Goal: Information Seeking & Learning: Learn about a topic

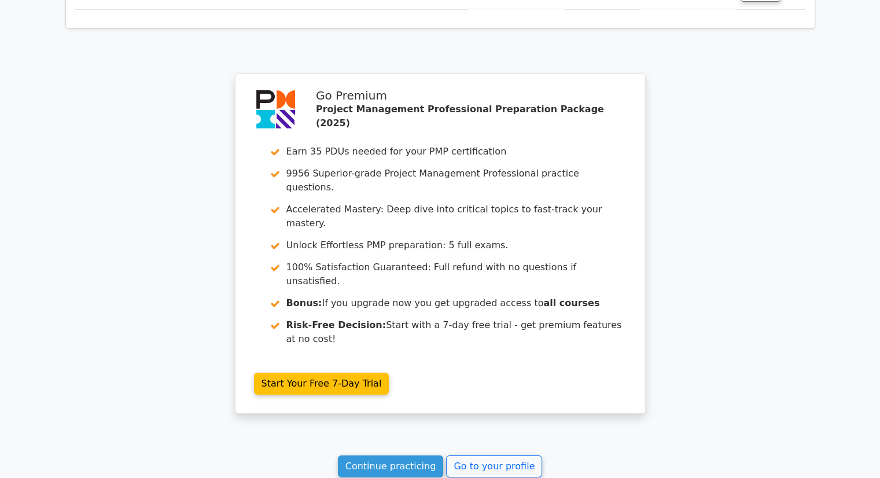
scroll to position [4124, 0]
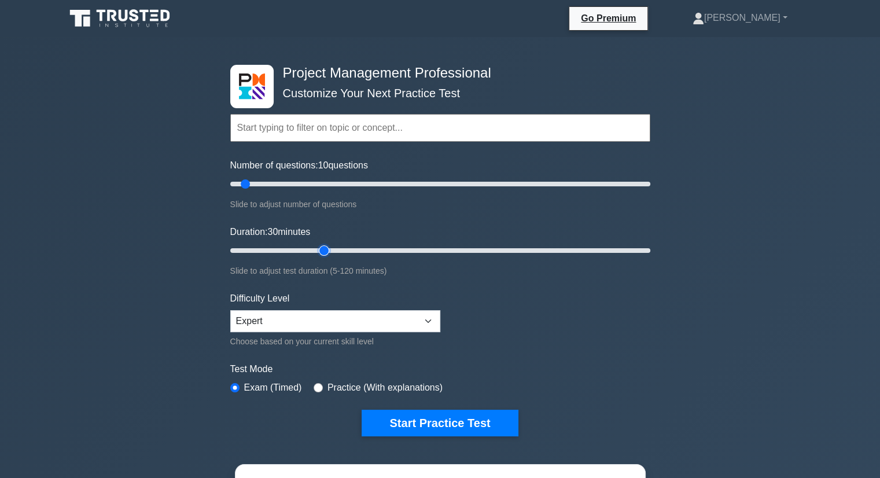
click at [322, 249] on input "Duration: 30 minutes" at bounding box center [440, 250] width 420 height 14
click at [346, 249] on input "Duration: 30 minutes" at bounding box center [440, 250] width 420 height 14
click at [432, 248] on input "Duration: 35 minutes" at bounding box center [440, 250] width 420 height 14
click at [540, 250] on input "Duration: 60 minutes" at bounding box center [440, 250] width 420 height 14
click at [599, 249] on input "Duration: 105 minutes" at bounding box center [440, 250] width 420 height 14
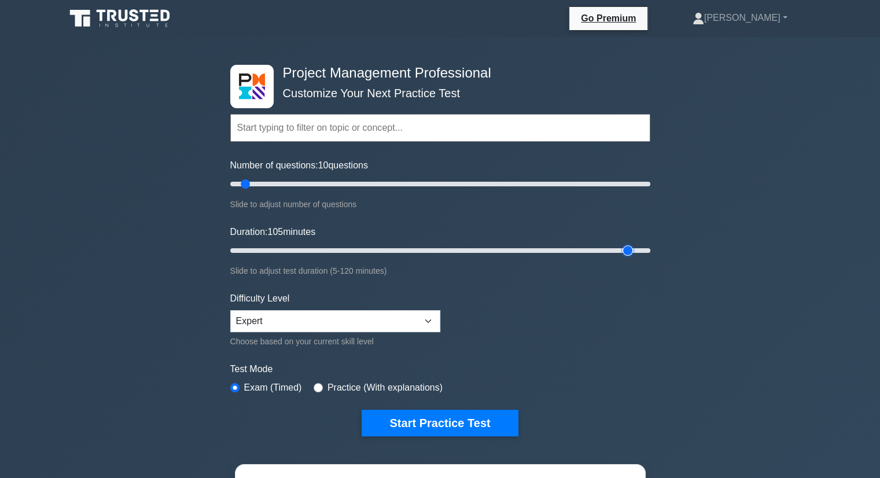
click at [628, 250] on input "Duration: 105 minutes" at bounding box center [440, 250] width 420 height 14
type input "120"
click at [641, 250] on input "Duration: 115 minutes" at bounding box center [440, 250] width 420 height 14
drag, startPoint x: 245, startPoint y: 184, endPoint x: 468, endPoint y: 194, distance: 223.5
click at [468, 191] on input "Number of questions: 115 questions" at bounding box center [440, 184] width 420 height 14
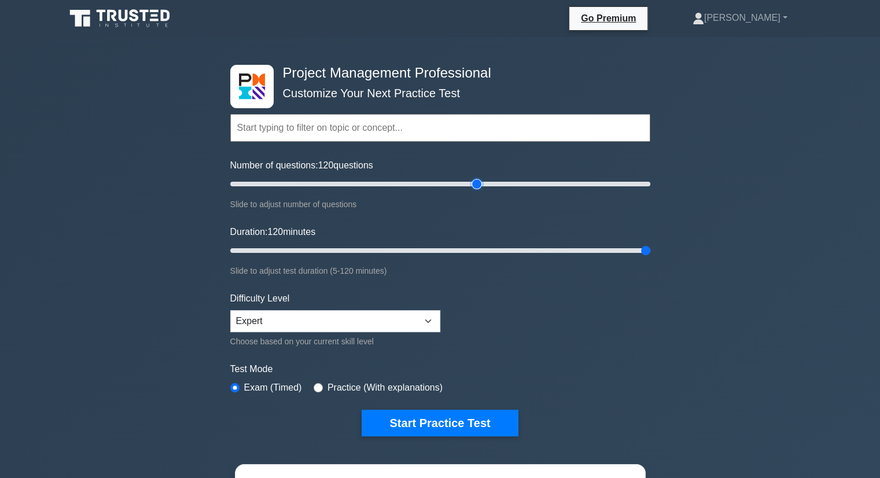
drag, startPoint x: 466, startPoint y: 184, endPoint x: 472, endPoint y: 186, distance: 6.5
type input "120"
click at [472, 185] on input "Number of questions: 120 questions" at bounding box center [440, 184] width 420 height 14
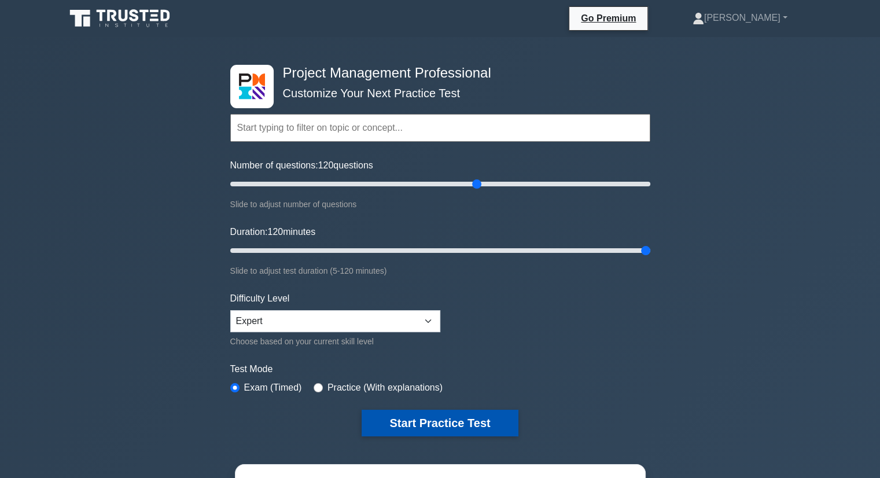
click at [469, 416] on button "Start Practice Test" at bounding box center [439, 422] width 156 height 27
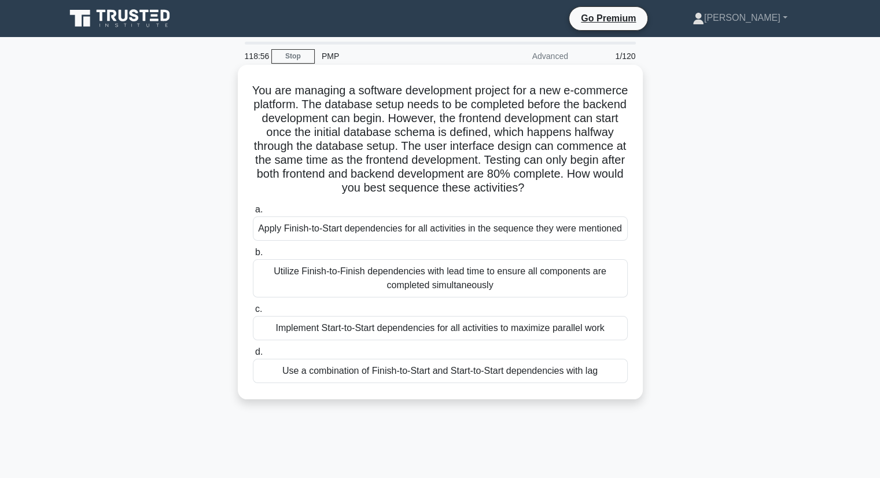
click at [385, 378] on div "Use a combination of Finish-to-Start and Start-to-Start dependencies with lag" at bounding box center [440, 371] width 375 height 24
click at [253, 356] on input "d. Use a combination of Finish-to-Start and Start-to-Start dependencies with lag" at bounding box center [253, 352] width 0 height 8
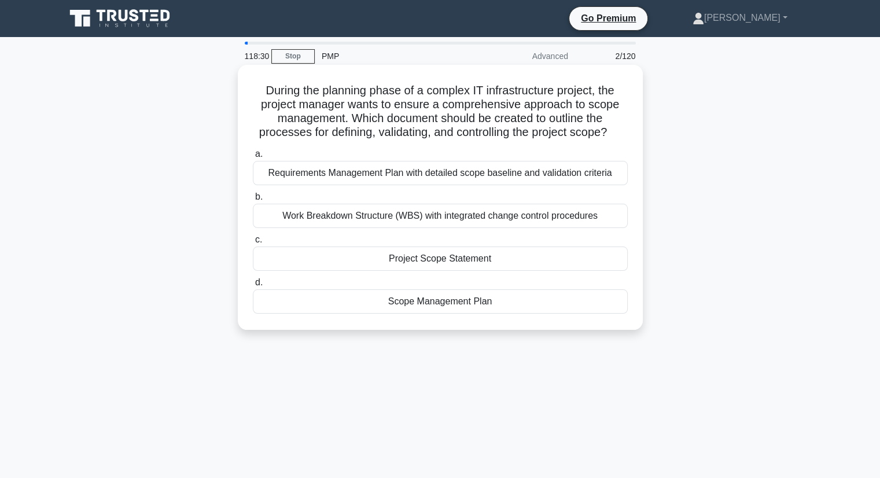
click at [431, 304] on div "Scope Management Plan" at bounding box center [440, 301] width 375 height 24
click at [253, 286] on input "d. Scope Management Plan" at bounding box center [253, 283] width 0 height 8
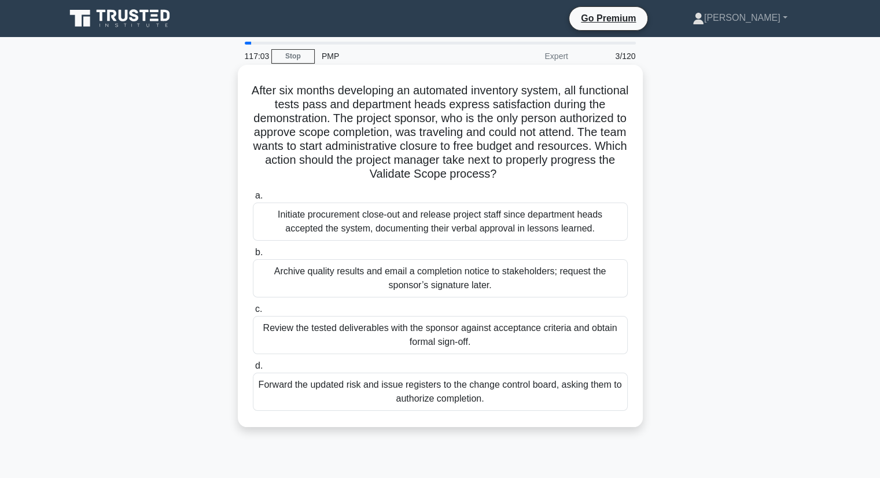
click at [454, 338] on div "Review the tested deliverables with the sponsor against acceptance criteria and…" at bounding box center [440, 335] width 375 height 38
click at [253, 313] on input "c. Review the tested deliverables with the sponsor against acceptance criteria …" at bounding box center [253, 309] width 0 height 8
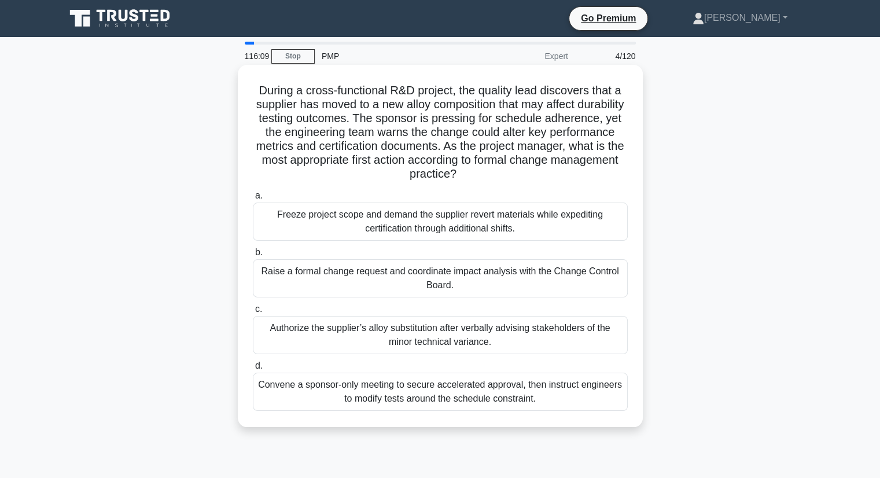
click at [424, 279] on div "Raise a formal change request and coordinate impact analysis with the Change Co…" at bounding box center [440, 278] width 375 height 38
click at [253, 256] on input "b. Raise a formal change request and coordinate impact analysis with the Change…" at bounding box center [253, 253] width 0 height 8
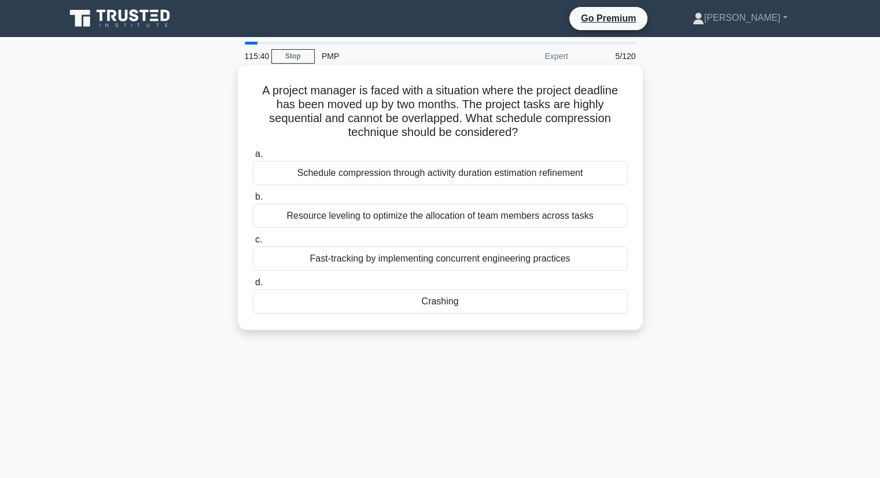
click at [445, 301] on div "Crashing" at bounding box center [440, 301] width 375 height 24
click at [253, 286] on input "d. Crashing" at bounding box center [253, 283] width 0 height 8
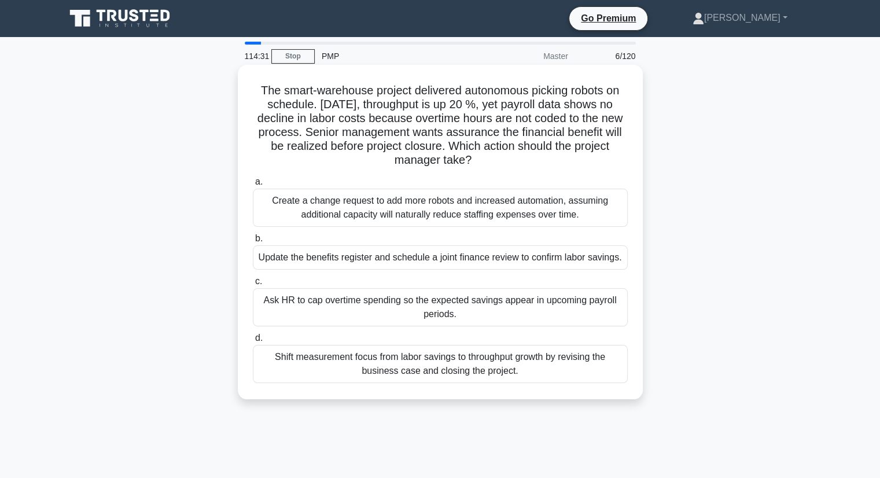
click at [415, 306] on div "Ask HR to cap overtime spending so the expected savings appear in upcoming payr…" at bounding box center [440, 307] width 375 height 38
click at [253, 285] on input "c. Ask HR to cap overtime spending so the expected savings appear in upcoming p…" at bounding box center [253, 282] width 0 height 8
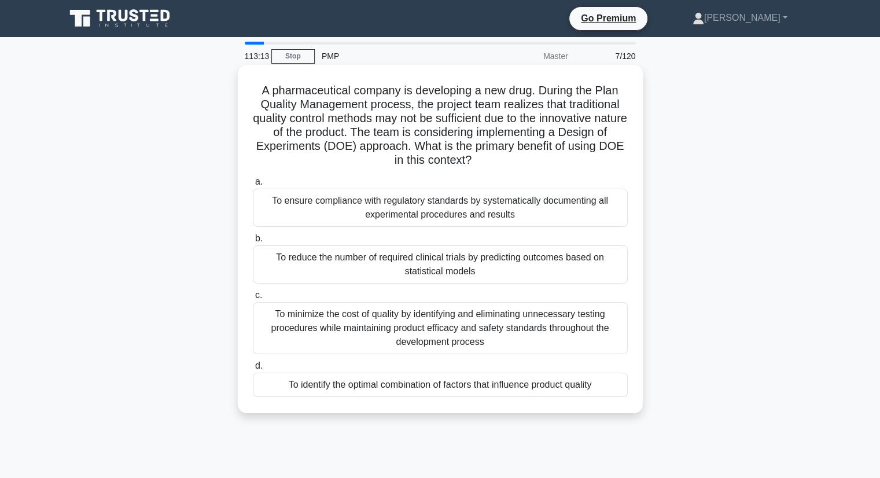
click at [465, 383] on div "To identify the optimal combination of factors that influence product quality" at bounding box center [440, 384] width 375 height 24
click at [253, 370] on input "d. To identify the optimal combination of factors that influence product quality" at bounding box center [253, 366] width 0 height 8
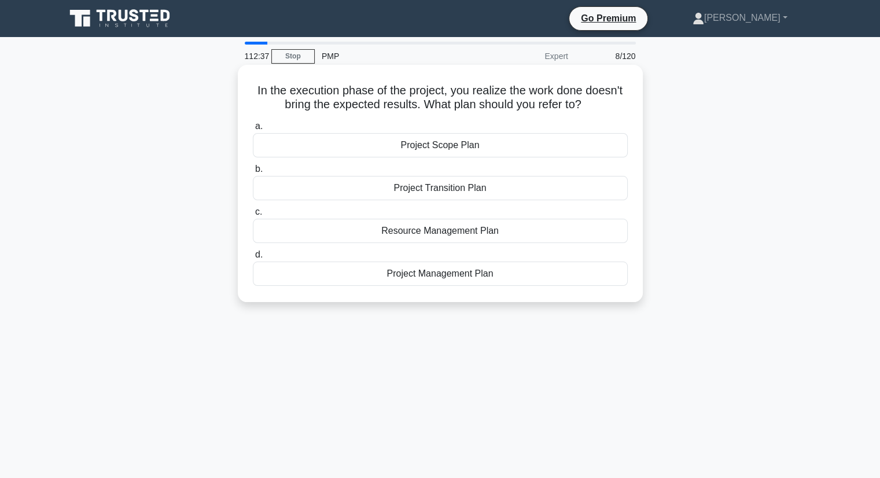
click at [441, 149] on div "Project Scope Plan" at bounding box center [440, 145] width 375 height 24
click at [253, 130] on input "a. Project Scope Plan" at bounding box center [253, 127] width 0 height 8
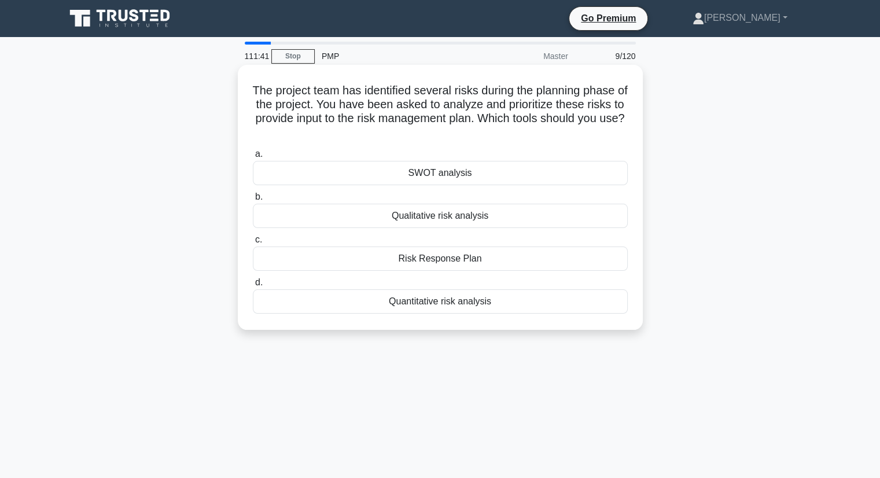
click at [437, 303] on div "Quantitative risk analysis" at bounding box center [440, 301] width 375 height 24
click at [253, 286] on input "d. Quantitative risk analysis" at bounding box center [253, 283] width 0 height 8
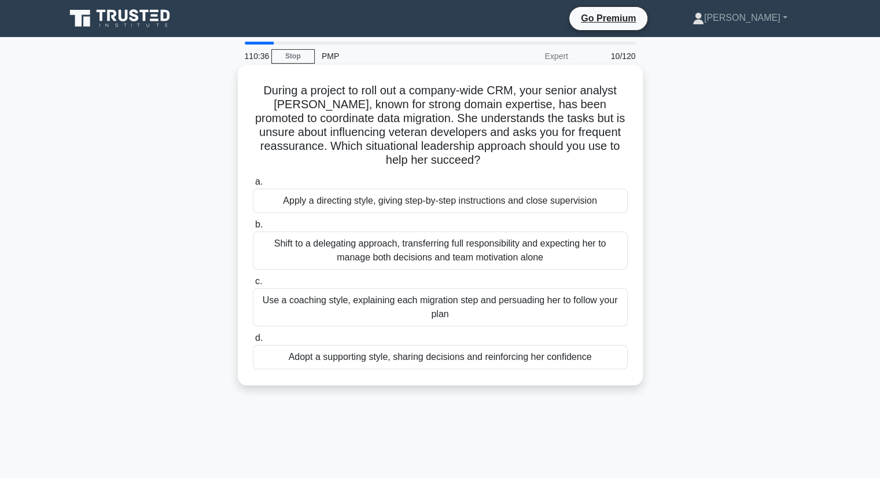
click at [442, 353] on div "Adopt a supporting style, sharing decisions and reinforcing her confidence" at bounding box center [440, 357] width 375 height 24
click at [253, 342] on input "d. Adopt a supporting style, sharing decisions and reinforcing her confidence" at bounding box center [253, 338] width 0 height 8
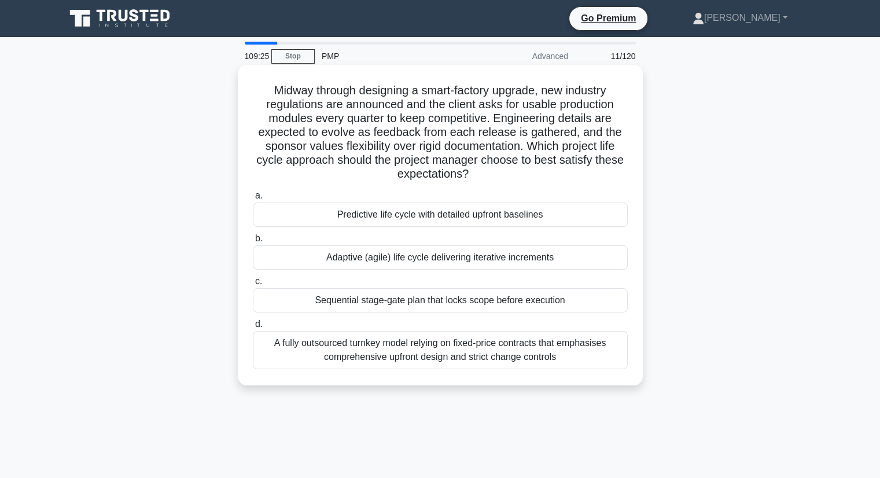
click at [419, 258] on div "Adaptive (agile) life cycle delivering iterative increments" at bounding box center [440, 257] width 375 height 24
click at [253, 242] on input "b. Adaptive (agile) life cycle delivering iterative increments" at bounding box center [253, 239] width 0 height 8
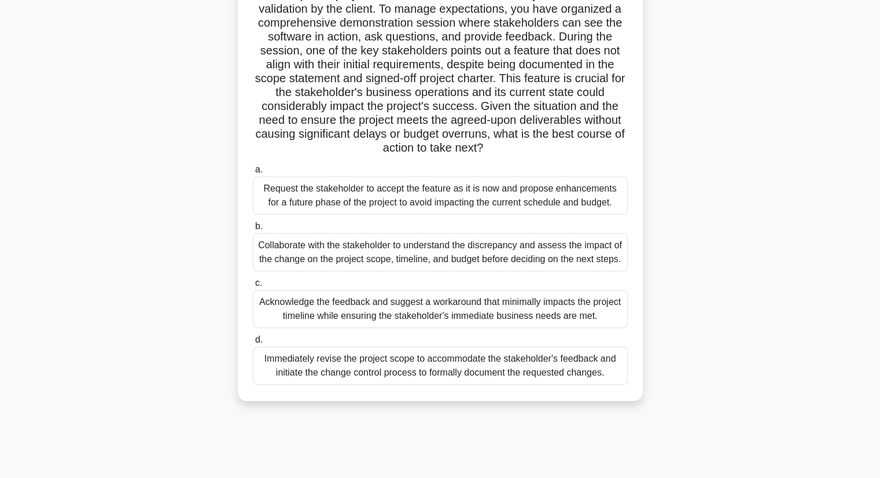
scroll to position [90, 0]
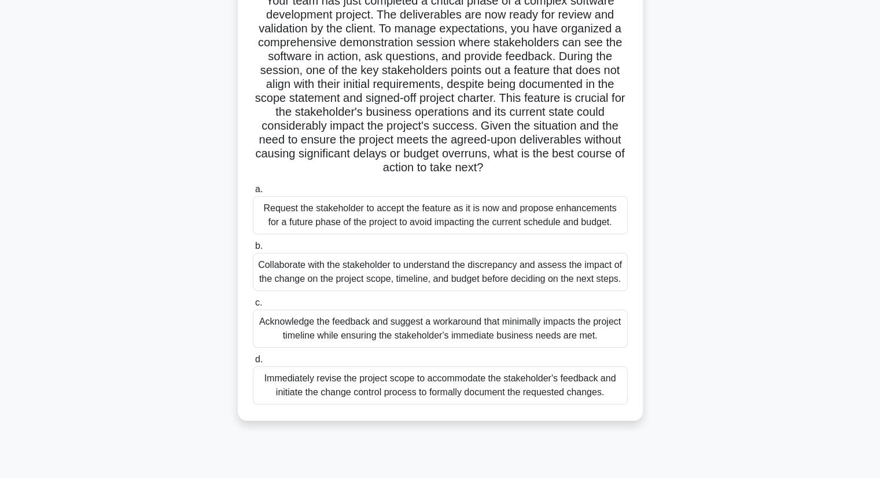
click at [415, 282] on div "Collaborate with the stakeholder to understand the discrepancy and assess the i…" at bounding box center [440, 272] width 375 height 38
click at [253, 250] on input "b. Collaborate with the stakeholder to understand the discrepancy and assess th…" at bounding box center [253, 246] width 0 height 8
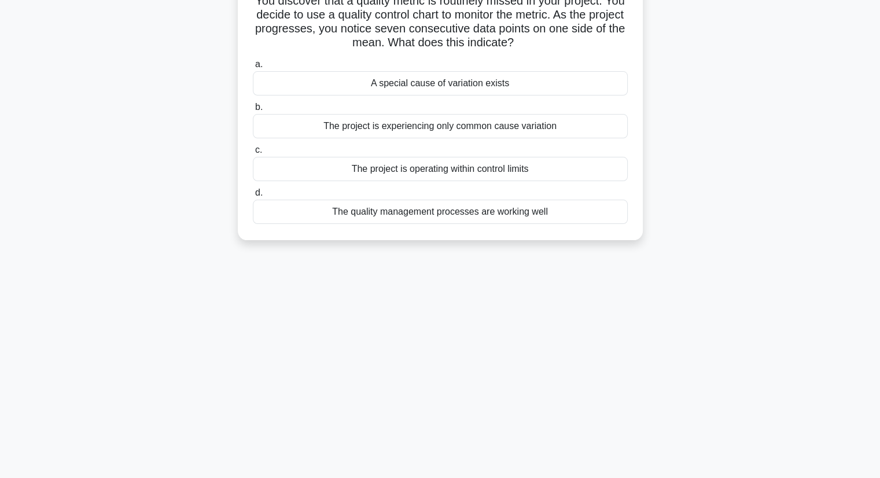
scroll to position [0, 0]
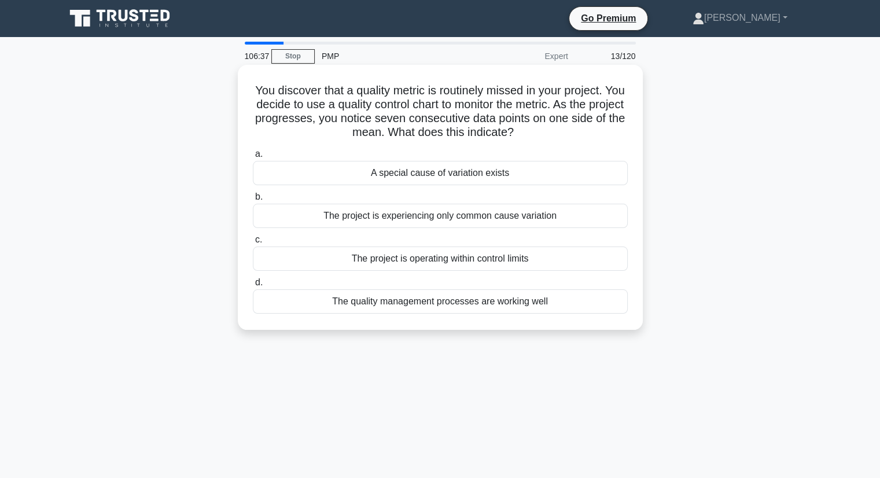
click at [441, 171] on div "A special cause of variation exists" at bounding box center [440, 173] width 375 height 24
click at [253, 158] on input "a. A special cause of variation exists" at bounding box center [253, 154] width 0 height 8
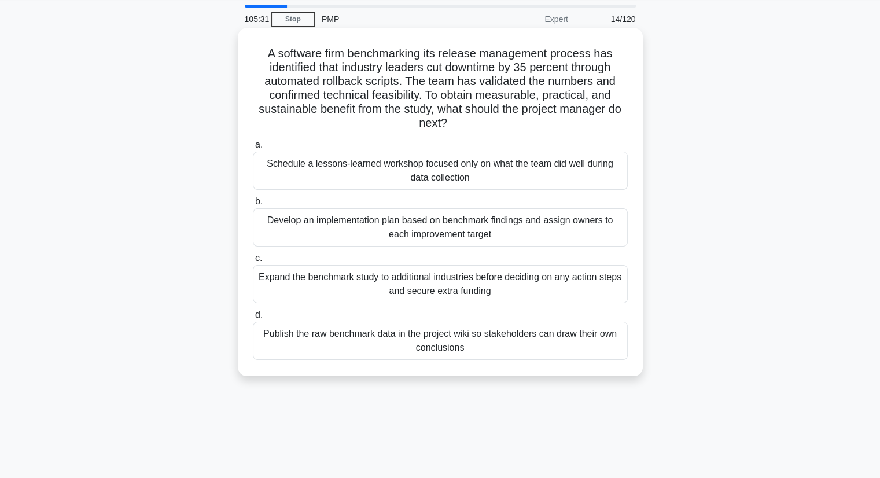
scroll to position [58, 0]
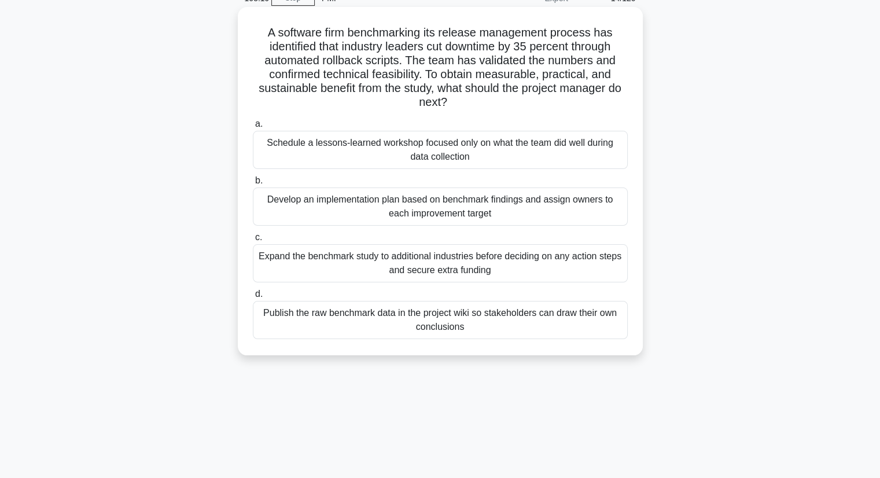
click at [397, 154] on div "Schedule a lessons-learned workshop focused only on what the team did well duri…" at bounding box center [440, 150] width 375 height 38
click at [253, 128] on input "a. Schedule a lessons-learned workshop focused only on what the team did well d…" at bounding box center [253, 124] width 0 height 8
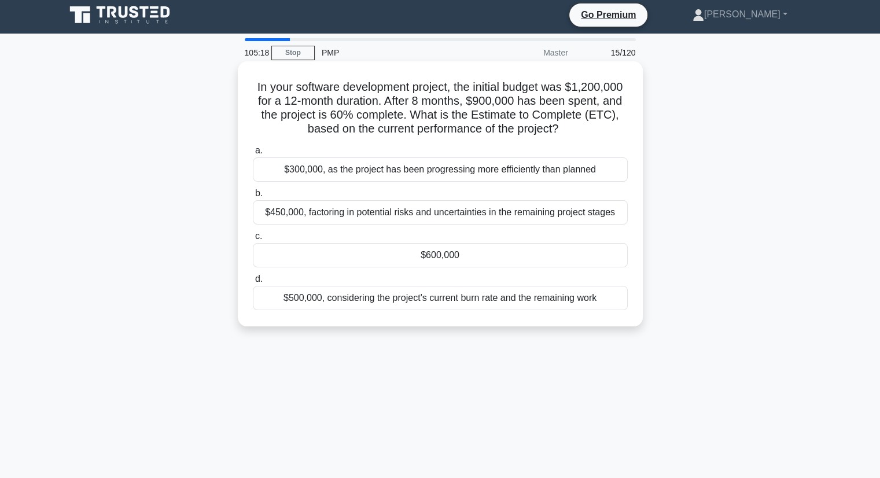
scroll to position [0, 0]
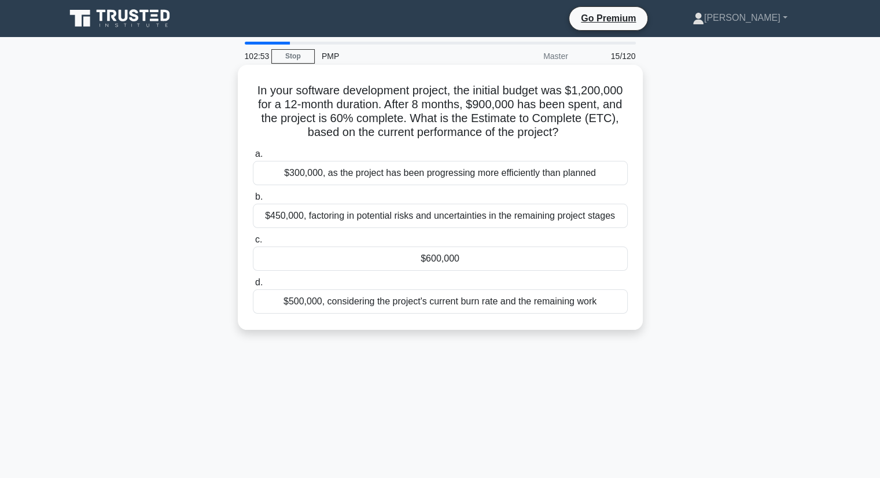
click at [368, 179] on div "$300,000, as the project has been progressing more efficiently than planned" at bounding box center [440, 173] width 375 height 24
click at [253, 158] on input "a. $300,000, as the project has been progressing more efficiently than planned" at bounding box center [253, 154] width 0 height 8
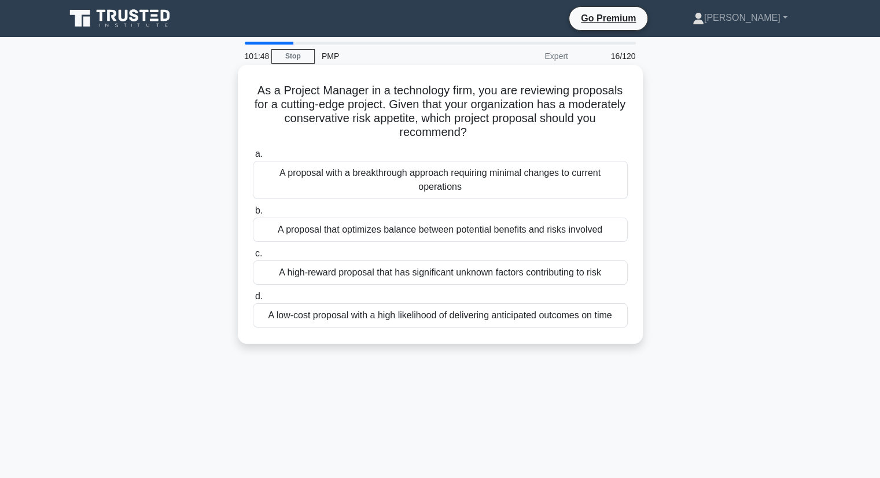
click at [463, 315] on div "A low-cost proposal with a high likelihood of delivering anticipated outcomes o…" at bounding box center [440, 315] width 375 height 24
click at [253, 300] on input "d. A low-cost proposal with a high likelihood of delivering anticipated outcome…" at bounding box center [253, 297] width 0 height 8
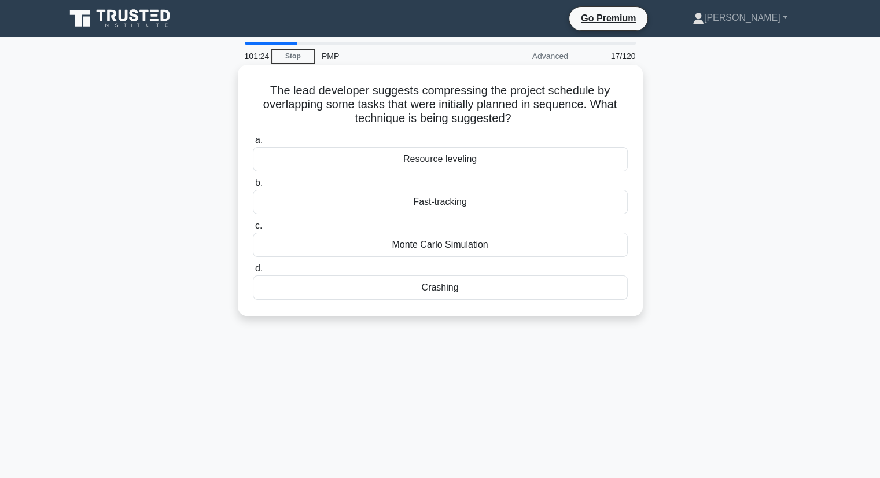
click at [440, 246] on div "Monte Carlo Simulation" at bounding box center [440, 245] width 375 height 24
click at [253, 230] on input "c. Monte Carlo Simulation" at bounding box center [253, 226] width 0 height 8
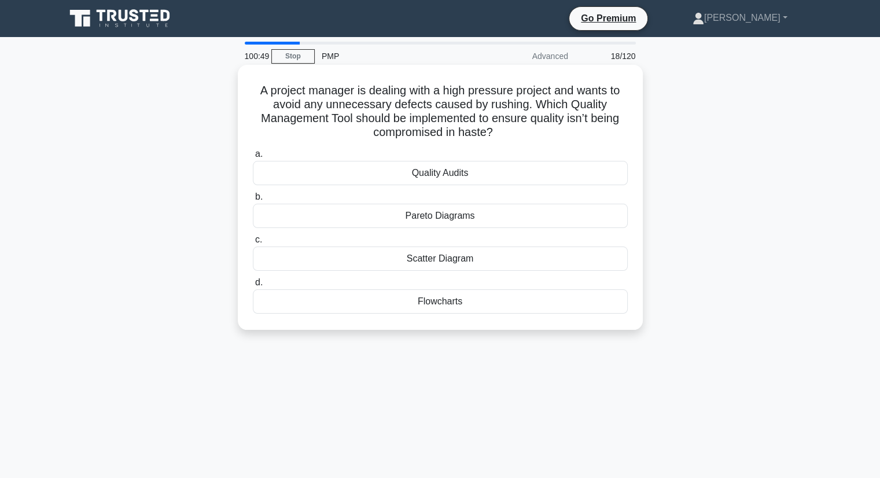
click at [444, 306] on div "Flowcharts" at bounding box center [440, 301] width 375 height 24
click at [253, 286] on input "d. Flowcharts" at bounding box center [253, 283] width 0 height 8
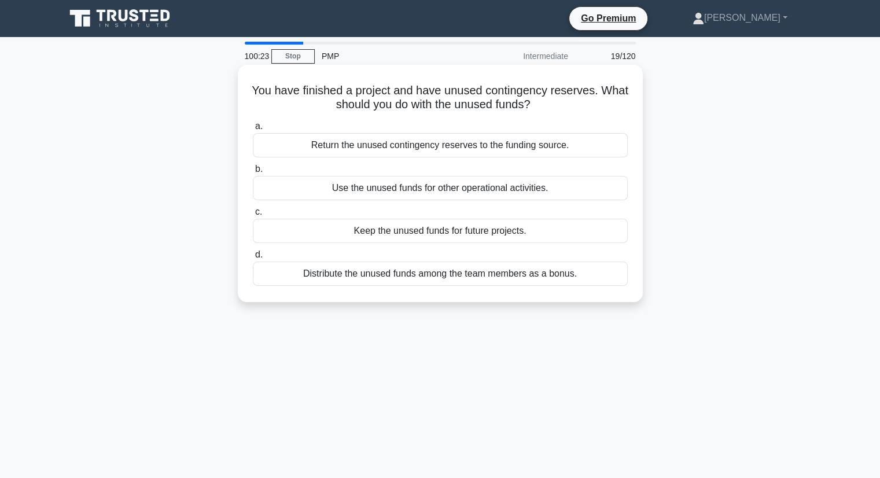
click at [440, 146] on div "Return the unused contingency reserves to the funding source." at bounding box center [440, 145] width 375 height 24
click at [253, 130] on input "a. Return the unused contingency reserves to the funding source." at bounding box center [253, 127] width 0 height 8
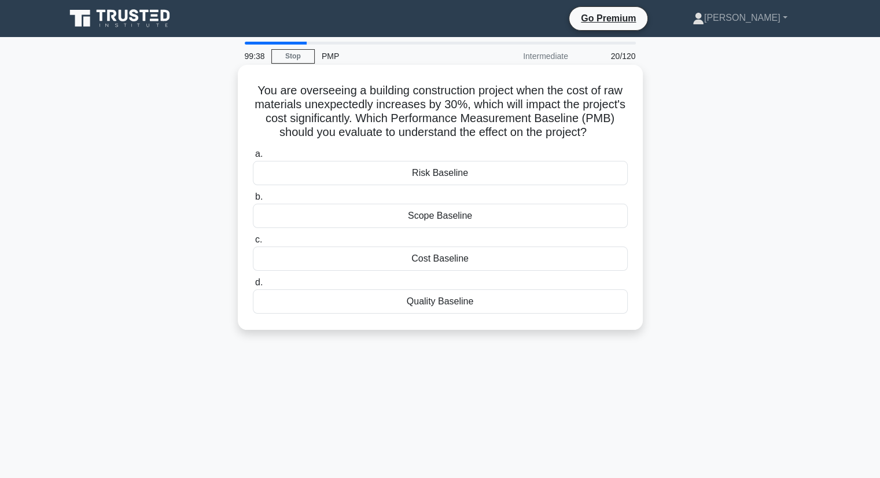
click at [444, 260] on div "Cost Baseline" at bounding box center [440, 258] width 375 height 24
click at [253, 243] on input "c. Cost Baseline" at bounding box center [253, 240] width 0 height 8
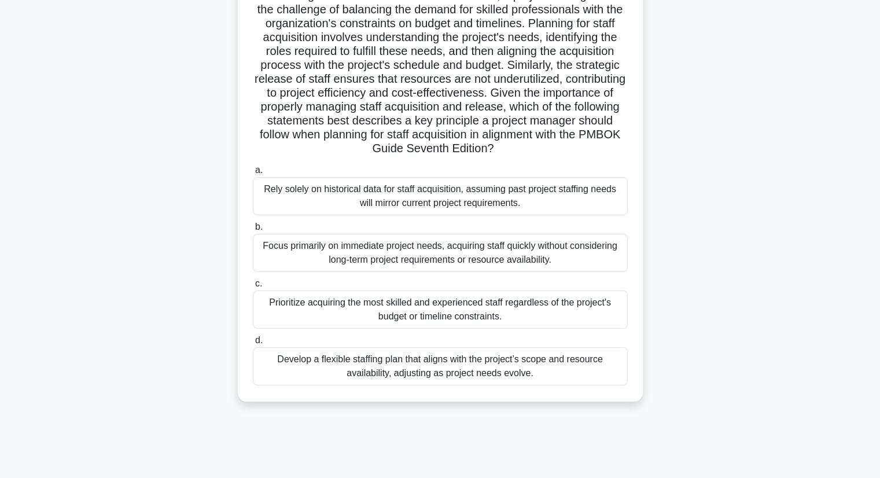
scroll to position [147, 0]
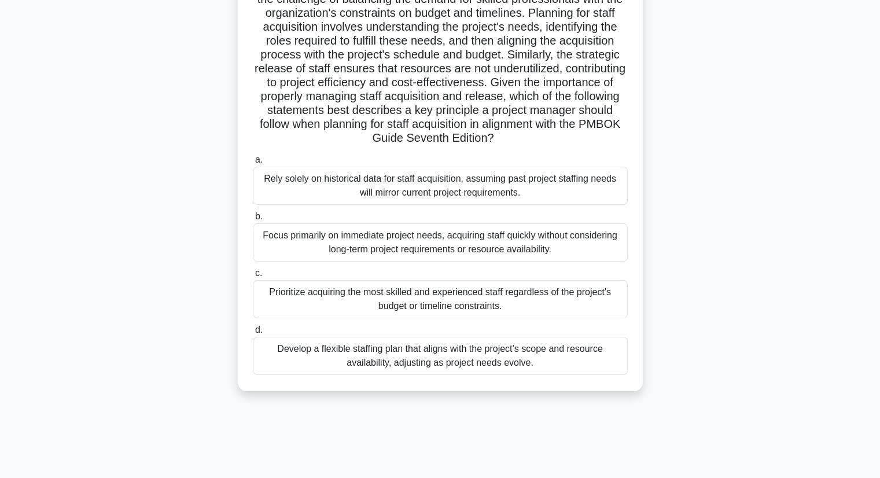
click at [419, 359] on div "Develop a flexible staffing plan that aligns with the project’s scope and resou…" at bounding box center [440, 356] width 375 height 38
click at [253, 334] on input "d. Develop a flexible staffing plan that aligns with the project’s scope and re…" at bounding box center [253, 330] width 0 height 8
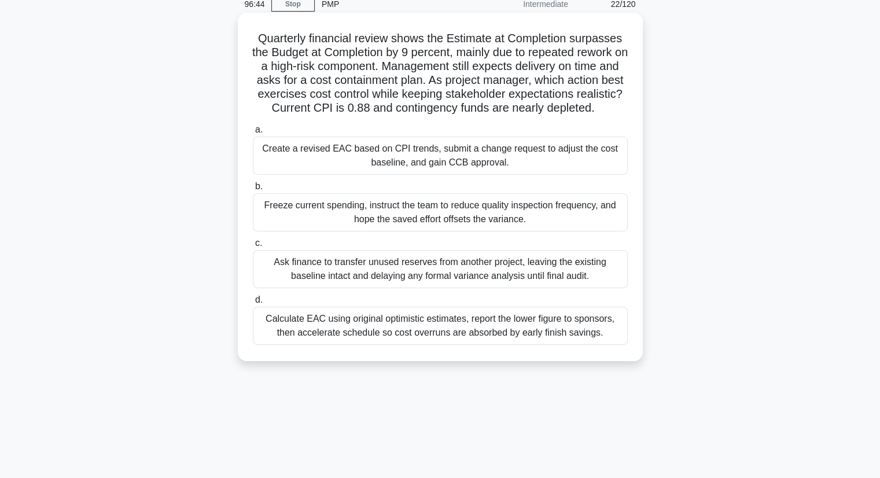
scroll to position [32, 0]
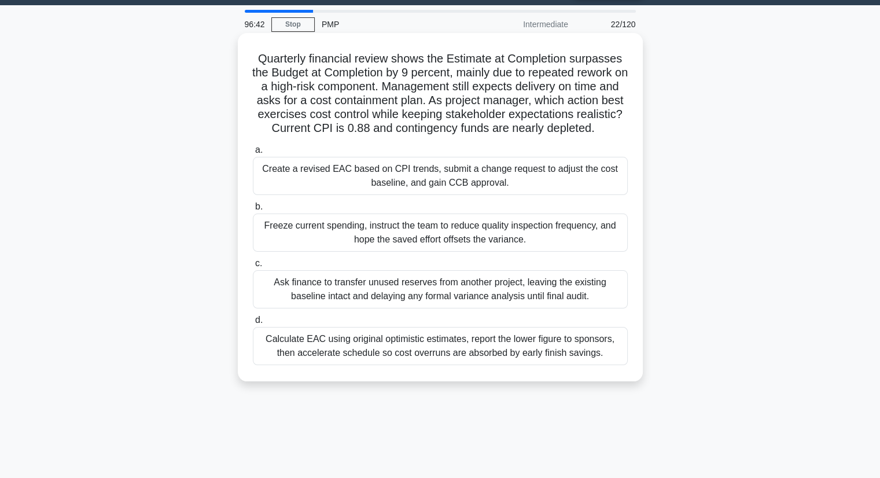
click at [405, 193] on div "Create a revised EAC based on CPI trends, submit a change request to adjust the…" at bounding box center [440, 176] width 375 height 38
click at [450, 188] on div "Create a revised EAC based on CPI trends, submit a change request to adjust the…" at bounding box center [440, 176] width 375 height 38
click at [253, 154] on input "a. Create a revised EAC based on CPI trends, submit a change request to adjust …" at bounding box center [253, 150] width 0 height 8
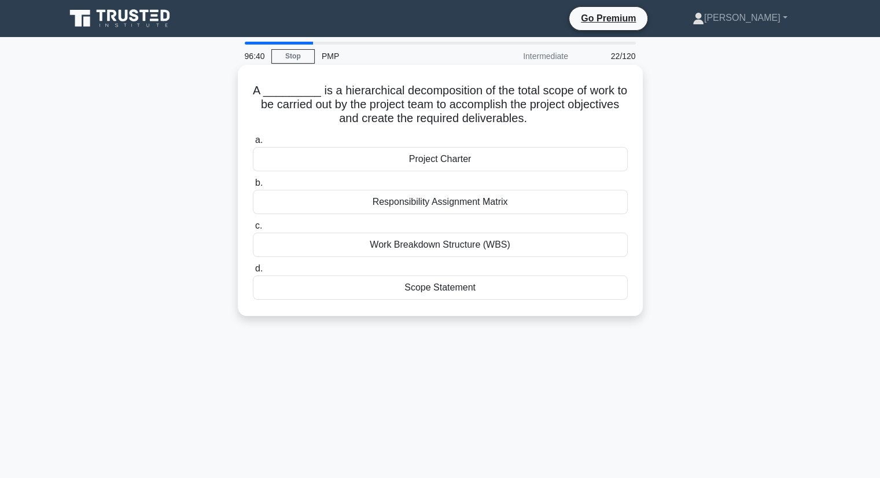
scroll to position [0, 0]
click at [444, 246] on div "Work Breakdown Structure (WBS)" at bounding box center [440, 245] width 375 height 24
click at [253, 230] on input "c. Work Breakdown Structure (WBS)" at bounding box center [253, 226] width 0 height 8
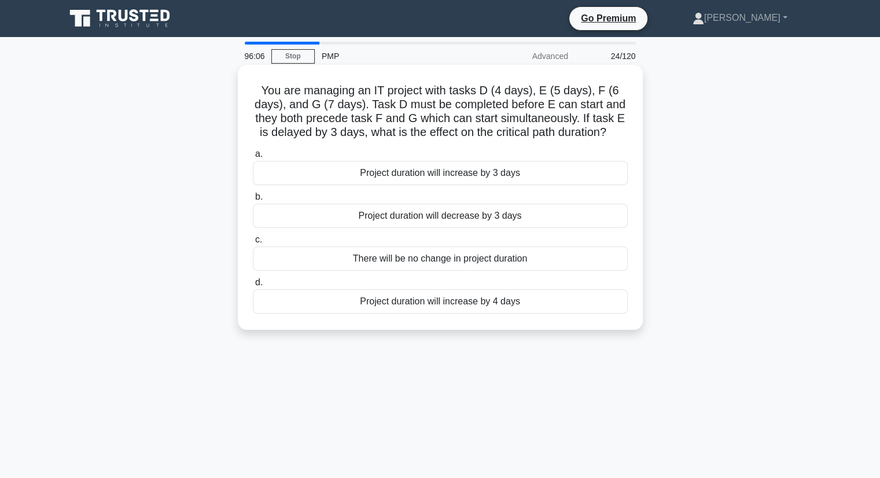
click at [602, 123] on h5 "You are managing an IT project with tasks D (4 days), E (5 days), F (6 days), a…" at bounding box center [440, 111] width 377 height 57
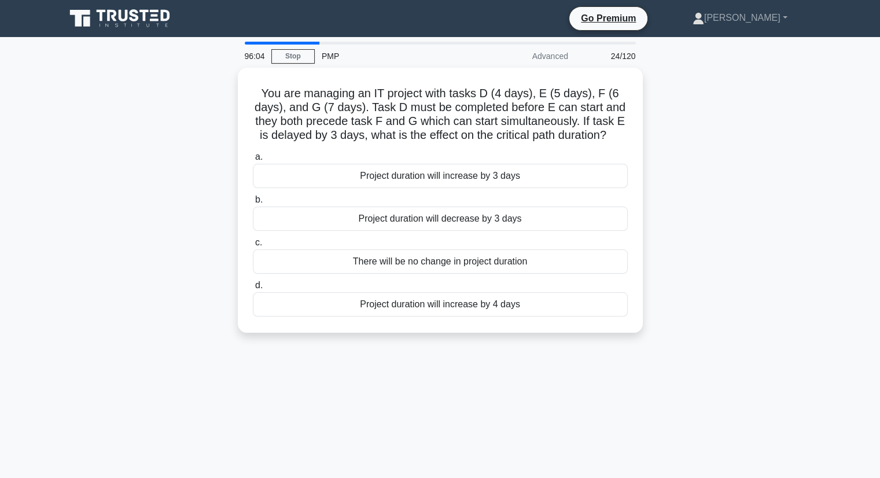
click at [674, 122] on div "You are managing an IT project with tasks D (4 days), E (5 days), F (6 days), a…" at bounding box center [439, 207] width 763 height 279
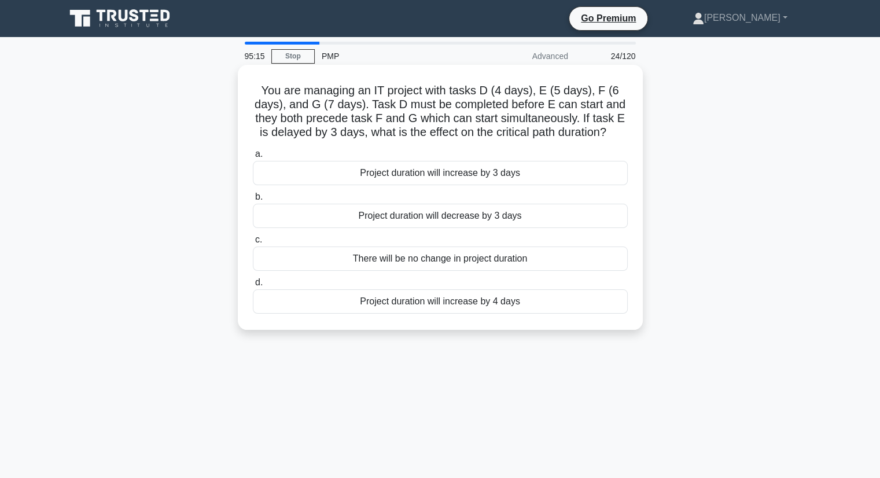
click at [458, 173] on div "Project duration will increase by 3 days" at bounding box center [440, 173] width 375 height 24
click at [253, 158] on input "a. Project duration will increase by 3 days" at bounding box center [253, 154] width 0 height 8
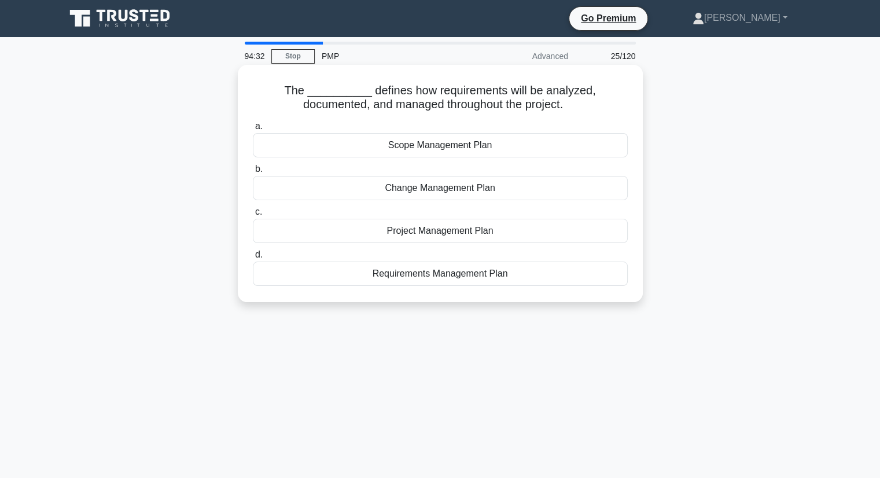
click at [450, 234] on div "Project Management Plan" at bounding box center [440, 231] width 375 height 24
click at [253, 216] on input "c. Project Management Plan" at bounding box center [253, 212] width 0 height 8
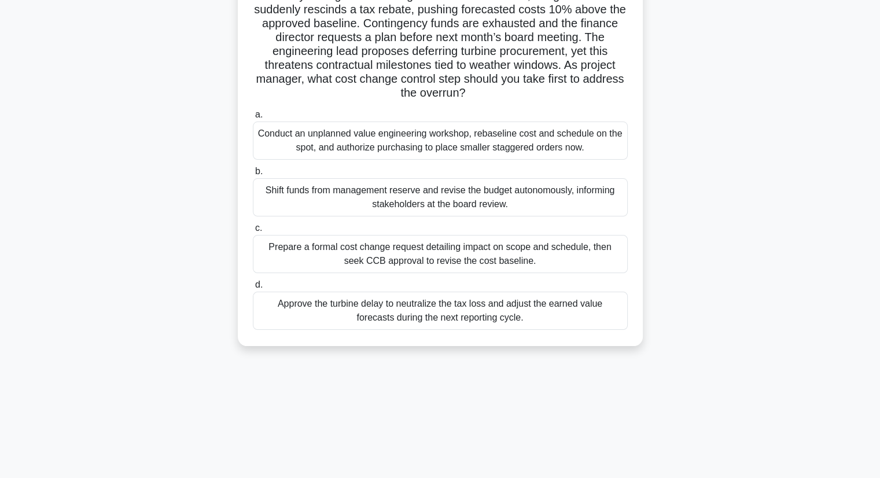
scroll to position [116, 0]
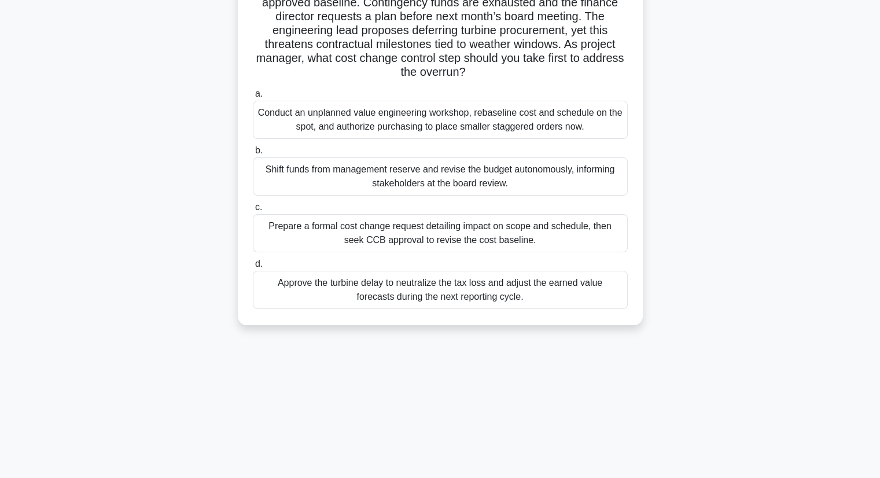
click at [404, 228] on div "Prepare a formal cost change request detailing impact on scope and schedule, th…" at bounding box center [440, 233] width 375 height 38
click at [253, 211] on input "c. Prepare a formal cost change request detailing impact on scope and schedule,…" at bounding box center [253, 208] width 0 height 8
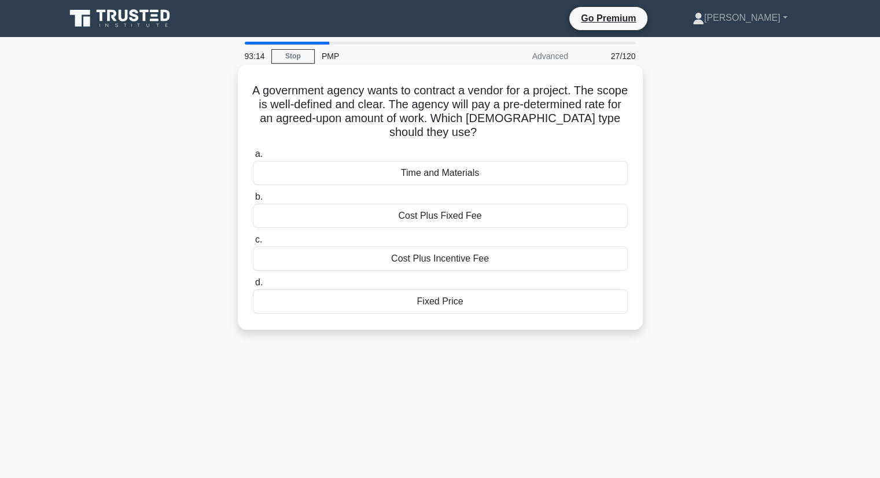
scroll to position [0, 0]
click at [446, 306] on div "Fixed Price" at bounding box center [440, 301] width 375 height 24
click at [253, 286] on input "d. Fixed Price" at bounding box center [253, 283] width 0 height 8
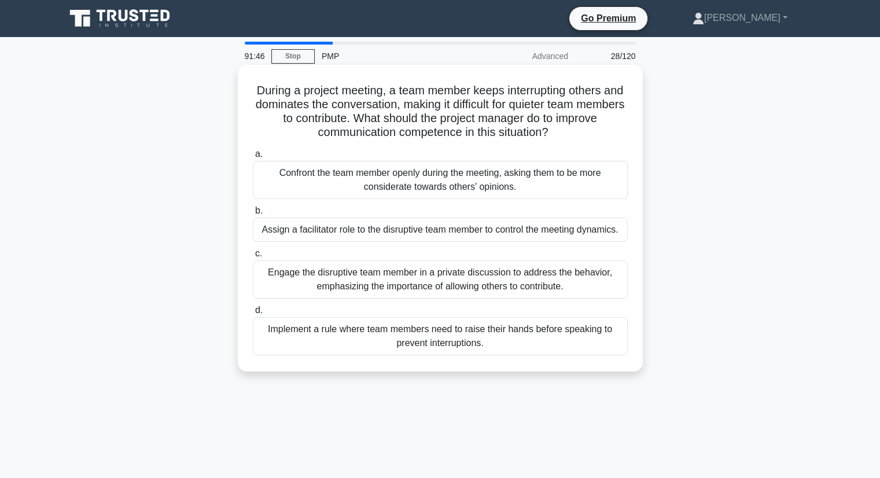
click at [428, 280] on div "Engage the disruptive team member in a private discussion to address the behavi…" at bounding box center [440, 279] width 375 height 38
click at [253, 257] on input "c. Engage the disruptive team member in a private discussion to address the beh…" at bounding box center [253, 254] width 0 height 8
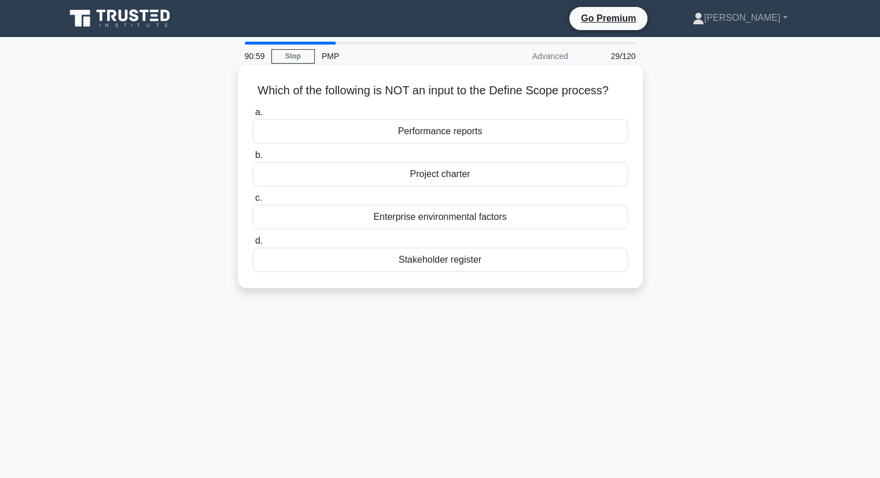
click at [438, 134] on div "Performance reports" at bounding box center [440, 131] width 375 height 24
click at [253, 116] on input "a. Performance reports" at bounding box center [253, 113] width 0 height 8
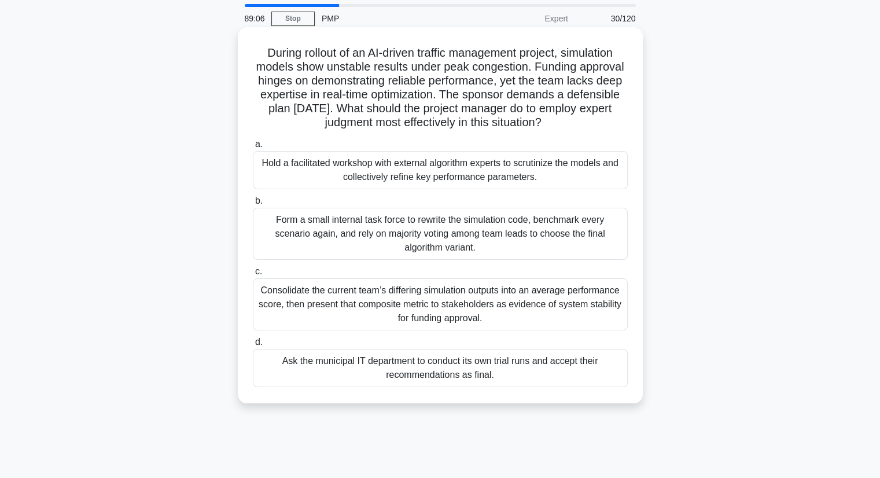
scroll to position [58, 0]
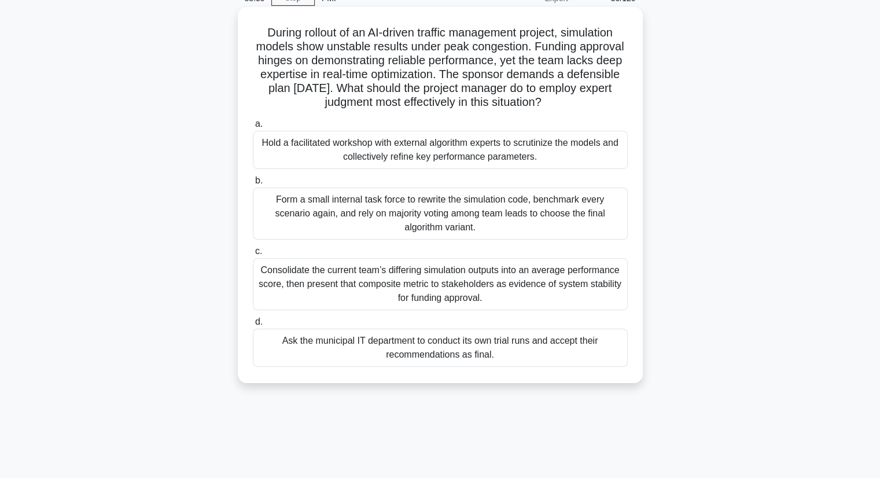
click at [470, 158] on div "Hold a facilitated workshop with external algorithm experts to scrutinize the m…" at bounding box center [440, 150] width 375 height 38
click at [253, 128] on input "a. Hold a facilitated workshop with external algorithm experts to scrutinize th…" at bounding box center [253, 124] width 0 height 8
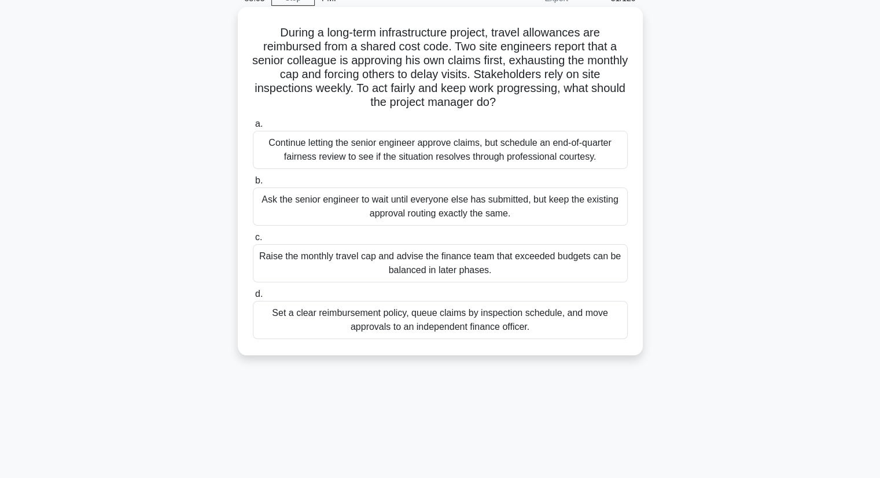
click at [426, 323] on div "Set a clear reimbursement policy, queue claims by inspection schedule, and move…" at bounding box center [440, 320] width 375 height 38
click at [253, 298] on input "d. Set a clear reimbursement policy, queue claims by inspection schedule, and m…" at bounding box center [253, 294] width 0 height 8
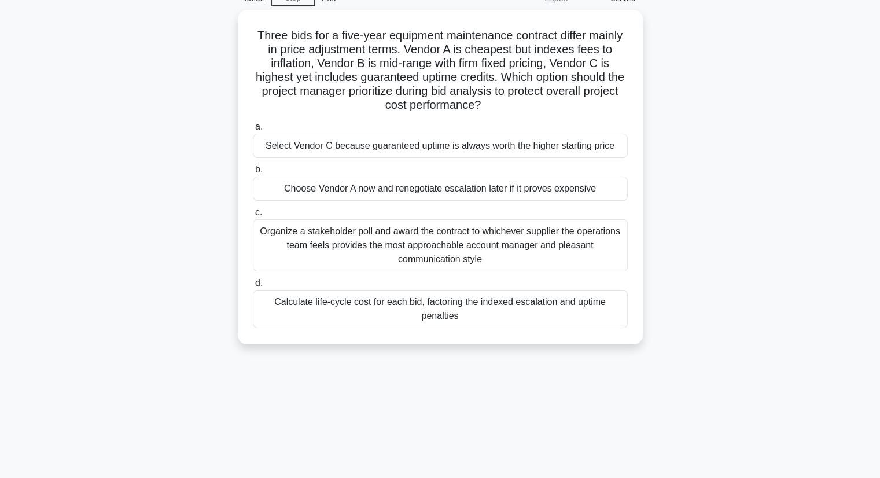
scroll to position [0, 0]
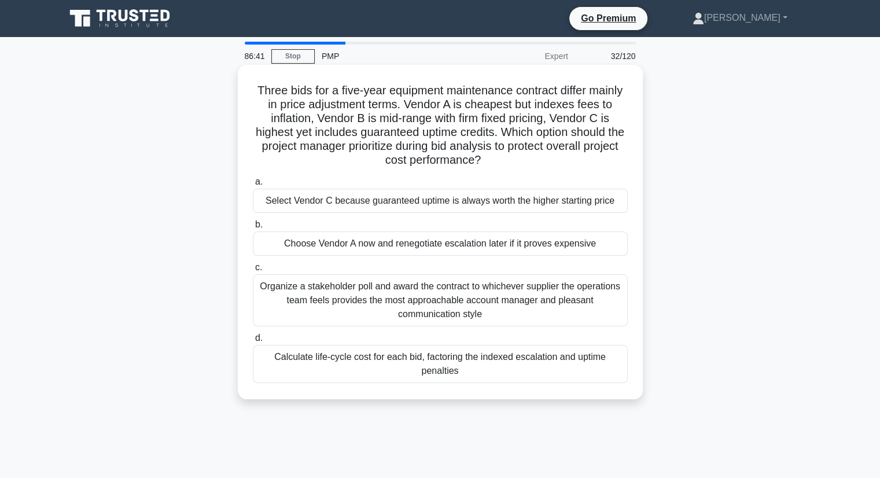
click at [443, 248] on div "Choose Vendor A now and renegotiate escalation later if it proves expensive" at bounding box center [440, 243] width 375 height 24
click at [253, 228] on input "b. Choose Vendor A now and renegotiate escalation later if it proves expensive" at bounding box center [253, 225] width 0 height 8
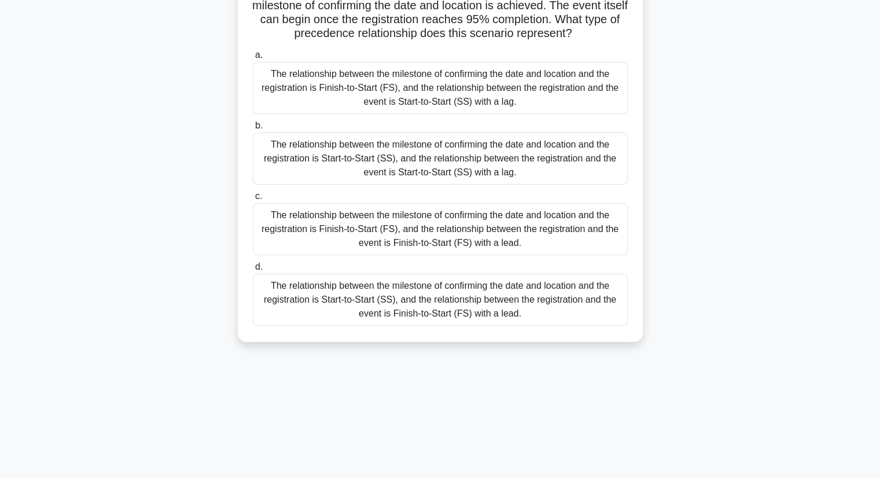
scroll to position [116, 0]
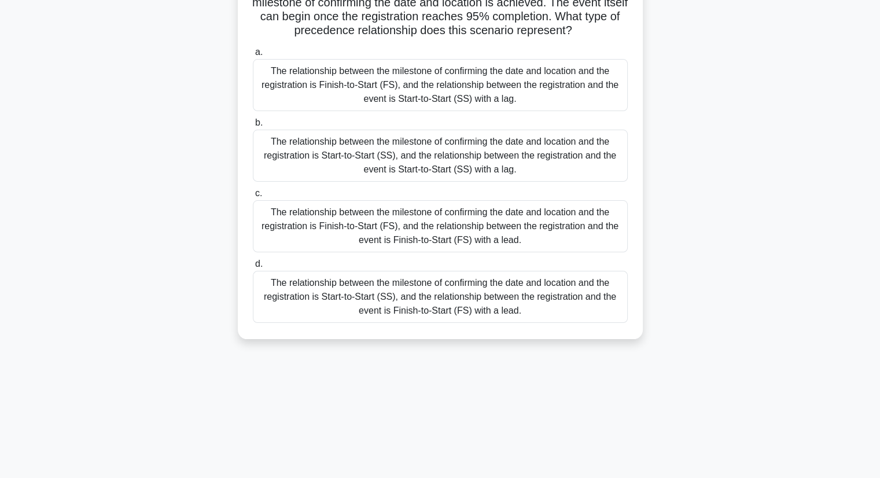
click at [460, 237] on div "The relationship between the milestone of confirming the date and location and …" at bounding box center [440, 226] width 375 height 52
click at [253, 197] on input "c. The relationship between the milestone of confirming the date and location a…" at bounding box center [253, 194] width 0 height 8
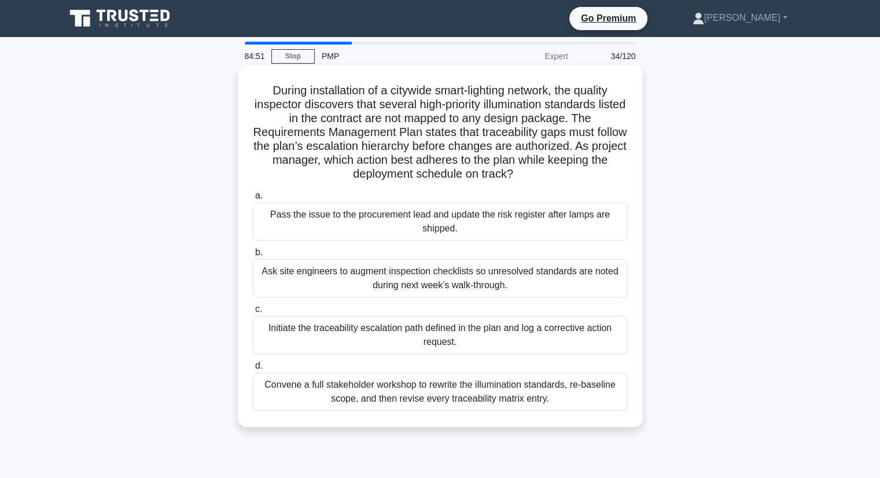
scroll to position [58, 0]
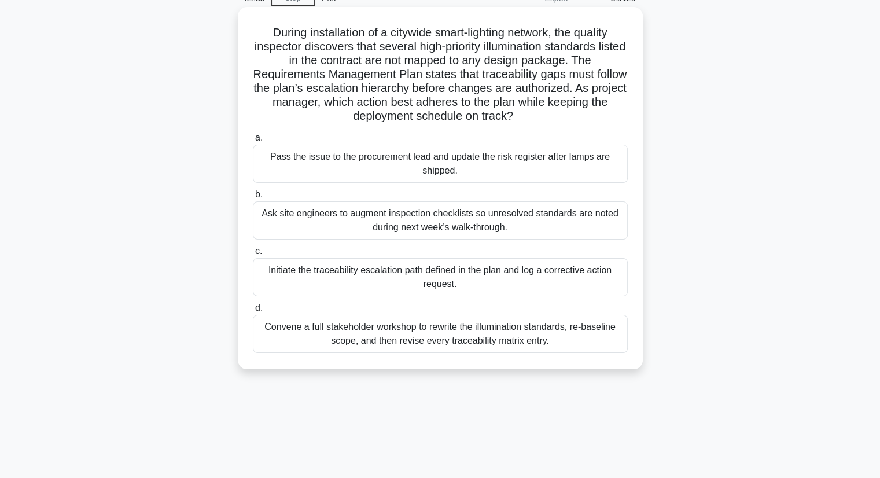
click at [426, 282] on div "Initiate the traceability escalation path defined in the plan and log a correct…" at bounding box center [440, 277] width 375 height 38
click at [253, 255] on input "c. Initiate the traceability escalation path defined in the plan and log a corr…" at bounding box center [253, 252] width 0 height 8
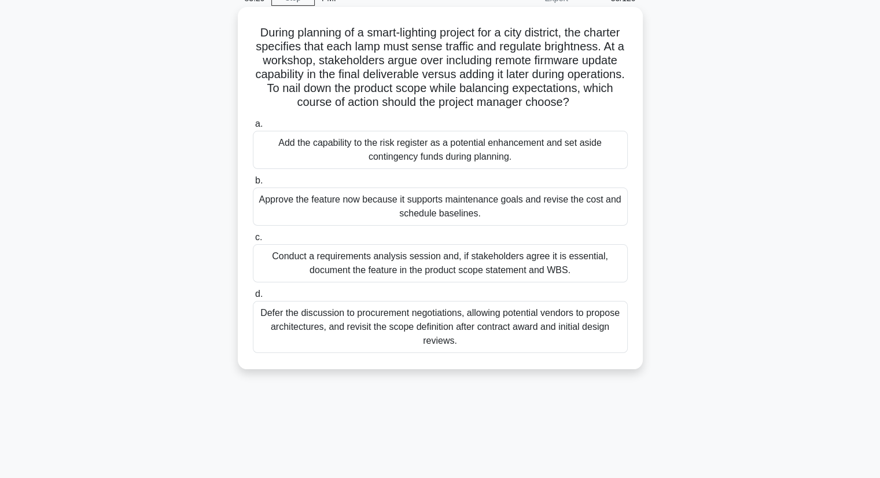
click at [421, 275] on div "Conduct a requirements analysis session and, if stakeholders agree it is essent…" at bounding box center [440, 263] width 375 height 38
click at [253, 241] on input "c. Conduct a requirements analysis session and, if stakeholders agree it is ess…" at bounding box center [253, 238] width 0 height 8
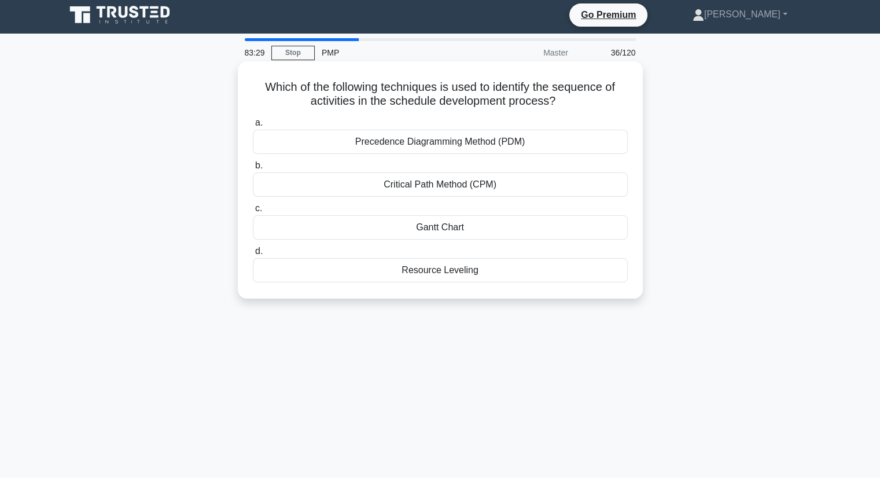
scroll to position [0, 0]
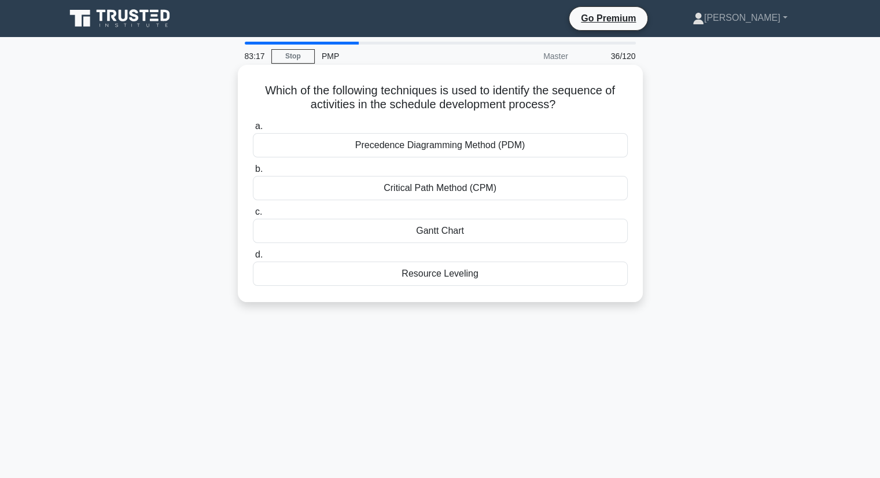
click at [426, 147] on div "Precedence Diagramming Method (PDM)" at bounding box center [440, 145] width 375 height 24
click at [253, 130] on input "a. Precedence Diagramming Method (PDM)" at bounding box center [253, 127] width 0 height 8
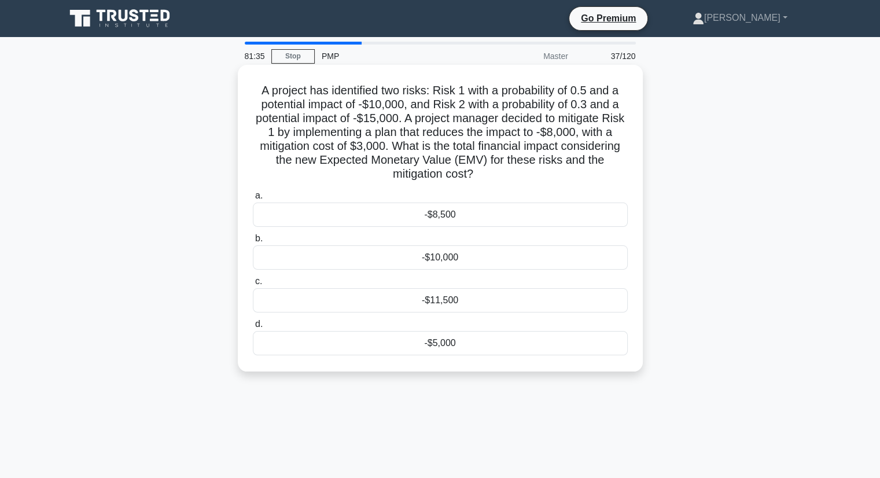
click at [439, 344] on div "-$5,000" at bounding box center [440, 343] width 375 height 24
click at [253, 328] on input "d. -$5,000" at bounding box center [253, 324] width 0 height 8
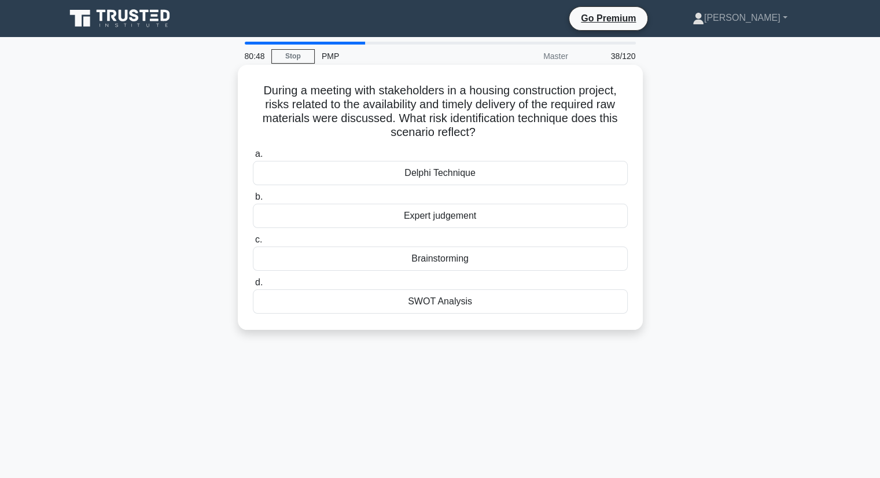
click at [451, 260] on div "Brainstorming" at bounding box center [440, 258] width 375 height 24
click at [253, 243] on input "c. Brainstorming" at bounding box center [253, 240] width 0 height 8
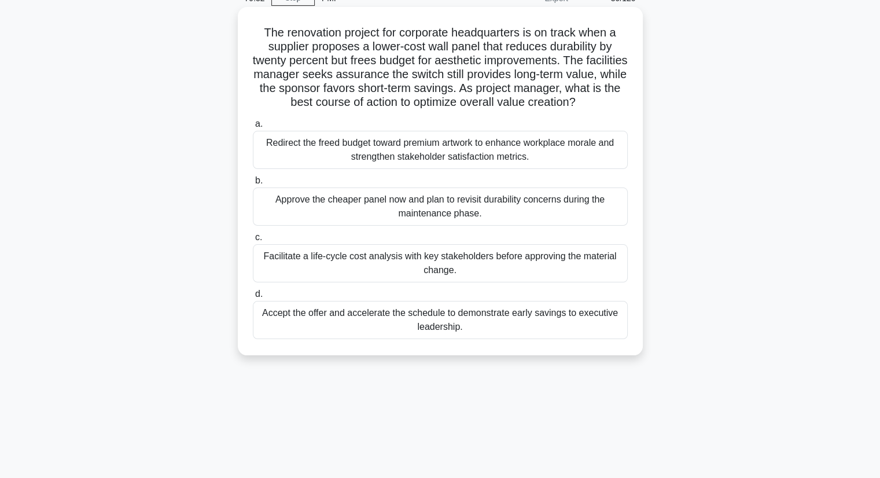
scroll to position [116, 0]
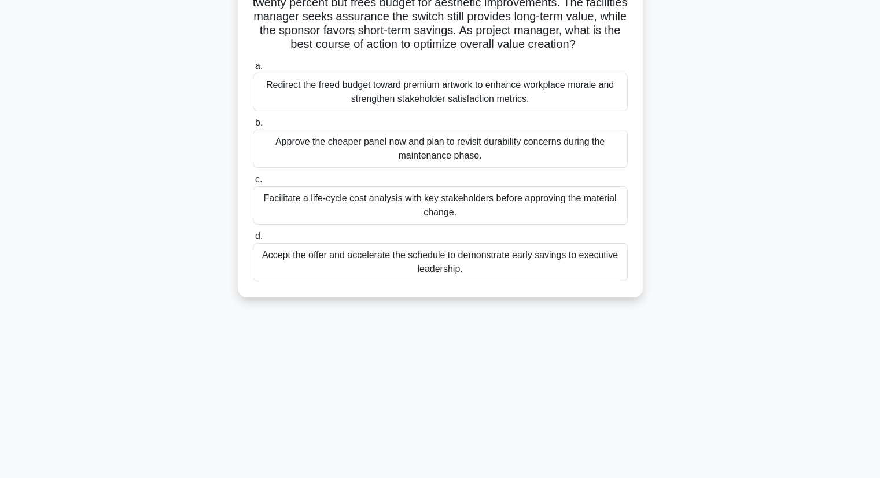
click at [444, 204] on div "Facilitate a life-cycle cost analysis with key stakeholders before approving th…" at bounding box center [440, 205] width 375 height 38
click at [253, 183] on input "c. Facilitate a life-cycle cost analysis with key stakeholders before approving…" at bounding box center [253, 180] width 0 height 8
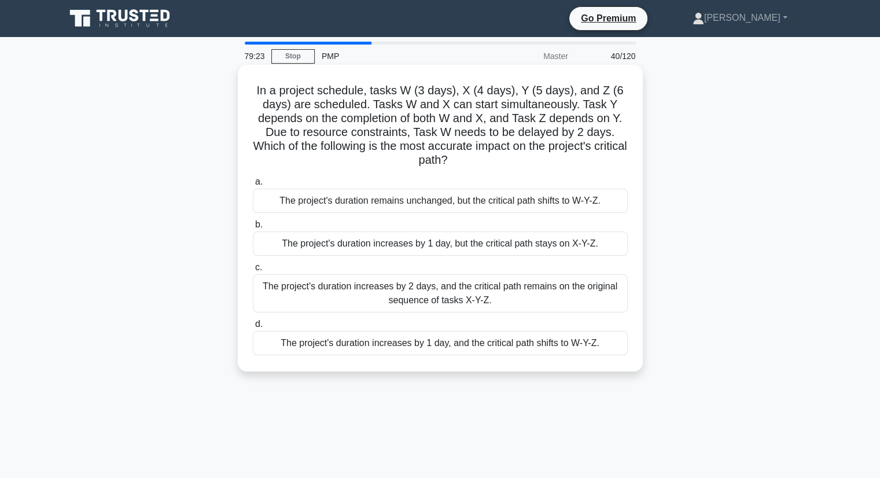
scroll to position [0, 0]
click at [455, 137] on h5 "In a project schedule, tasks W (3 days), X (4 days), Y (5 days), and Z (6 days)…" at bounding box center [440, 125] width 377 height 84
click at [436, 345] on div "The project's duration increases by 1 day, and the critical path shifts to W-Y-…" at bounding box center [440, 343] width 375 height 24
click at [253, 328] on input "d. The project's duration increases by 1 day, and the critical path shifts to W…" at bounding box center [253, 324] width 0 height 8
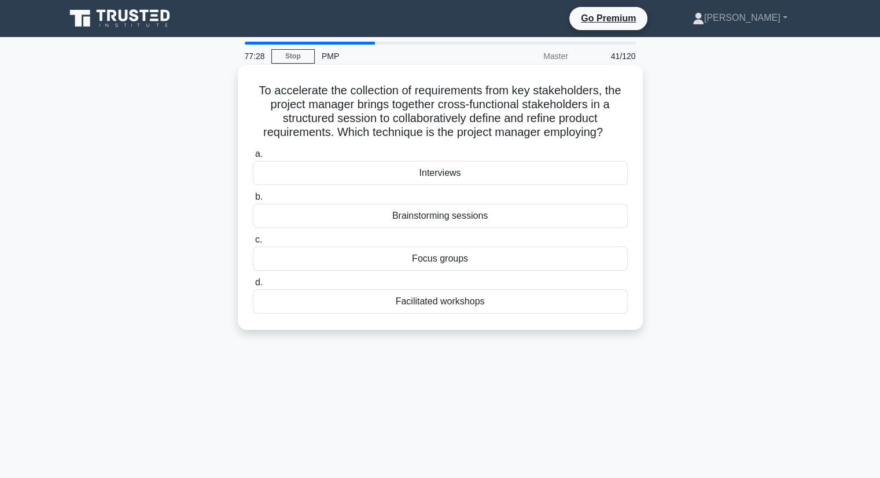
click at [444, 263] on div "Focus groups" at bounding box center [440, 258] width 375 height 24
click at [253, 243] on input "c. Focus groups" at bounding box center [253, 240] width 0 height 8
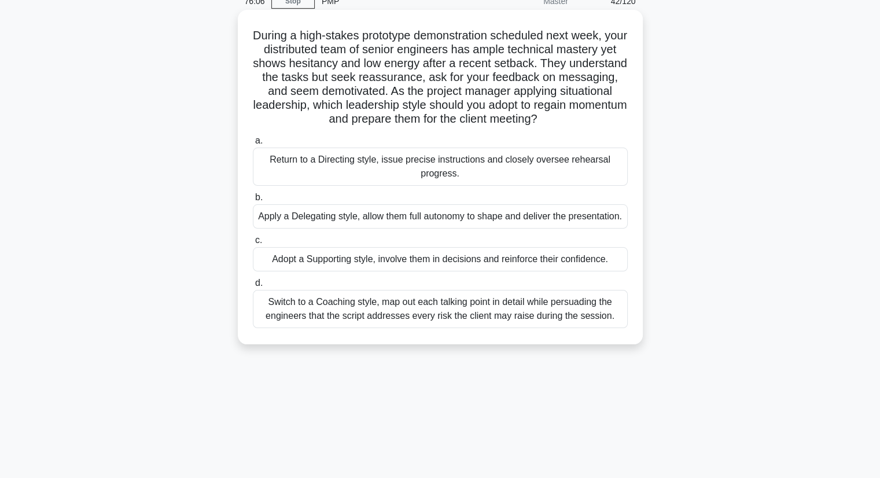
scroll to position [58, 0]
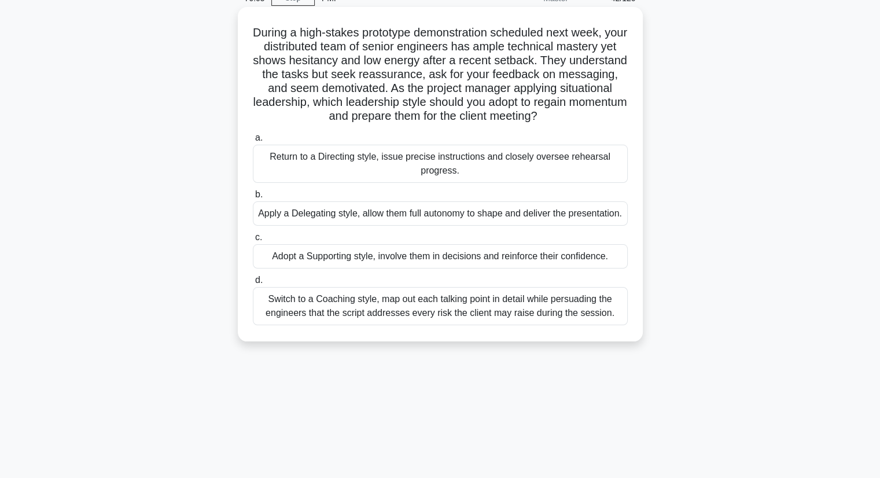
click at [383, 268] on div "Adopt a Supporting style, involve them in decisions and reinforce their confide…" at bounding box center [440, 256] width 375 height 24
click at [478, 267] on div "Adopt a Supporting style, involve them in decisions and reinforce their confide…" at bounding box center [440, 256] width 375 height 24
click at [253, 241] on input "c. Adopt a Supporting style, involve them in decisions and reinforce their conf…" at bounding box center [253, 238] width 0 height 8
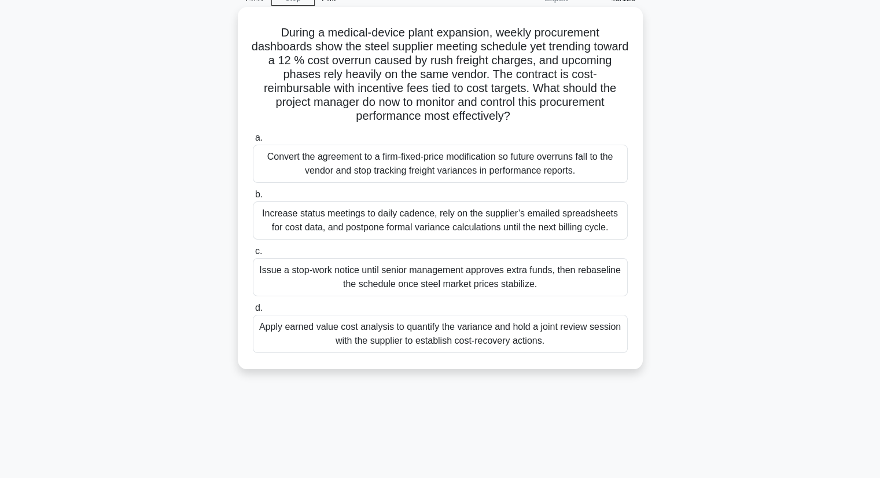
click at [408, 337] on div "Apply earned value cost analysis to quantify the variance and hold a joint revi…" at bounding box center [440, 334] width 375 height 38
click at [253, 312] on input "d. Apply earned value cost analysis to quantify the variance and hold a joint r…" at bounding box center [253, 308] width 0 height 8
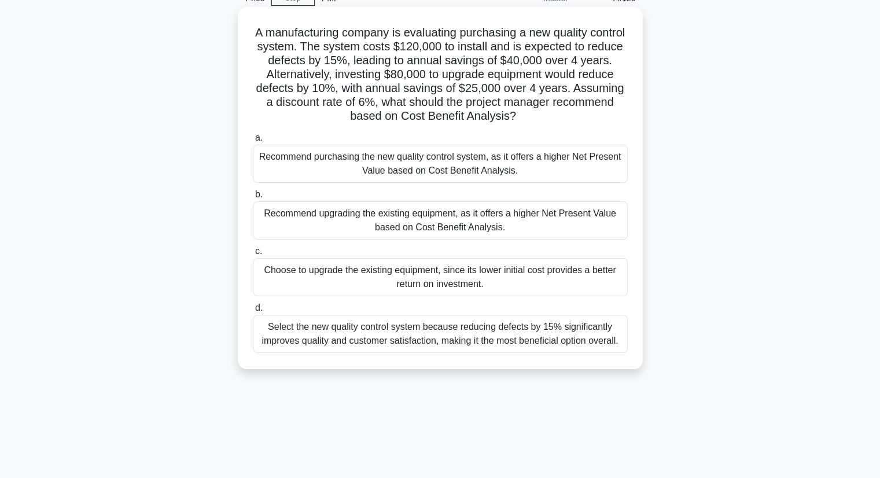
scroll to position [0, 0]
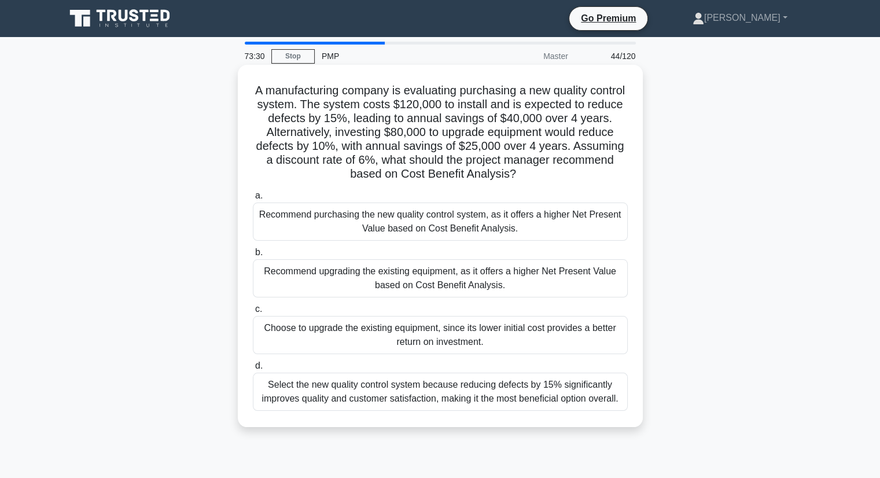
click at [421, 223] on div "Recommend purchasing the new quality control system, as it offers a higher Net …" at bounding box center [440, 221] width 375 height 38
click at [253, 200] on input "a. Recommend purchasing the new quality control system, as it offers a higher N…" at bounding box center [253, 196] width 0 height 8
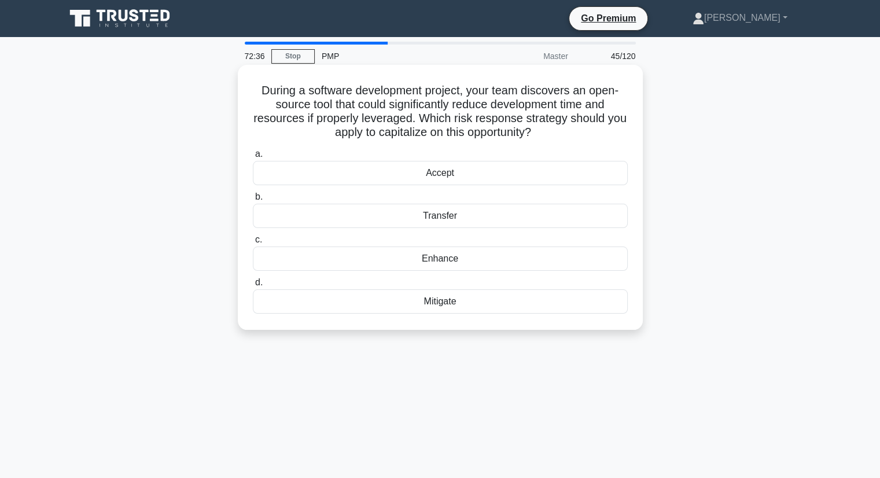
click at [447, 174] on div "Accept" at bounding box center [440, 173] width 375 height 24
click at [253, 158] on input "a. Accept" at bounding box center [253, 154] width 0 height 8
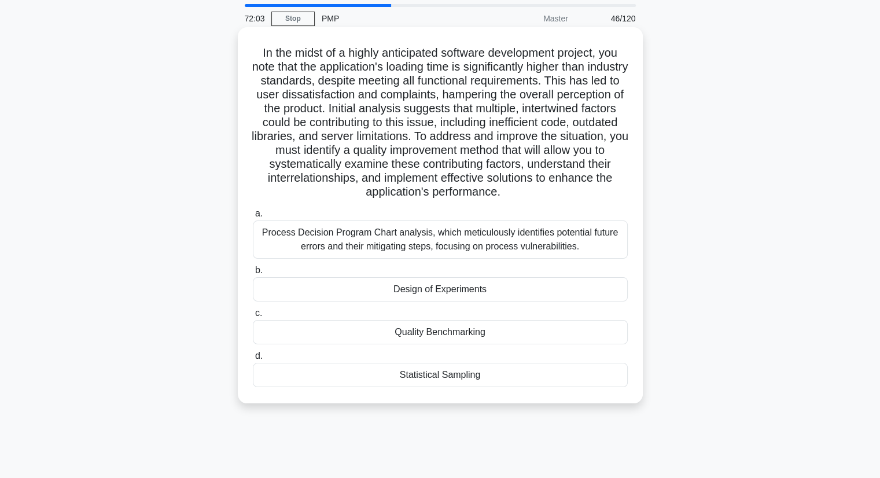
scroll to position [58, 0]
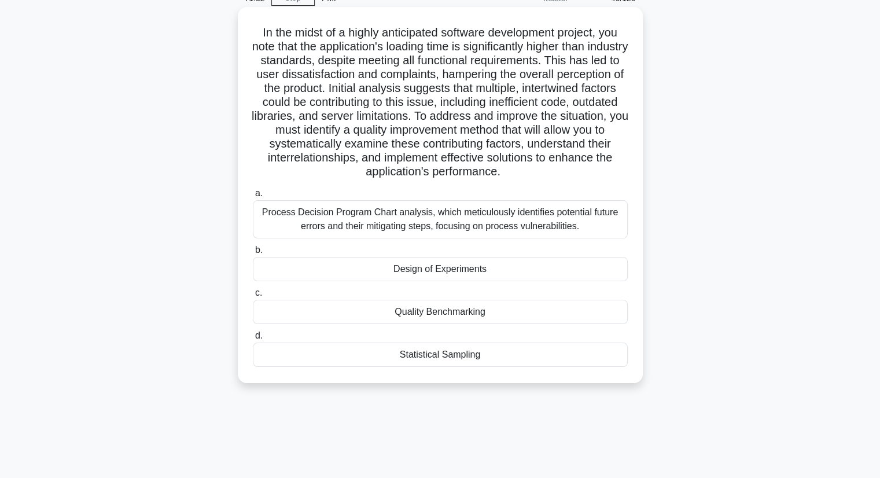
click at [445, 281] on div "Design of Experiments" at bounding box center [440, 269] width 375 height 24
click at [253, 254] on input "b. Design of Experiments" at bounding box center [253, 250] width 0 height 8
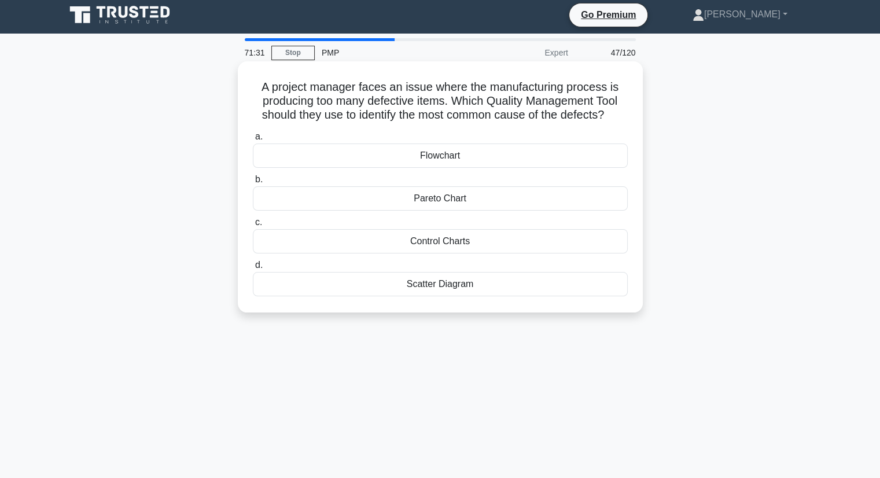
scroll to position [0, 0]
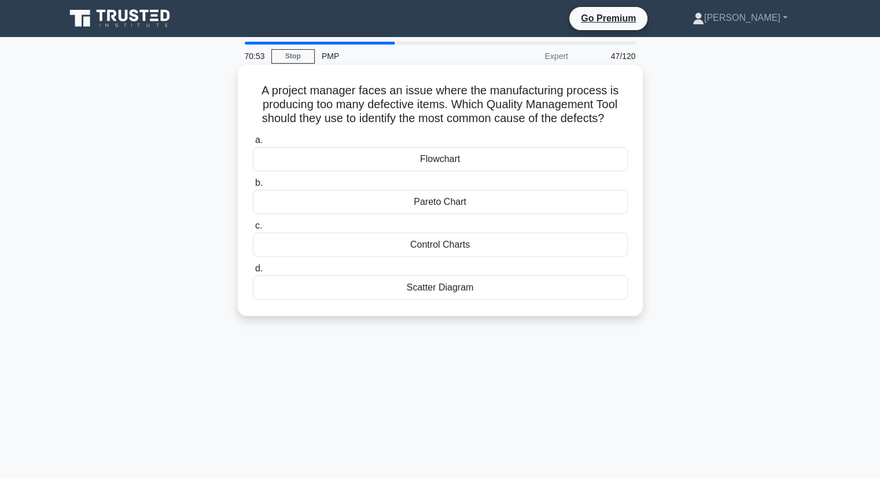
click at [438, 246] on div "Control Charts" at bounding box center [440, 245] width 375 height 24
click at [253, 230] on input "c. Control Charts" at bounding box center [253, 226] width 0 height 8
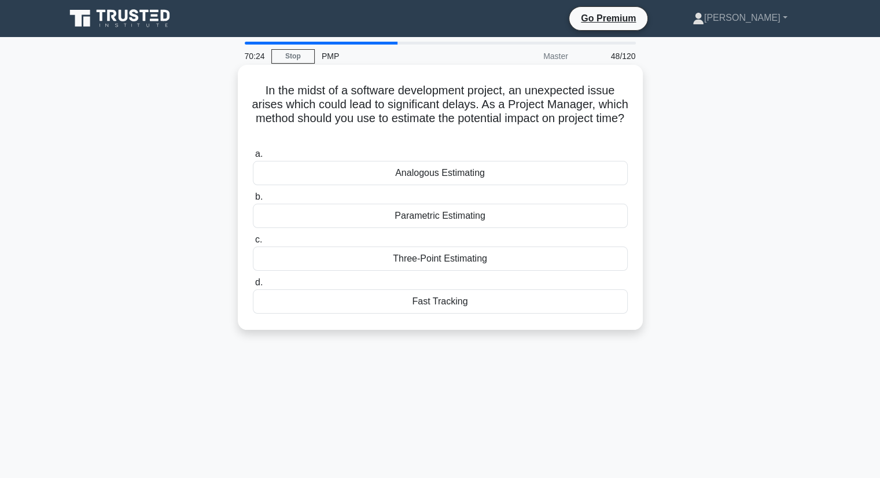
click at [422, 259] on div "Three-Point Estimating" at bounding box center [440, 258] width 375 height 24
click at [253, 243] on input "c. Three-Point Estimating" at bounding box center [253, 240] width 0 height 8
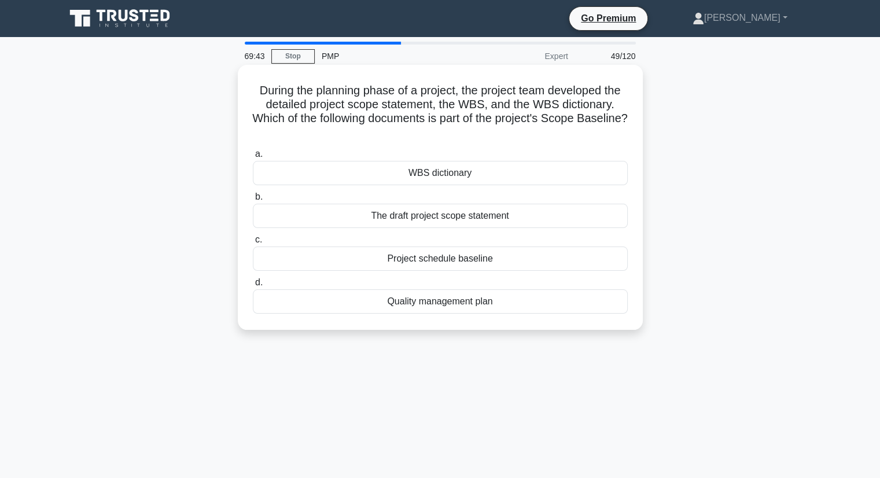
click at [459, 218] on div "The draft project scope statement" at bounding box center [440, 216] width 375 height 24
click at [253, 201] on input "b. The draft project scope statement" at bounding box center [253, 197] width 0 height 8
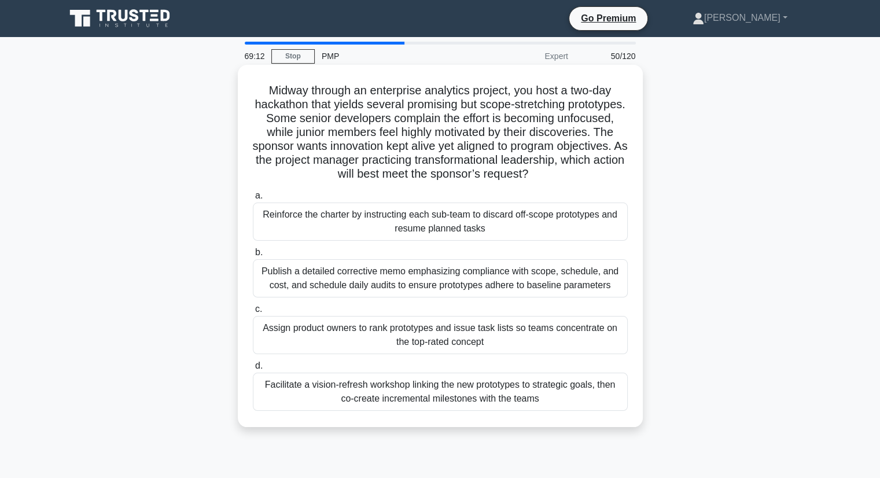
scroll to position [58, 0]
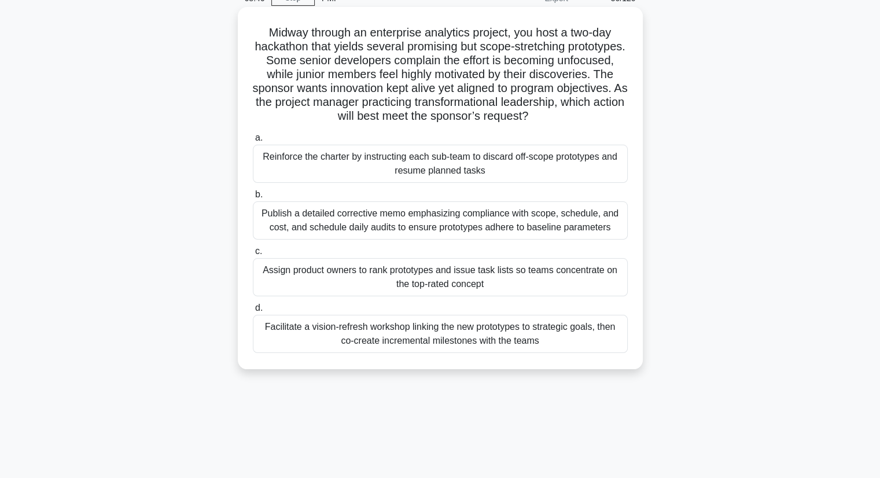
click at [441, 333] on div "Facilitate a vision-refresh workshop linking the new prototypes to strategic go…" at bounding box center [440, 334] width 375 height 38
click at [253, 312] on input "d. Facilitate a vision-refresh workshop linking the new prototypes to strategic…" at bounding box center [253, 308] width 0 height 8
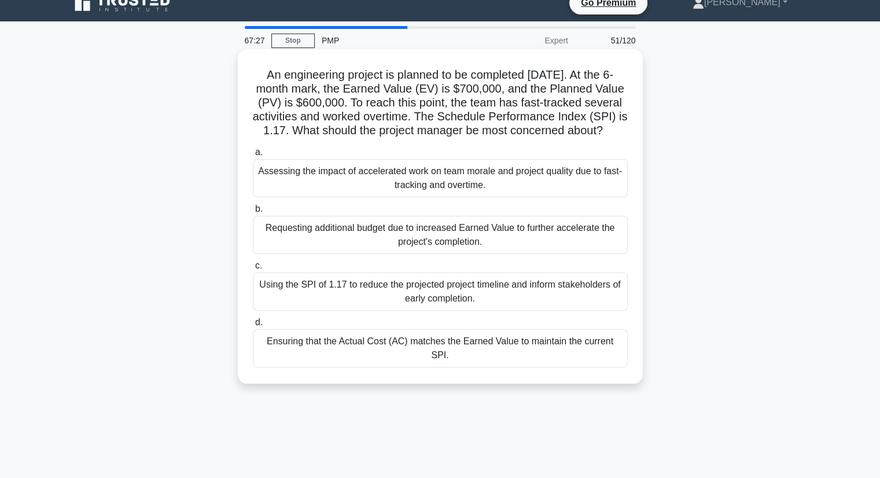
scroll to position [0, 0]
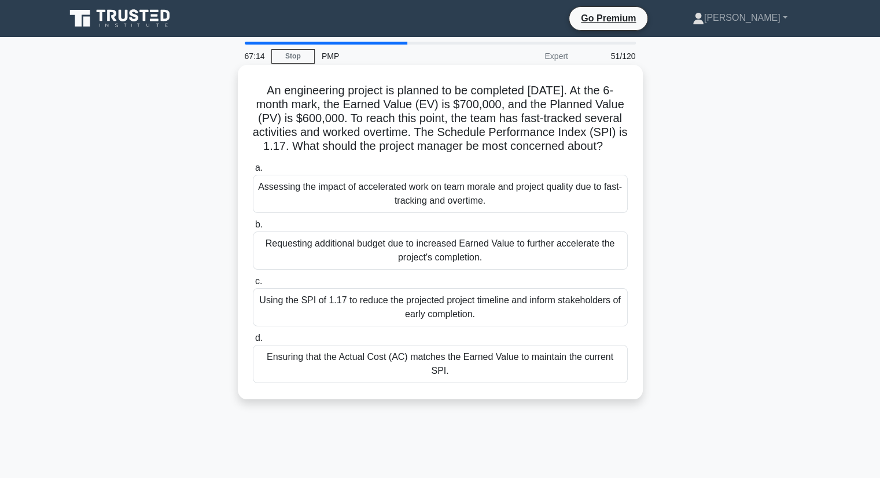
click at [457, 213] on div "Assessing the impact of accelerated work on team morale and project quality due…" at bounding box center [440, 194] width 375 height 38
click at [253, 172] on input "a. Assessing the impact of accelerated work on team morale and project quality …" at bounding box center [253, 168] width 0 height 8
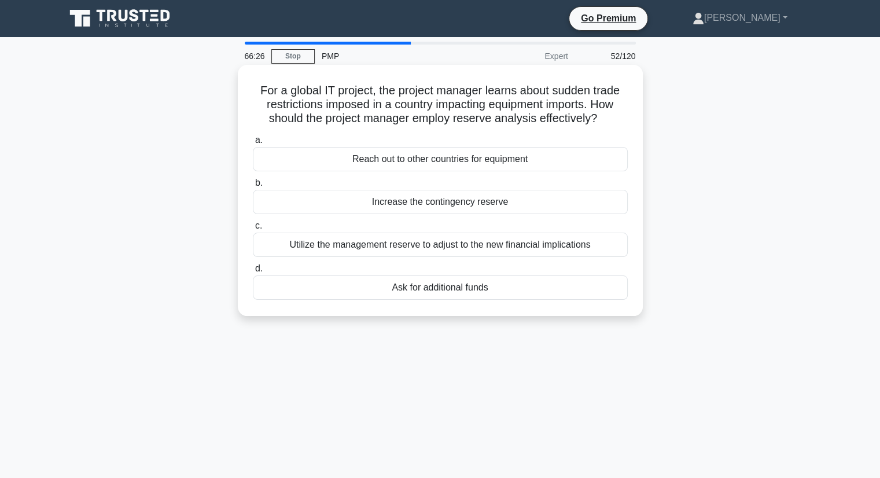
click at [446, 248] on div "Utilize the management reserve to adjust to the new financial implications" at bounding box center [440, 245] width 375 height 24
click at [253, 230] on input "c. Utilize the management reserve to adjust to the new financial implications" at bounding box center [253, 226] width 0 height 8
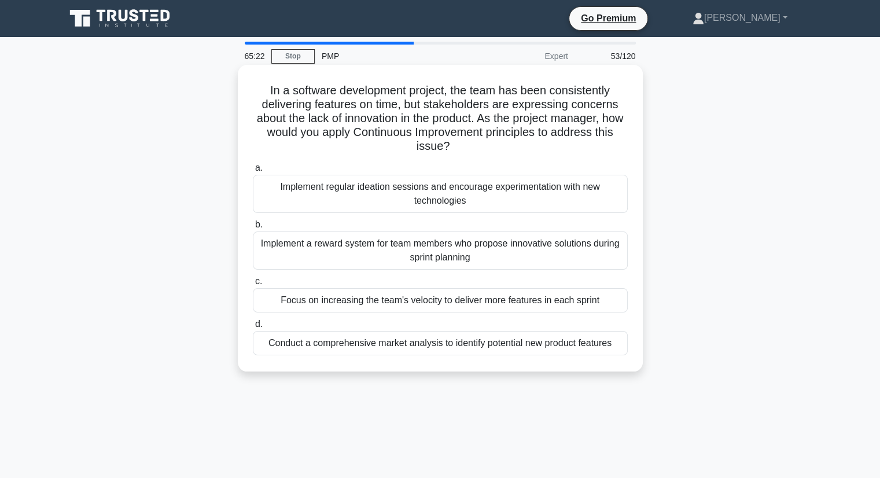
click at [436, 250] on div "Implement a reward system for team members who propose innovative solutions dur…" at bounding box center [440, 250] width 375 height 38
click at [253, 228] on input "b. Implement a reward system for team members who propose innovative solutions …" at bounding box center [253, 225] width 0 height 8
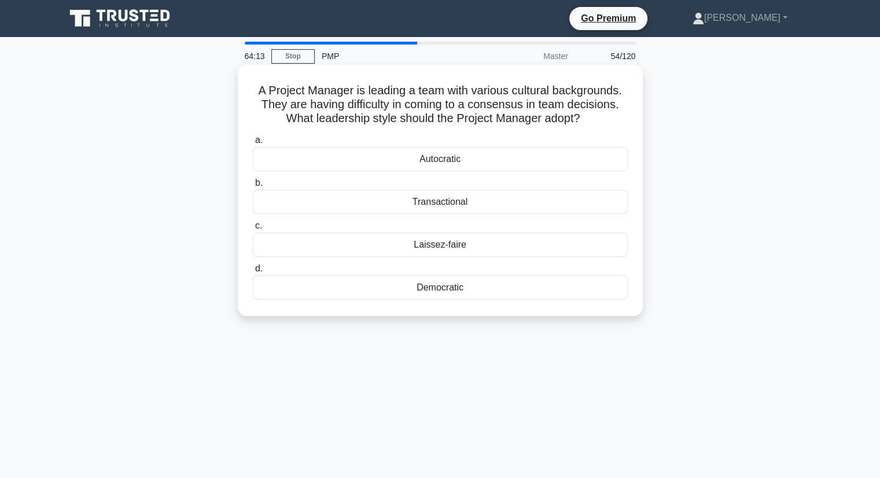
click at [435, 290] on div "Democratic" at bounding box center [440, 287] width 375 height 24
click at [253, 272] on input "d. Democratic" at bounding box center [253, 269] width 0 height 8
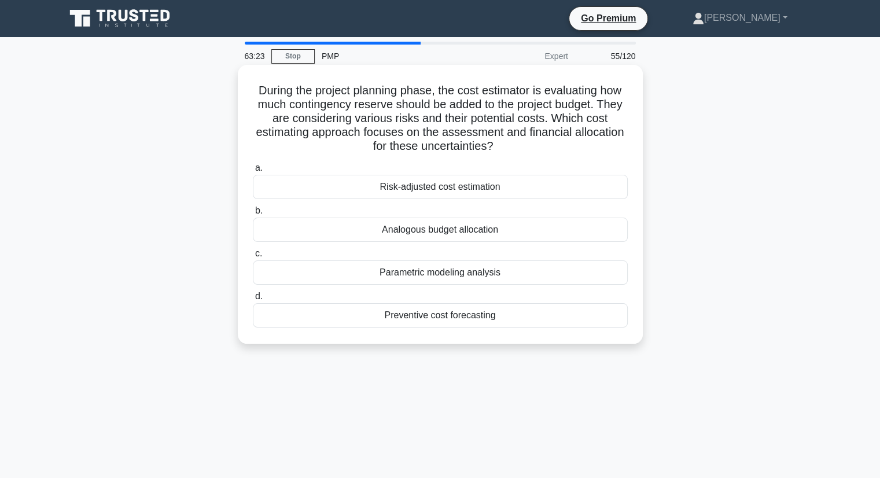
click at [436, 276] on div "Parametric modeling analysis" at bounding box center [440, 272] width 375 height 24
click at [253, 257] on input "c. Parametric modeling analysis" at bounding box center [253, 254] width 0 height 8
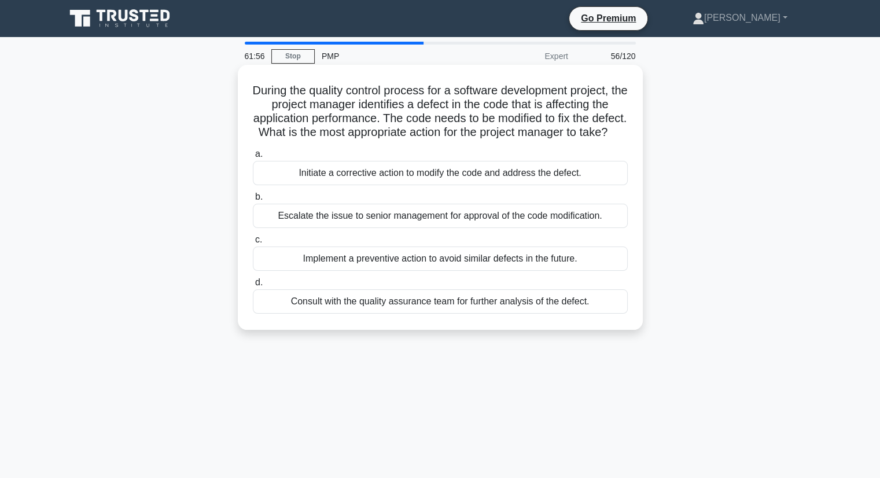
click at [438, 313] on div "Consult with the quality assurance team for further analysis of the defect." at bounding box center [440, 301] width 375 height 24
click at [253, 286] on input "d. Consult with the quality assurance team for further analysis of the defect." at bounding box center [253, 283] width 0 height 8
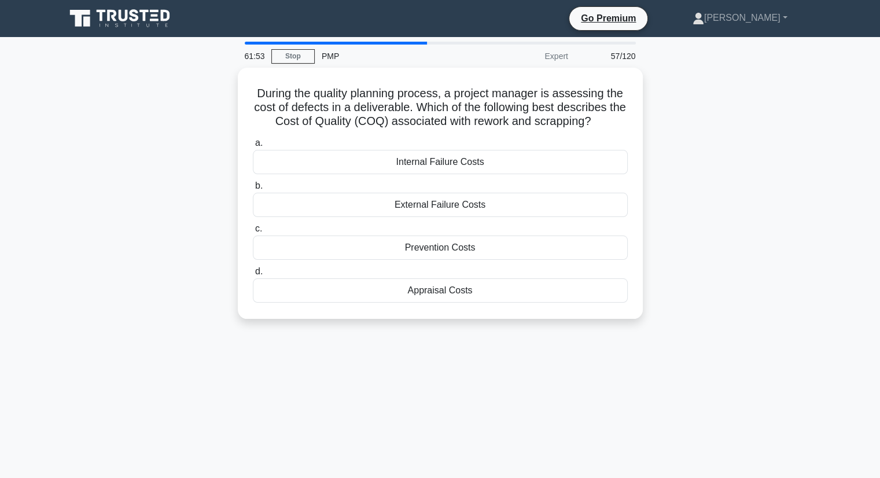
click at [810, 146] on div "During the quality planning process, a project manager is assessing the cost of…" at bounding box center [439, 200] width 763 height 265
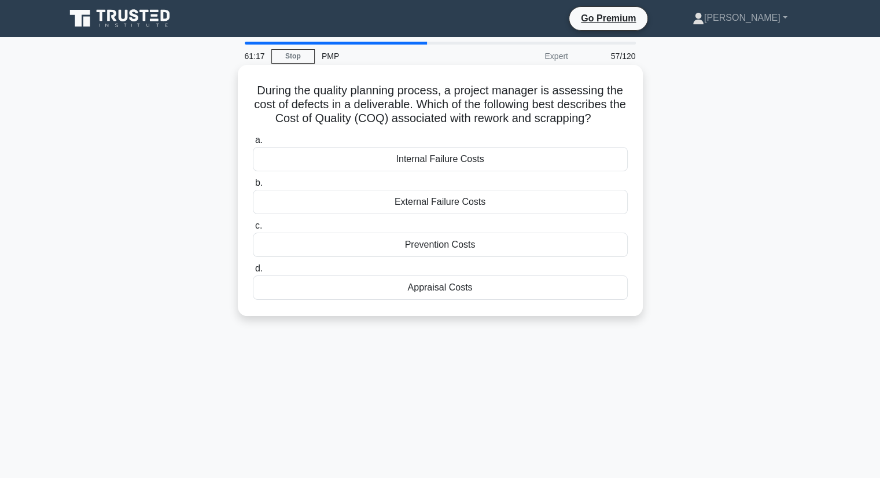
click at [438, 160] on div "Internal Failure Costs" at bounding box center [440, 159] width 375 height 24
click at [253, 144] on input "a. Internal Failure Costs" at bounding box center [253, 140] width 0 height 8
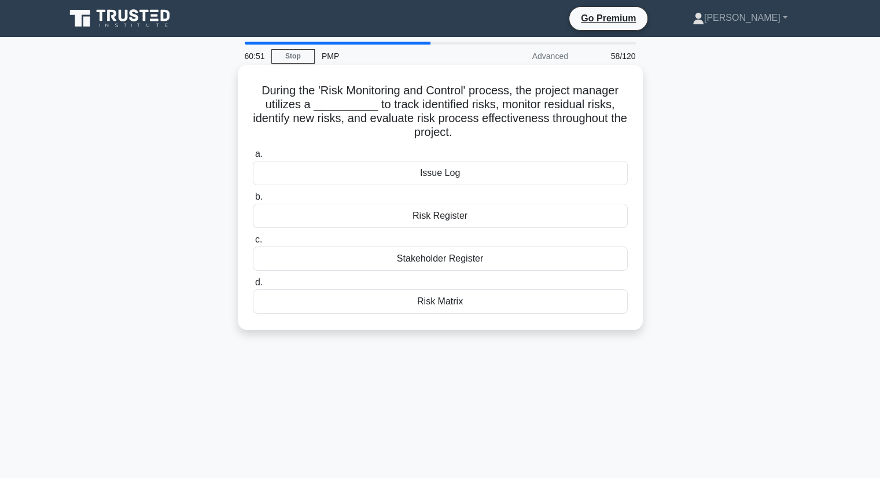
click at [444, 299] on div "Risk Matrix" at bounding box center [440, 301] width 375 height 24
click at [253, 286] on input "d. Risk Matrix" at bounding box center [253, 283] width 0 height 8
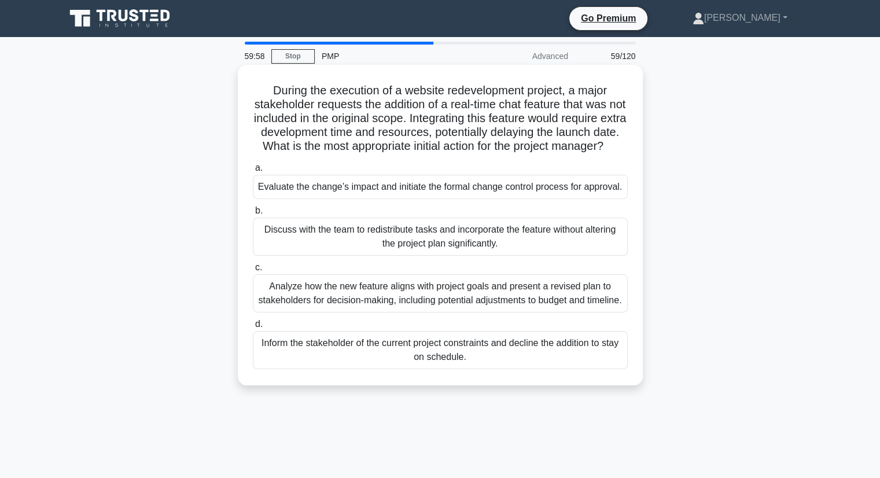
click at [419, 199] on div "Evaluate the change’s impact and initiate the formal change control process for…" at bounding box center [440, 187] width 375 height 24
click at [253, 172] on input "a. Evaluate the change’s impact and initiate the formal change control process …" at bounding box center [253, 168] width 0 height 8
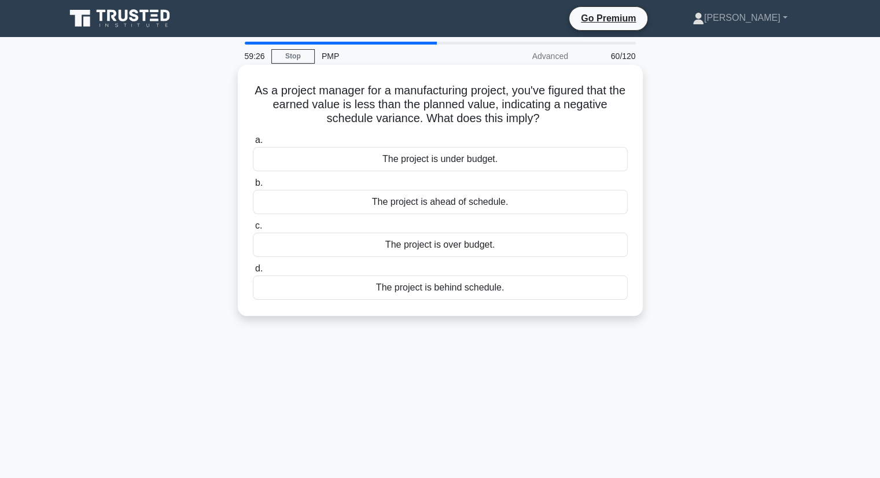
click at [449, 291] on div "The project is behind schedule." at bounding box center [440, 287] width 375 height 24
click at [253, 272] on input "d. The project is behind schedule." at bounding box center [253, 269] width 0 height 8
click at [446, 158] on div "Procurement Audits" at bounding box center [440, 159] width 375 height 24
click at [253, 144] on input "a. Procurement Audits" at bounding box center [253, 140] width 0 height 8
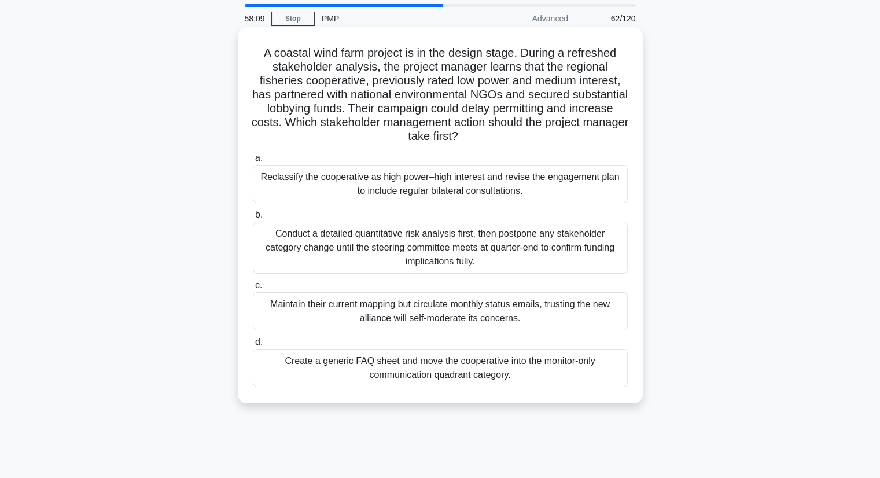
scroll to position [58, 0]
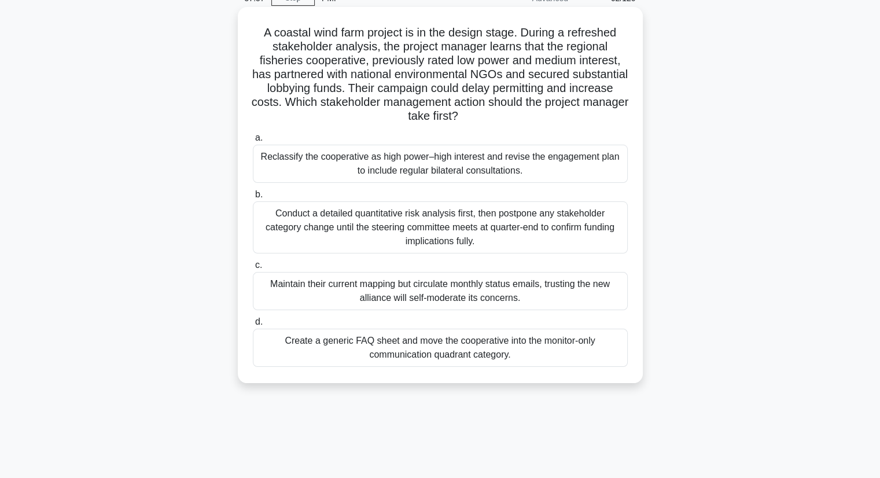
click at [422, 162] on div "Reclassify the cooperative as high power–high interest and revise the engagemen…" at bounding box center [440, 164] width 375 height 38
click at [253, 142] on input "a. Reclassify the cooperative as high power–high interest and revise the engage…" at bounding box center [253, 138] width 0 height 8
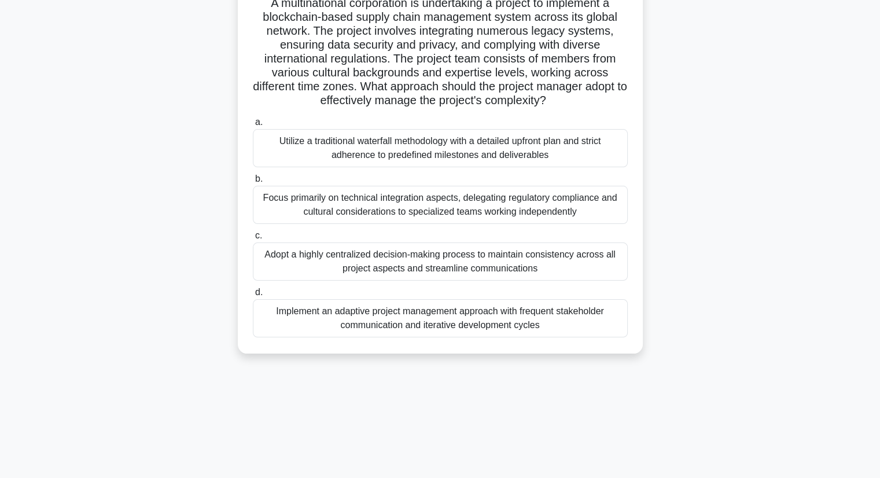
scroll to position [116, 0]
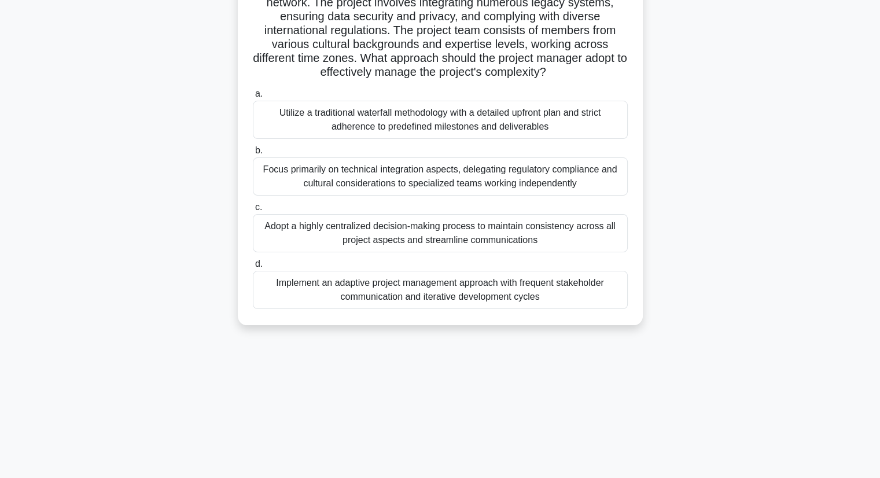
click at [465, 296] on div "Implement an adaptive project management approach with frequent stakeholder com…" at bounding box center [440, 290] width 375 height 38
click at [253, 268] on input "d. Implement an adaptive project management approach with frequent stakeholder …" at bounding box center [253, 264] width 0 height 8
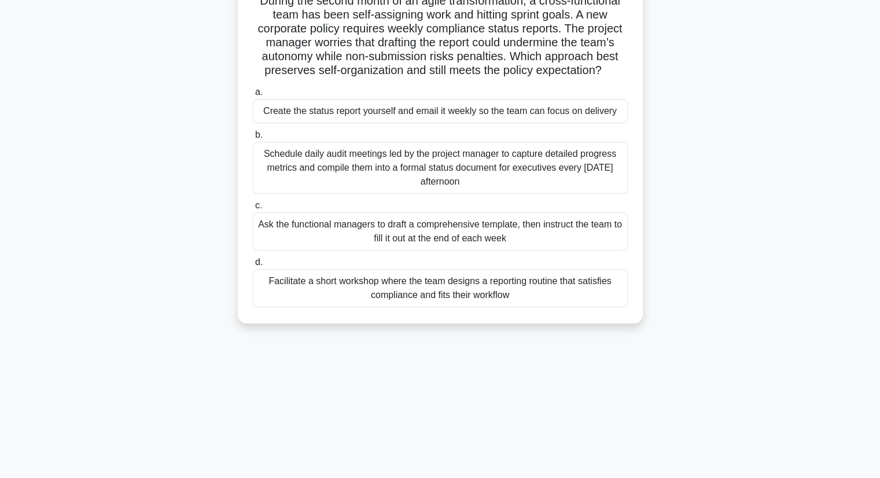
scroll to position [32, 0]
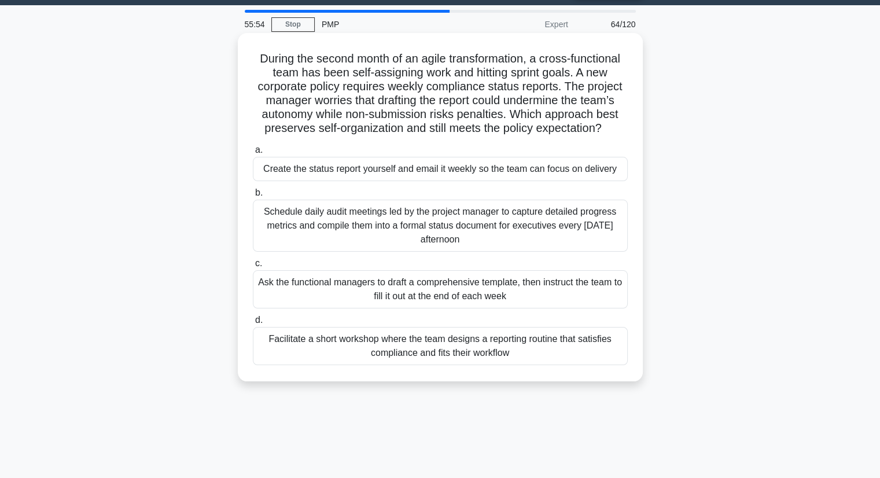
click at [476, 352] on div "Facilitate a short workshop where the team designs a reporting routine that sat…" at bounding box center [440, 346] width 375 height 38
click at [253, 324] on input "d. Facilitate a short workshop where the team designs a reporting routine that …" at bounding box center [253, 320] width 0 height 8
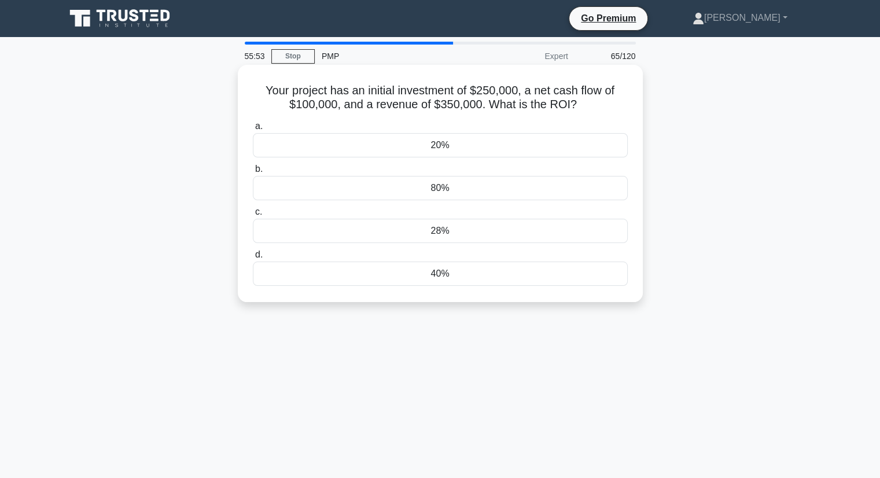
scroll to position [0, 0]
click at [431, 276] on div "40%" at bounding box center [440, 273] width 375 height 24
click at [253, 259] on input "d. 40%" at bounding box center [253, 255] width 0 height 8
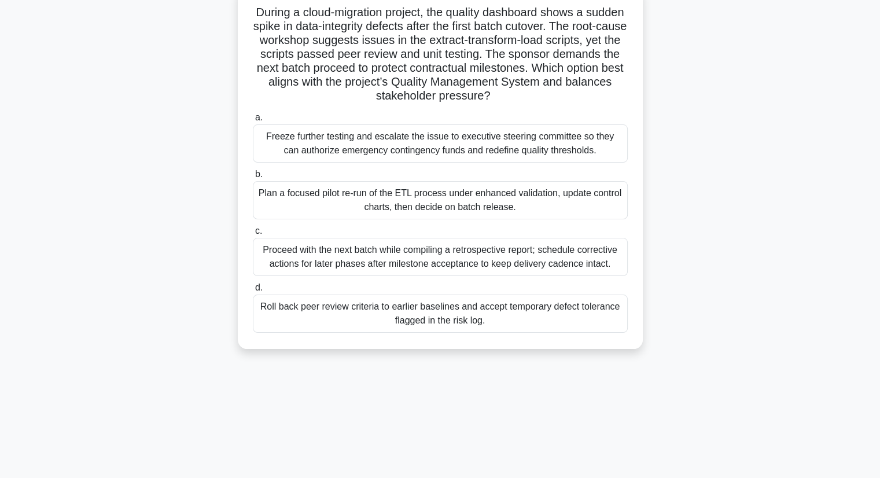
scroll to position [58, 0]
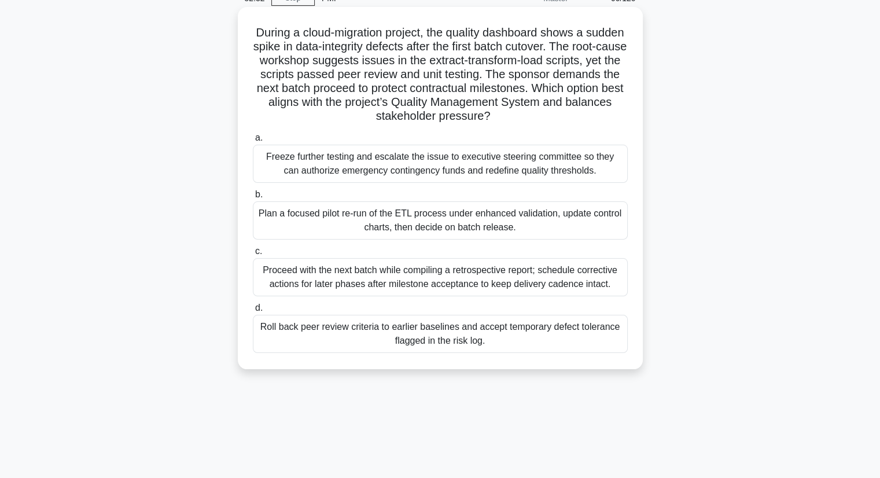
click at [445, 280] on div "Proceed with the next batch while compiling a retrospective report; schedule co…" at bounding box center [440, 277] width 375 height 38
click at [253, 255] on input "c. Proceed with the next batch while compiling a retrospective report; schedule…" at bounding box center [253, 252] width 0 height 8
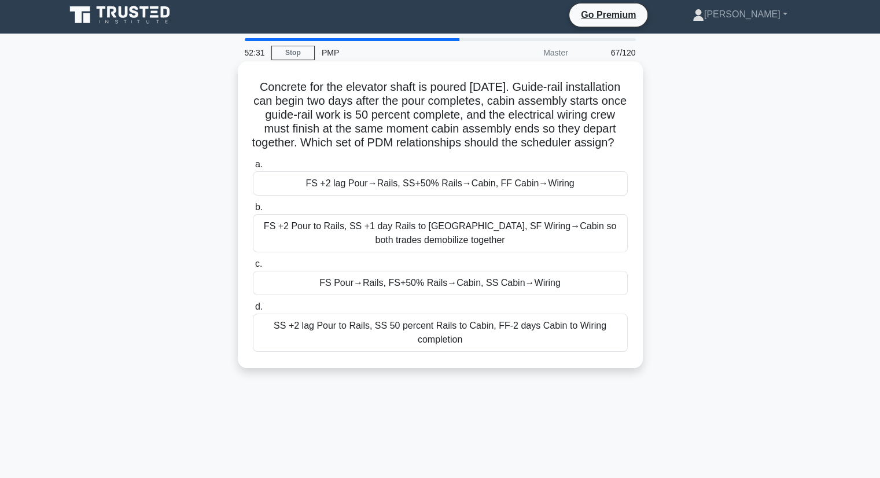
scroll to position [0, 0]
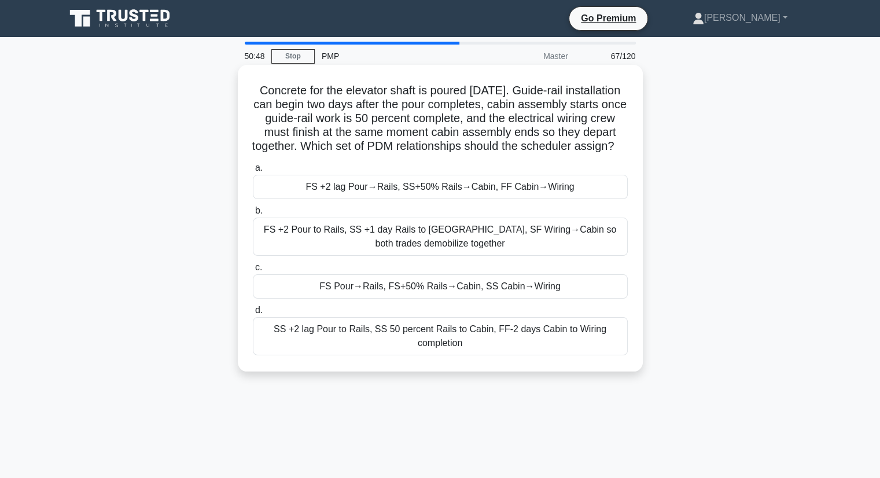
click at [441, 199] on div "FS +2 lag Pour→Rails, SS+50% Rails→Cabin, FF Cabin→Wiring" at bounding box center [440, 187] width 375 height 24
click at [253, 172] on input "a. FS +2 lag Pour→Rails, SS+50% Rails→Cabin, FF Cabin→Wiring" at bounding box center [253, 168] width 0 height 8
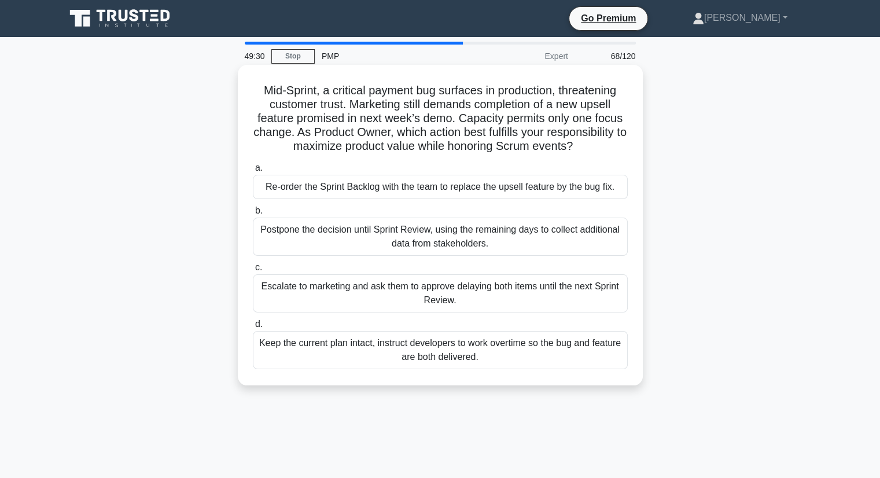
click at [436, 189] on div "Re-order the Sprint Backlog with the team to replace the upsell feature by the …" at bounding box center [440, 187] width 375 height 24
click at [253, 172] on input "a. Re-order the Sprint Backlog with the team to replace the upsell feature by t…" at bounding box center [253, 168] width 0 height 8
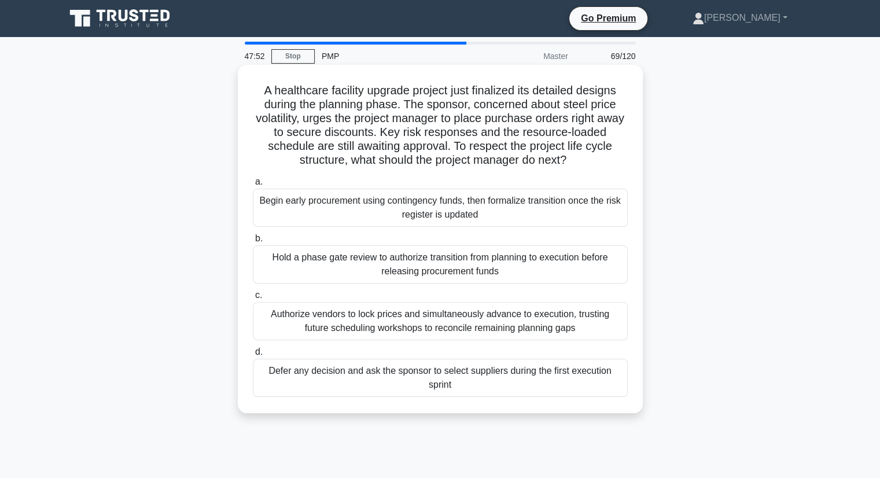
click at [451, 211] on div "Begin early procurement using contingency funds, then formalize transition once…" at bounding box center [440, 208] width 375 height 38
click at [253, 186] on input "a. Begin early procurement using contingency funds, then formalize transition o…" at bounding box center [253, 182] width 0 height 8
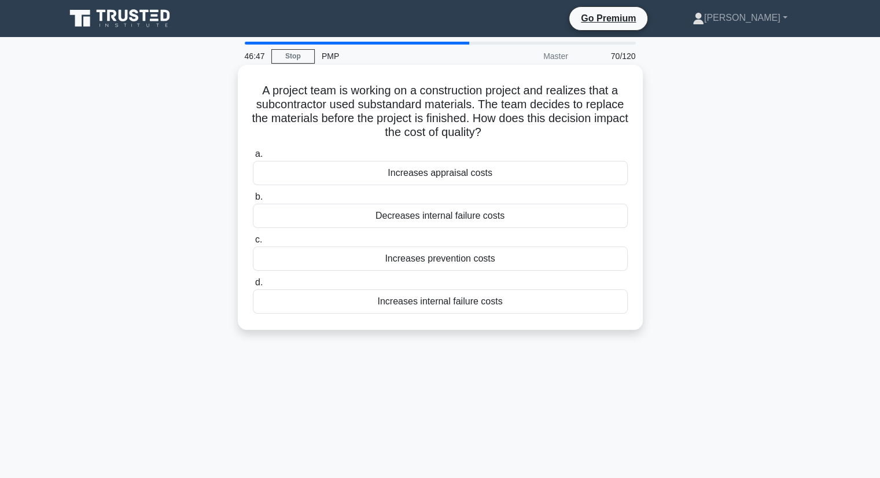
click at [426, 262] on div "Increases prevention costs" at bounding box center [440, 258] width 375 height 24
click at [253, 243] on input "c. Increases prevention costs" at bounding box center [253, 240] width 0 height 8
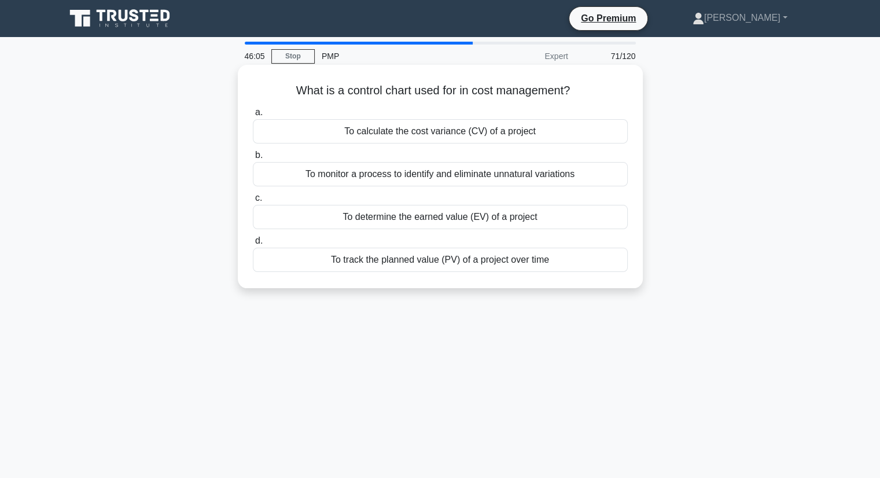
click at [411, 176] on div "To monitor a process to identify and eliminate unnatural variations" at bounding box center [440, 174] width 375 height 24
click at [253, 159] on input "b. To monitor a process to identify and eliminate unnatural variations" at bounding box center [253, 156] width 0 height 8
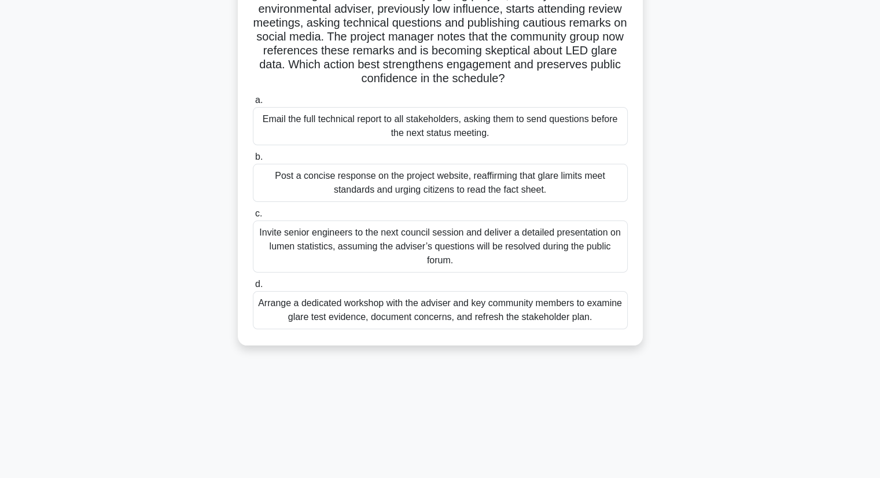
scroll to position [116, 0]
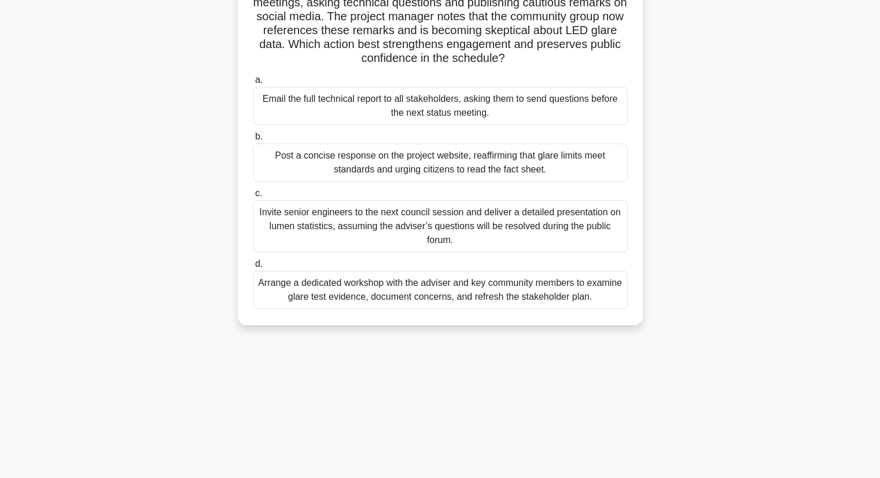
click at [403, 292] on div "Arrange a dedicated workshop with the adviser and key community members to exam…" at bounding box center [440, 290] width 375 height 38
click at [253, 268] on input "d. Arrange a dedicated workshop with the adviser and key community members to e…" at bounding box center [253, 264] width 0 height 8
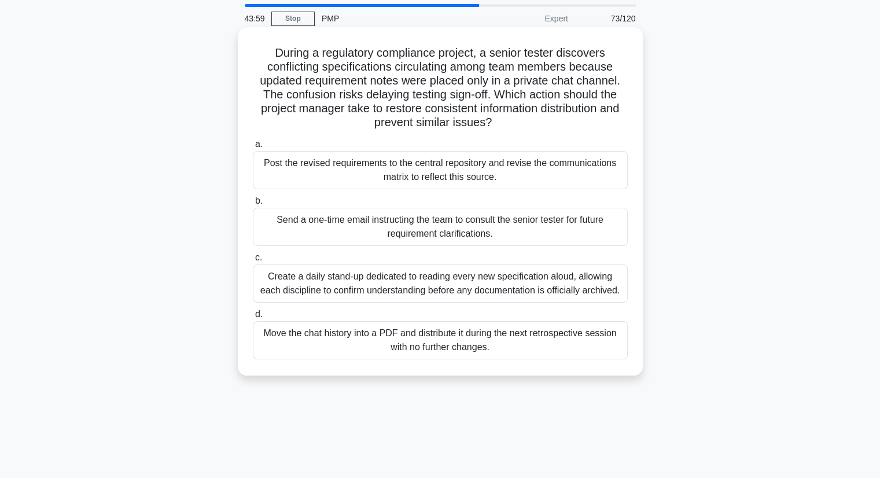
scroll to position [58, 0]
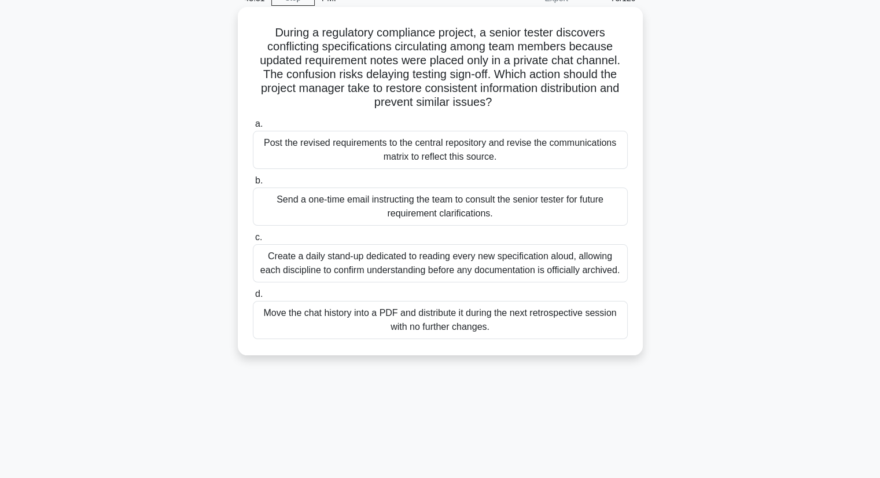
click at [446, 154] on div "Post the revised requirements to the central repository and revise the communic…" at bounding box center [440, 150] width 375 height 38
click at [253, 128] on input "a. Post the revised requirements to the central repository and revise the commu…" at bounding box center [253, 124] width 0 height 8
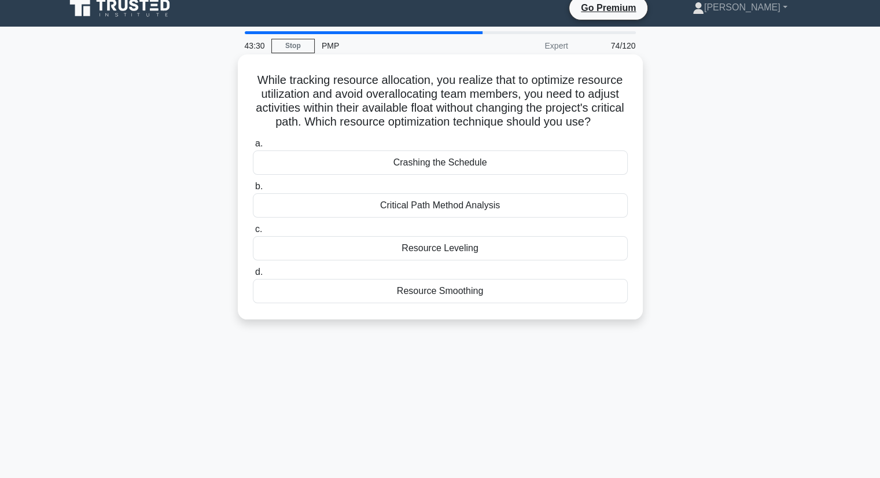
scroll to position [0, 0]
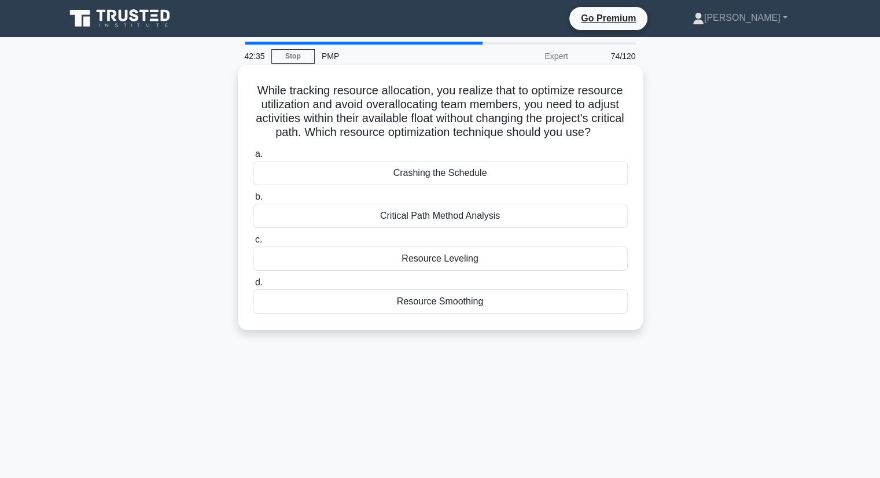
click at [457, 313] on div "Resource Smoothing" at bounding box center [440, 301] width 375 height 24
click at [253, 286] on input "d. Resource Smoothing" at bounding box center [253, 283] width 0 height 8
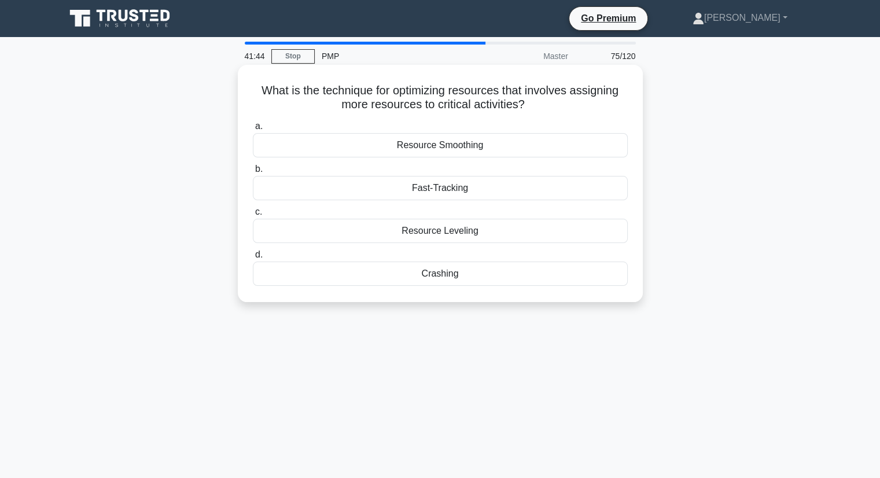
click at [451, 230] on div "Resource Leveling" at bounding box center [440, 231] width 375 height 24
click at [253, 216] on input "c. Resource Leveling" at bounding box center [253, 212] width 0 height 8
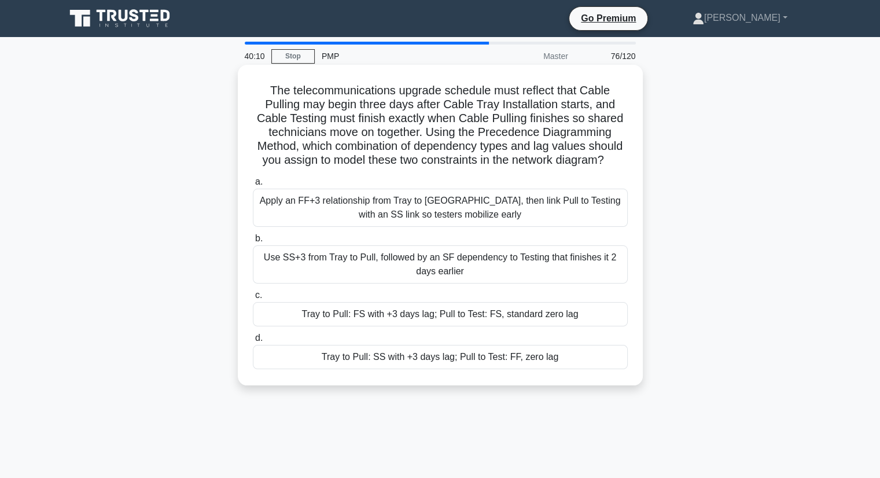
click at [492, 355] on div "Tray to Pull: SS with +3 days lag; Pull to Test: FF, zero lag" at bounding box center [440, 357] width 375 height 24
click at [253, 342] on input "d. Tray to Pull: SS with +3 days lag; Pull to Test: FF, zero lag" at bounding box center [253, 338] width 0 height 8
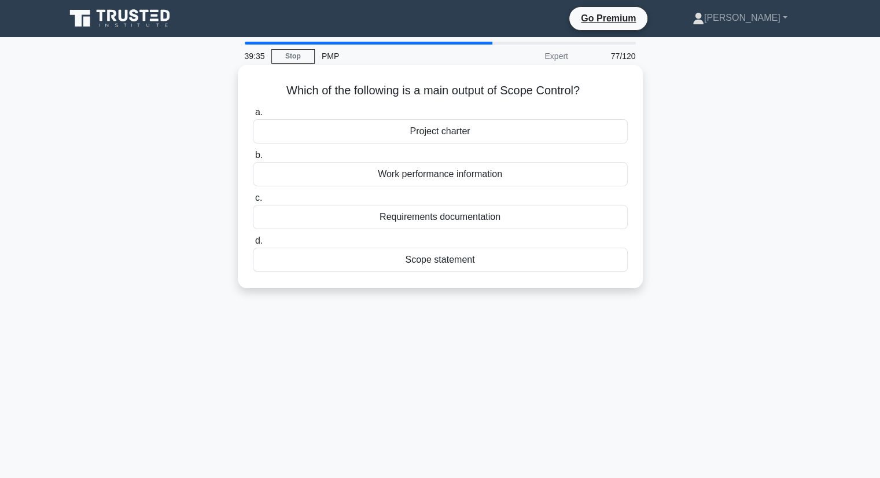
click at [441, 264] on div "Scope statement" at bounding box center [440, 260] width 375 height 24
click at [253, 245] on input "d. Scope statement" at bounding box center [253, 241] width 0 height 8
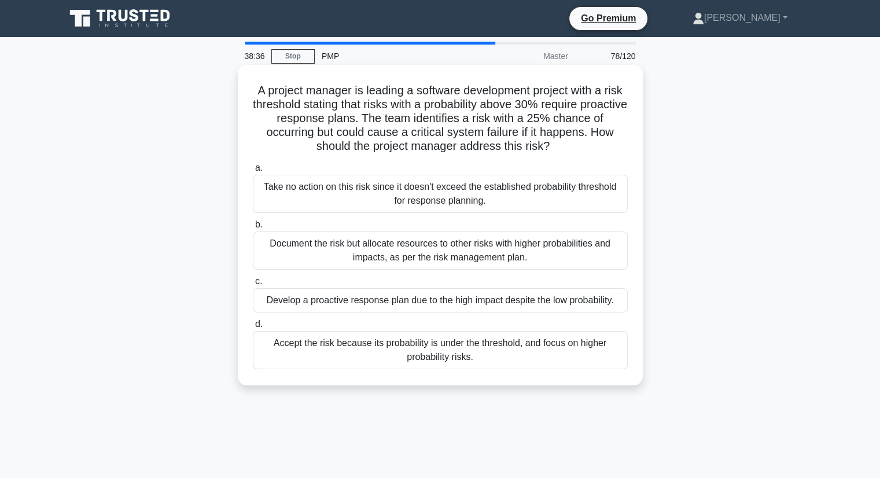
click at [409, 304] on div "Develop a proactive response plan due to the high impact despite the low probab…" at bounding box center [440, 300] width 375 height 24
click at [253, 285] on input "c. Develop a proactive response plan due to the high impact despite the low pro…" at bounding box center [253, 282] width 0 height 8
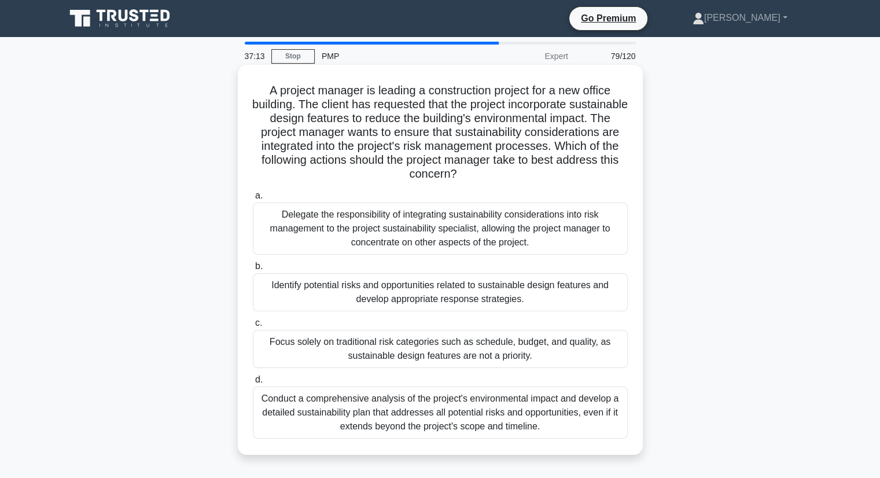
click at [414, 297] on div "Identify potential risks and opportunities related to sustainable design featur…" at bounding box center [440, 292] width 375 height 38
click at [253, 270] on input "b. Identify potential risks and opportunities related to sustainable design fea…" at bounding box center [253, 267] width 0 height 8
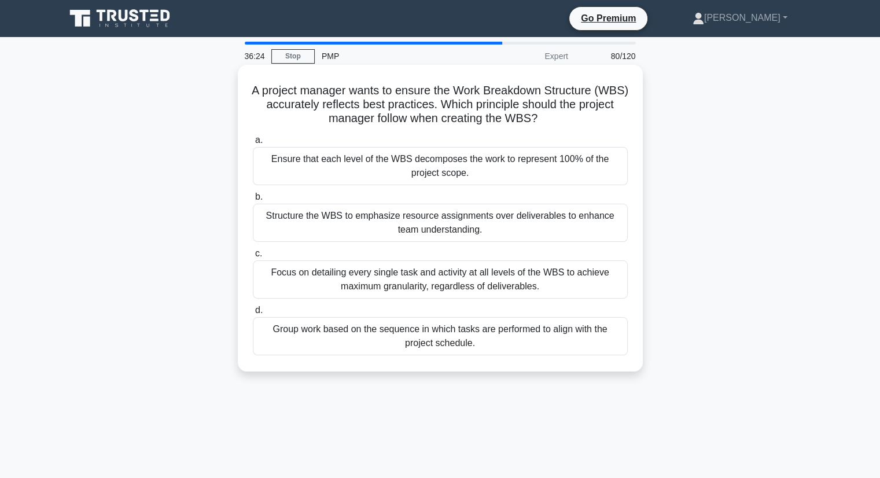
click at [397, 170] on div "Ensure that each level of the WBS decomposes the work to represent 100% of the …" at bounding box center [440, 166] width 375 height 38
click at [253, 144] on input "a. Ensure that each level of the WBS decomposes the work to represent 100% of t…" at bounding box center [253, 140] width 0 height 8
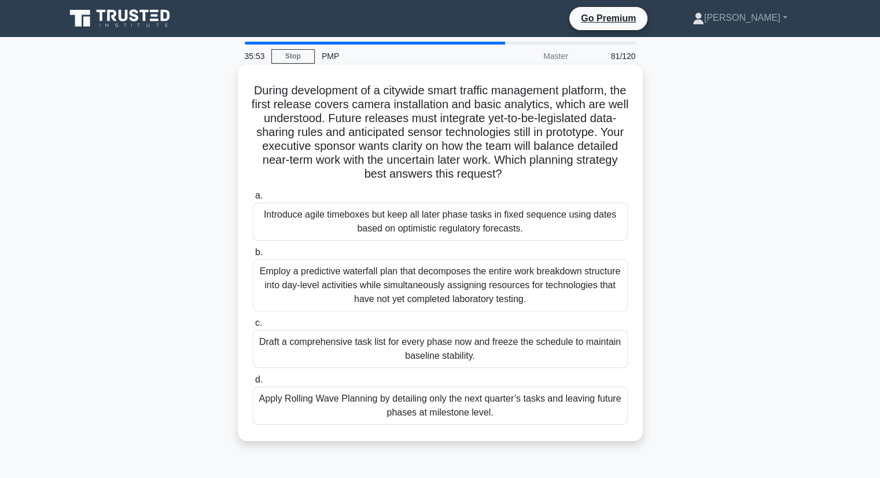
click at [611, 175] on h5 "During development of a citywide smart traffic management platform, the first r…" at bounding box center [440, 132] width 377 height 98
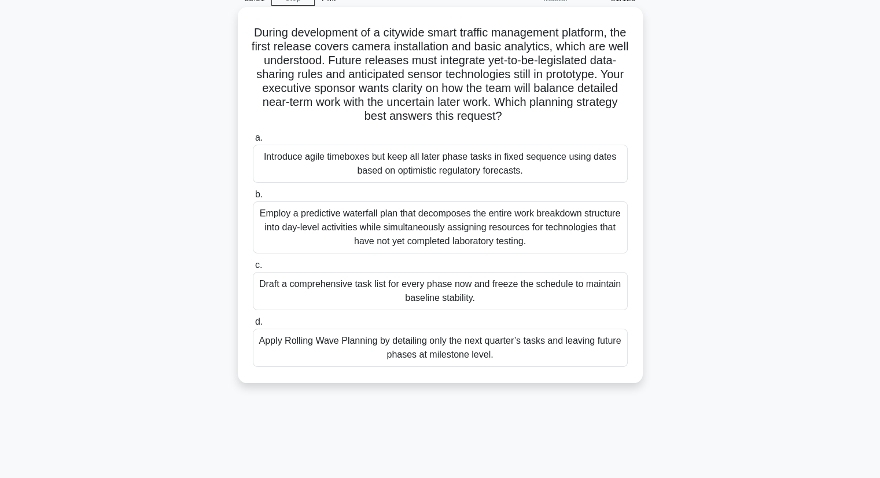
click at [441, 167] on div "Introduce agile timeboxes but keep all later phase tasks in fixed sequence usin…" at bounding box center [440, 164] width 375 height 38
click at [253, 142] on input "a. Introduce agile timeboxes but keep all later phase tasks in fixed sequence u…" at bounding box center [253, 138] width 0 height 8
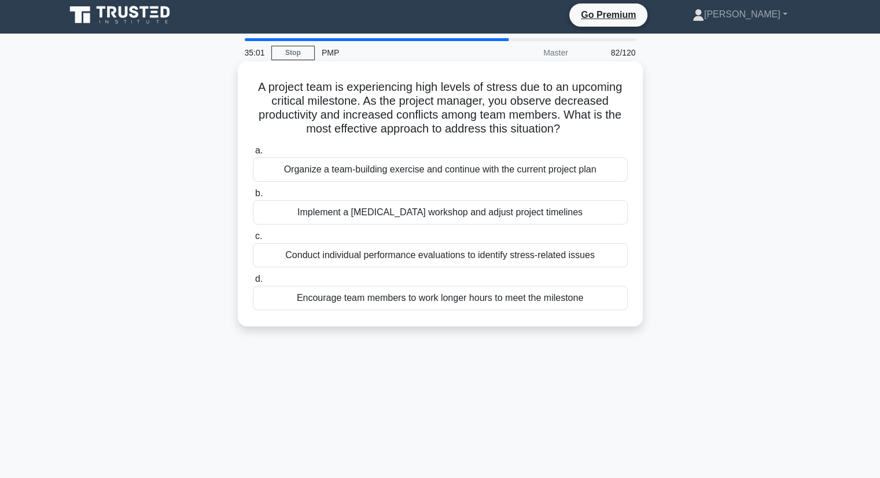
scroll to position [0, 0]
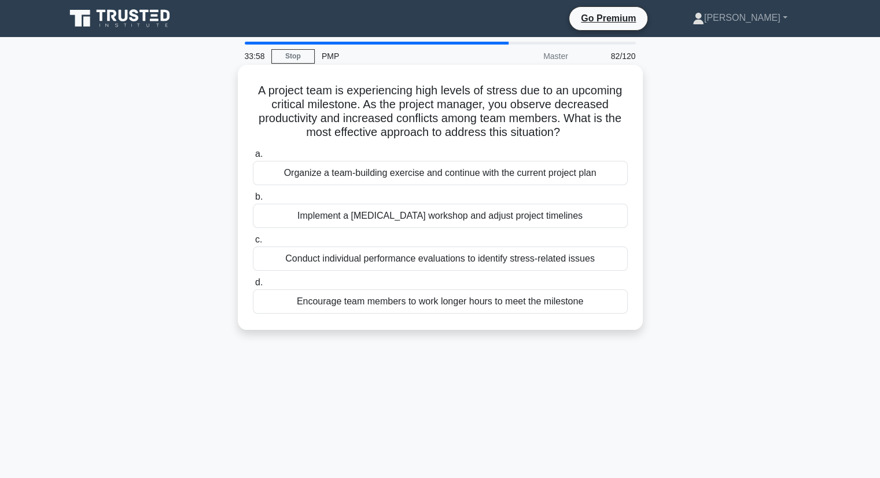
click at [405, 173] on div "Organize a team-building exercise and continue with the current project plan" at bounding box center [440, 173] width 375 height 24
click at [253, 158] on input "a. Organize a team-building exercise and continue with the current project plan" at bounding box center [253, 154] width 0 height 8
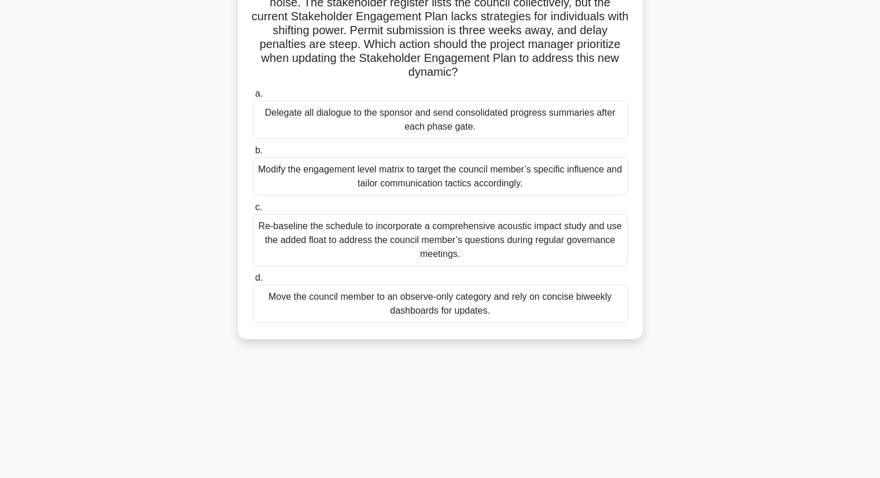
scroll to position [147, 0]
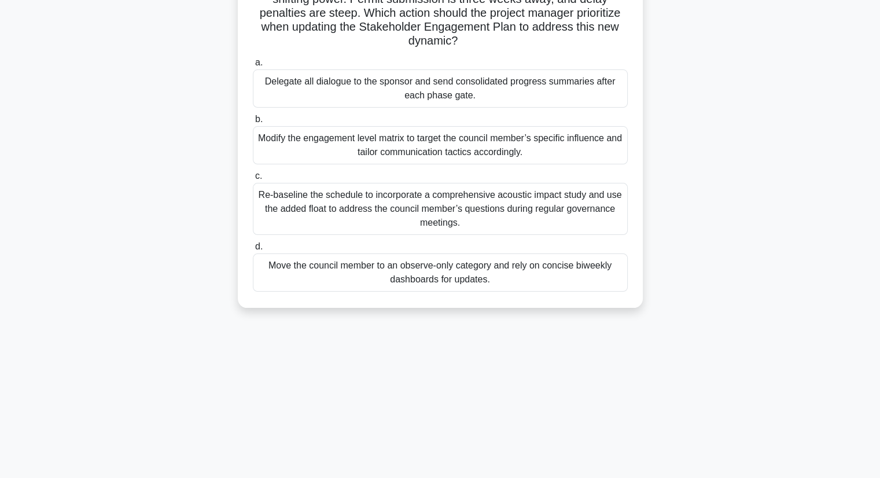
click at [398, 145] on div "Modify the engagement level matrix to target the council member’s specific infl…" at bounding box center [440, 145] width 375 height 38
click at [253, 123] on input "b. Modify the engagement level matrix to target the council member’s specific i…" at bounding box center [253, 120] width 0 height 8
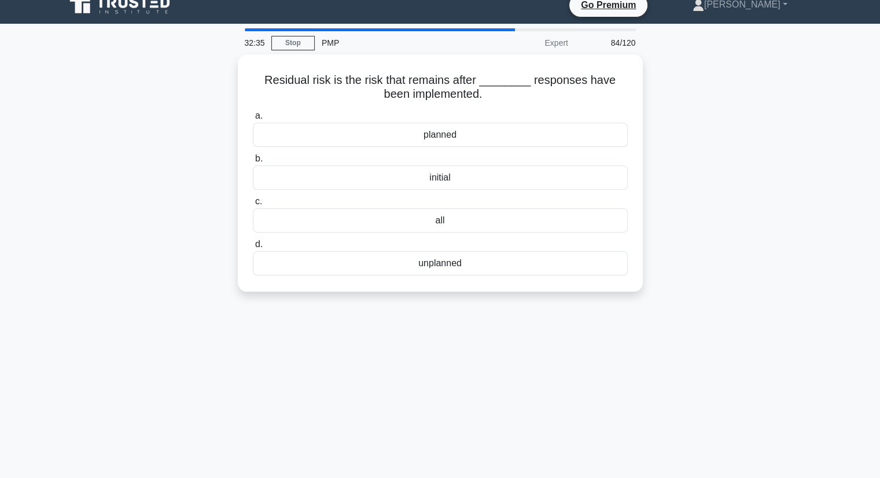
scroll to position [0, 0]
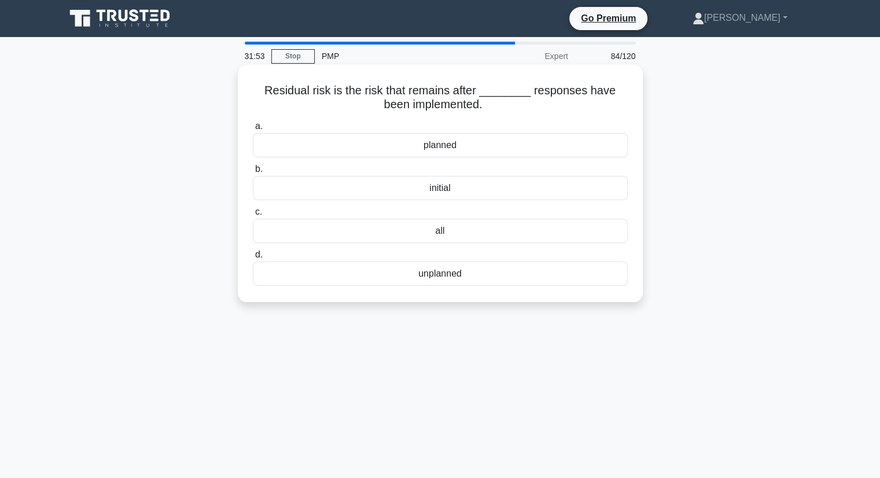
click at [444, 145] on div "planned" at bounding box center [440, 145] width 375 height 24
click at [253, 130] on input "a. planned" at bounding box center [253, 127] width 0 height 8
click at [441, 152] on div "The Rule of Three" at bounding box center [440, 145] width 375 height 24
click at [496, 145] on div "The Rule of Three" at bounding box center [440, 145] width 375 height 24
click at [253, 130] on input "a. The Rule of Three" at bounding box center [253, 127] width 0 height 8
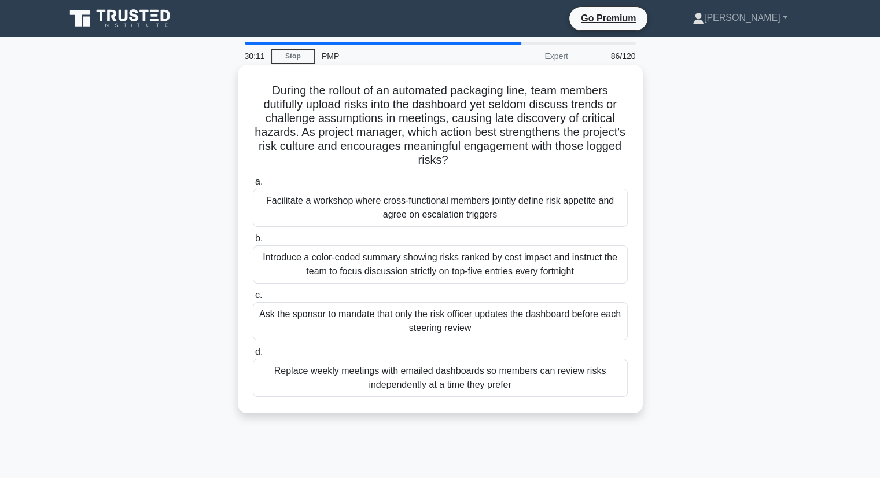
click at [450, 213] on div "Facilitate a workshop where cross-functional members jointly define risk appeti…" at bounding box center [440, 208] width 375 height 38
click at [253, 186] on input "a. Facilitate a workshop where cross-functional members jointly define risk app…" at bounding box center [253, 182] width 0 height 8
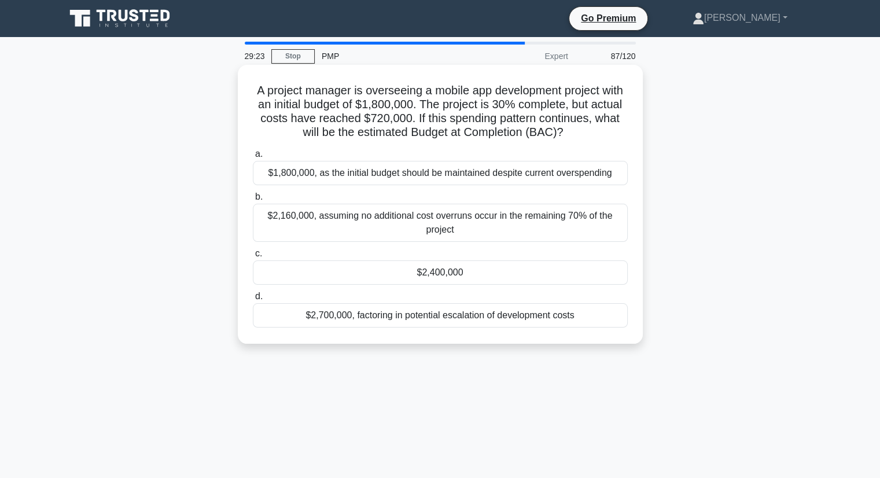
click at [444, 275] on div "$2,400,000" at bounding box center [440, 272] width 375 height 24
click at [253, 257] on input "c. $2,400,000" at bounding box center [253, 254] width 0 height 8
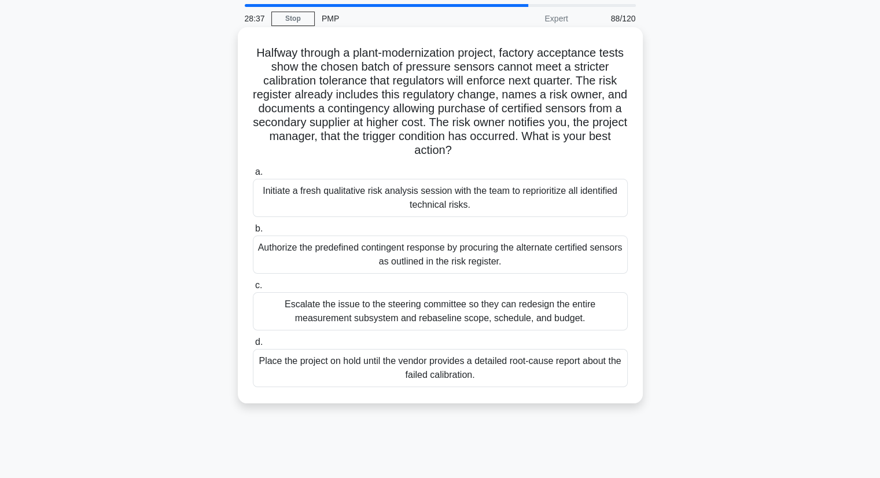
scroll to position [58, 0]
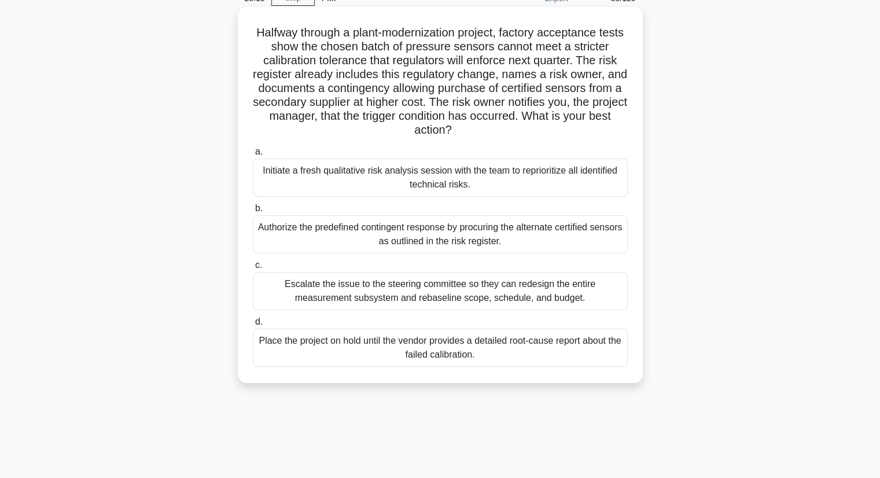
click at [411, 227] on div "Authorize the predefined contingent response by procuring the alternate certifi…" at bounding box center [440, 234] width 375 height 38
click at [253, 212] on input "b. Authorize the predefined contingent response by procuring the alternate cert…" at bounding box center [253, 209] width 0 height 8
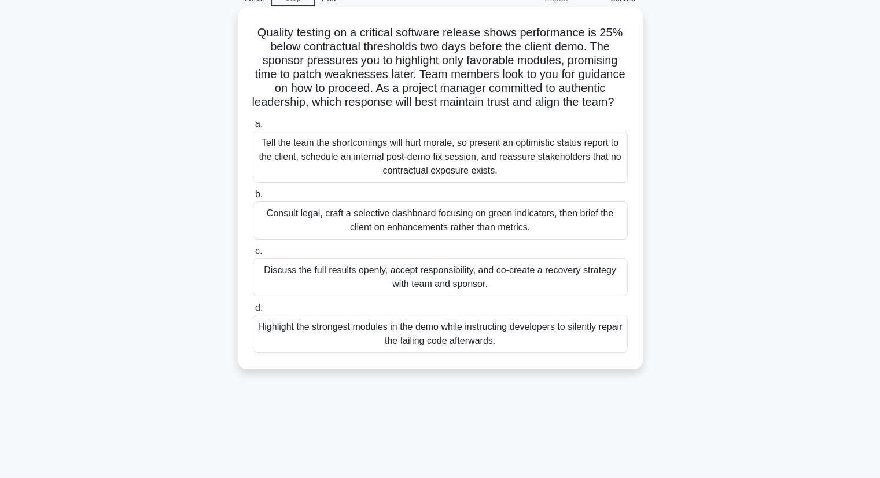
scroll to position [0, 0]
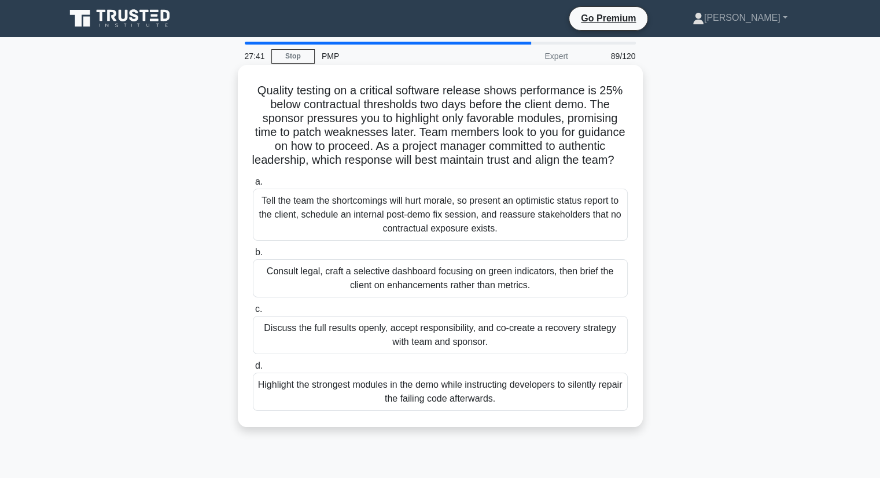
click at [361, 168] on h5 "Quality testing on a critical software release shows performance is 25% below c…" at bounding box center [440, 125] width 377 height 84
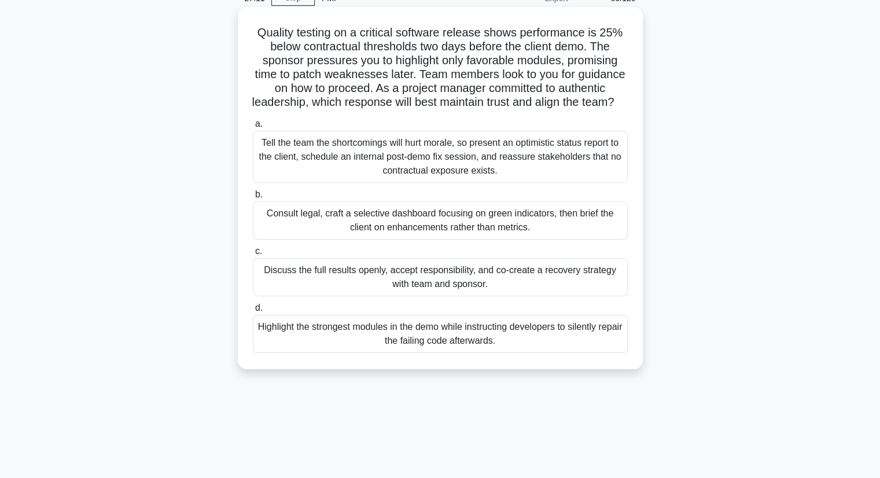
click at [421, 293] on div "Discuss the full results openly, accept responsibility, and co-create a recover…" at bounding box center [440, 277] width 375 height 38
click at [253, 255] on input "c. Discuss the full results openly, accept responsibility, and co-create a reco…" at bounding box center [253, 252] width 0 height 8
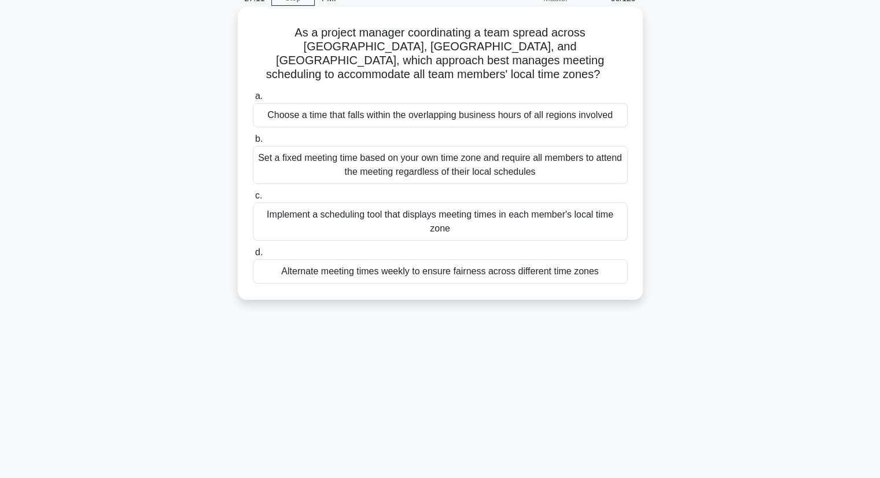
scroll to position [0, 0]
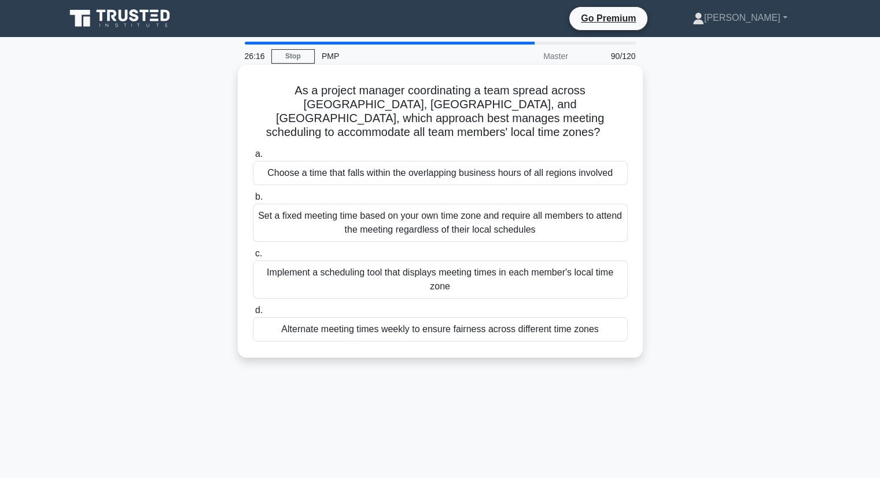
click at [453, 161] on div "Choose a time that falls within the overlapping business hours of all regions i…" at bounding box center [440, 173] width 375 height 24
click at [253, 158] on input "a. Choose a time that falls within the overlapping business hours of all region…" at bounding box center [253, 154] width 0 height 8
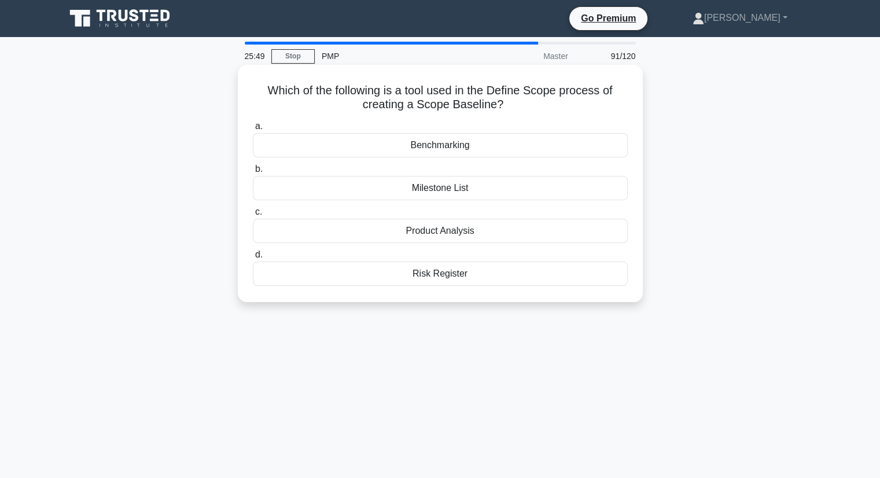
click at [442, 188] on div "Milestone List" at bounding box center [440, 188] width 375 height 24
click at [253, 173] on input "b. Milestone List" at bounding box center [253, 169] width 0 height 8
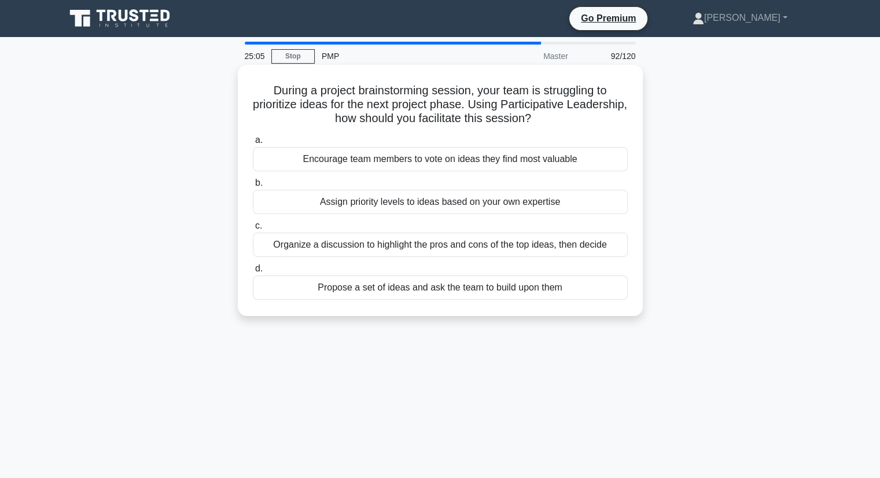
click at [404, 161] on div "Encourage team members to vote on ideas they find most valuable" at bounding box center [440, 159] width 375 height 24
click at [253, 144] on input "a. Encourage team members to vote on ideas they find most valuable" at bounding box center [253, 140] width 0 height 8
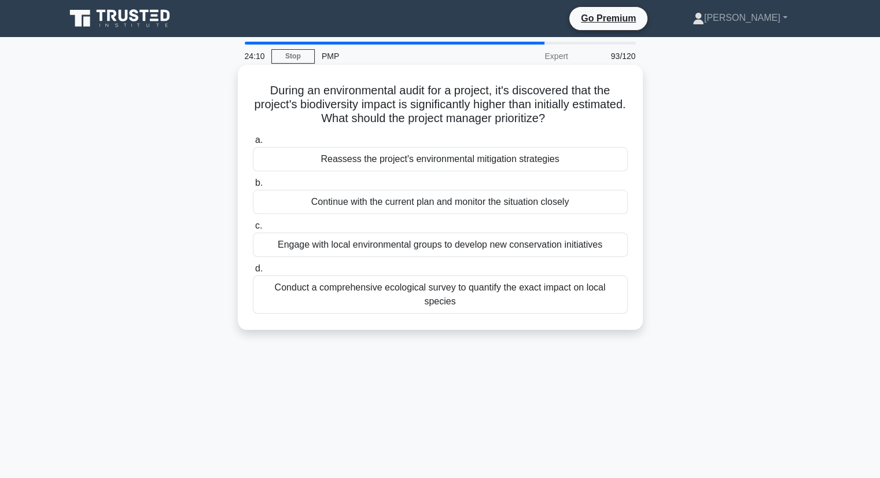
click at [429, 287] on div "Conduct a comprehensive ecological survey to quantify the exact impact on local…" at bounding box center [440, 294] width 375 height 38
click at [253, 272] on input "d. Conduct a comprehensive ecological survey to quantify the exact impact on lo…" at bounding box center [253, 269] width 0 height 8
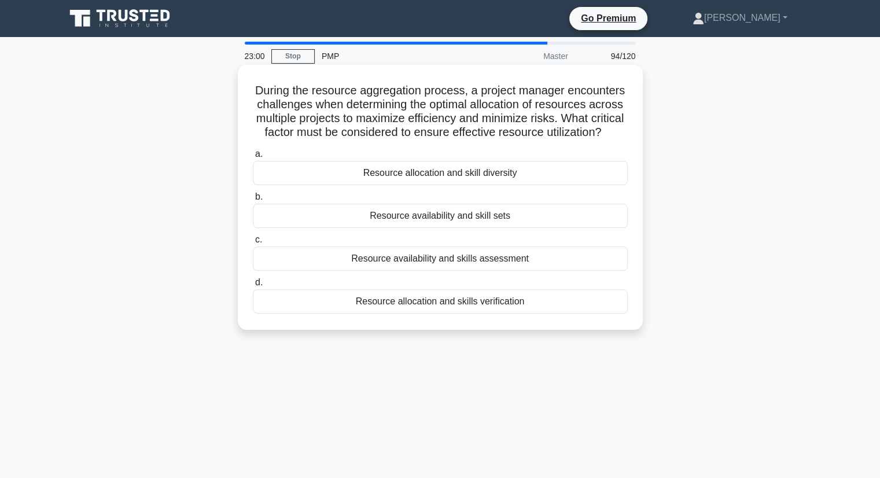
click at [472, 228] on div "Resource availability and skill sets" at bounding box center [440, 216] width 375 height 24
click at [253, 201] on input "b. Resource availability and skill sets" at bounding box center [253, 197] width 0 height 8
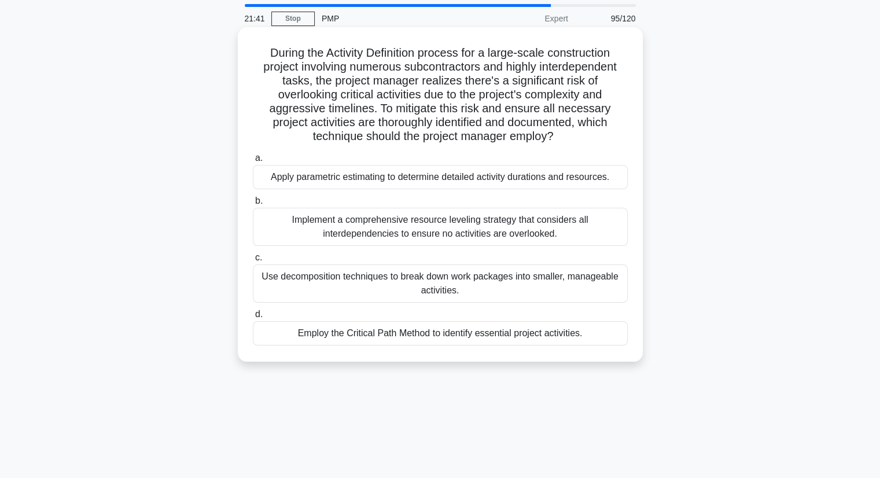
scroll to position [58, 0]
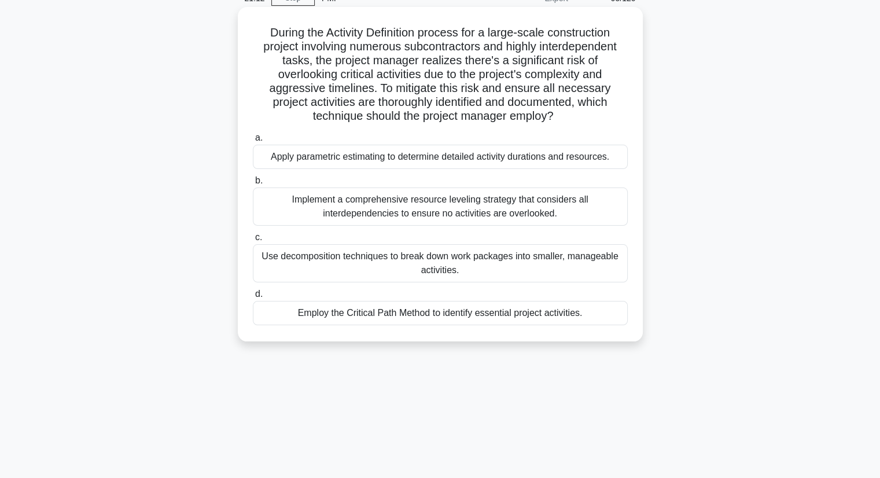
click at [430, 206] on div "Implement a comprehensive resource leveling strategy that considers all interde…" at bounding box center [440, 206] width 375 height 38
click at [253, 184] on input "b. Implement a comprehensive resource leveling strategy that considers all inte…" at bounding box center [253, 181] width 0 height 8
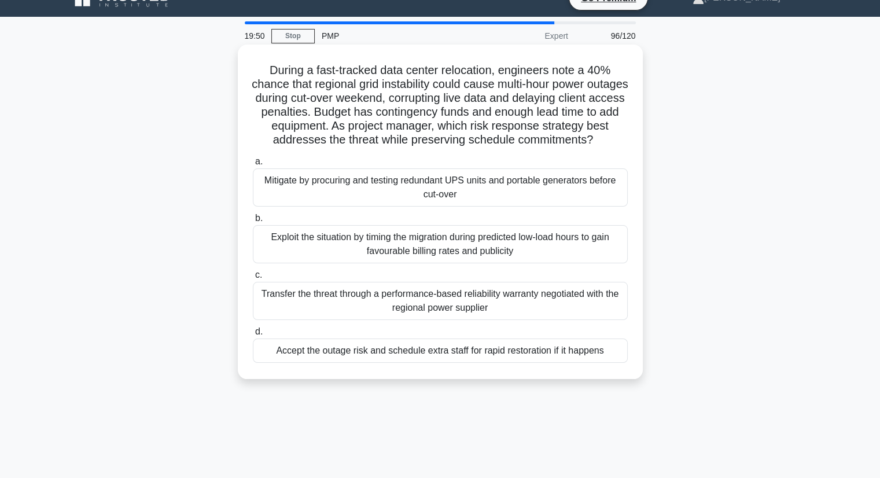
scroll to position [0, 0]
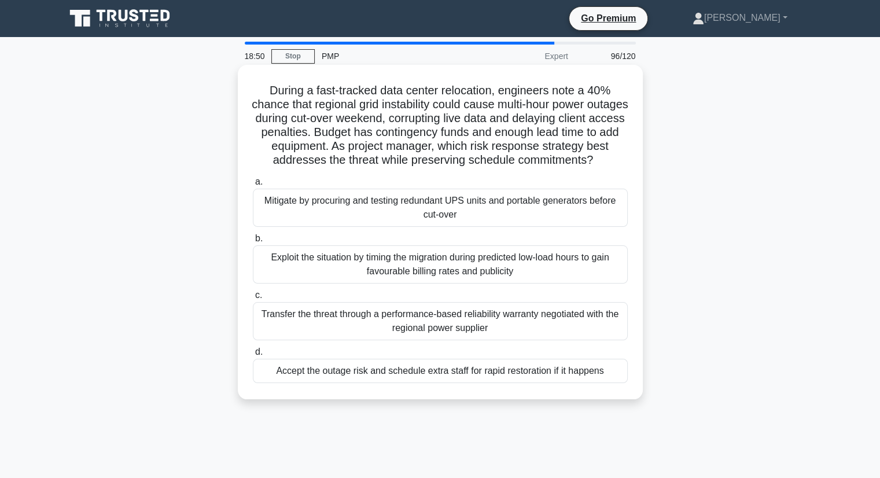
click at [444, 223] on div "Mitigate by procuring and testing redundant UPS units and portable generators b…" at bounding box center [440, 208] width 375 height 38
click at [253, 186] on input "a. Mitigate by procuring and testing redundant UPS units and portable generator…" at bounding box center [253, 182] width 0 height 8
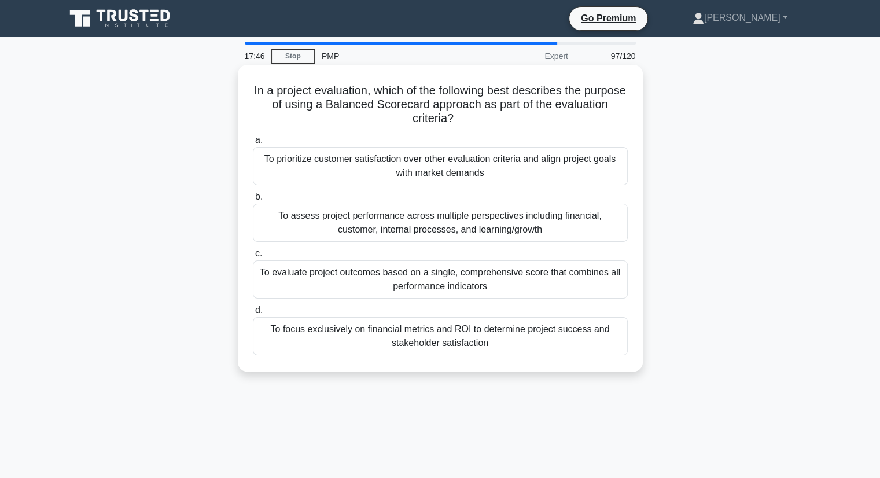
click at [442, 230] on div "To assess project performance across multiple perspectives including financial,…" at bounding box center [440, 223] width 375 height 38
click at [253, 201] on input "b. To assess project performance across multiple perspectives including financi…" at bounding box center [253, 197] width 0 height 8
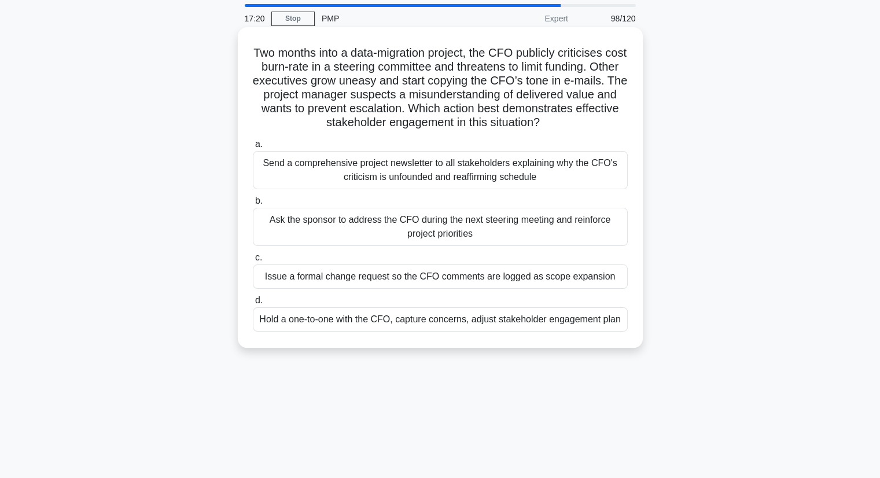
scroll to position [58, 0]
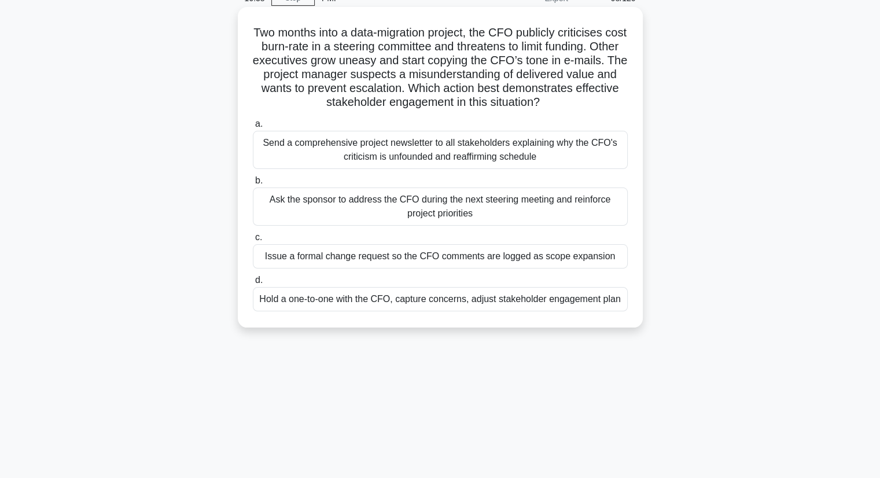
click at [415, 302] on div "Hold a one-to-one with the CFO, capture concerns, adjust stakeholder engagement…" at bounding box center [440, 299] width 375 height 24
click at [253, 284] on input "d. Hold a one-to-one with the CFO, capture concerns, adjust stakeholder engagem…" at bounding box center [253, 280] width 0 height 8
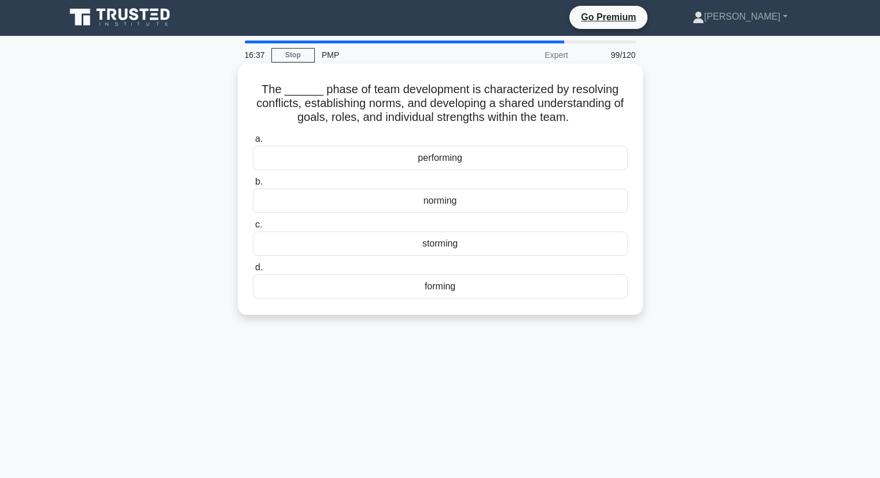
scroll to position [0, 0]
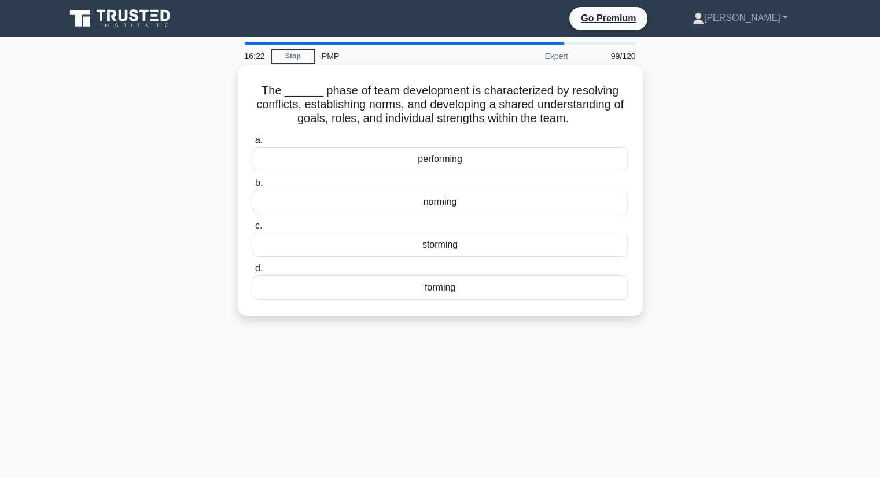
click at [446, 202] on div "norming" at bounding box center [440, 202] width 375 height 24
click at [253, 187] on input "b. norming" at bounding box center [253, 183] width 0 height 8
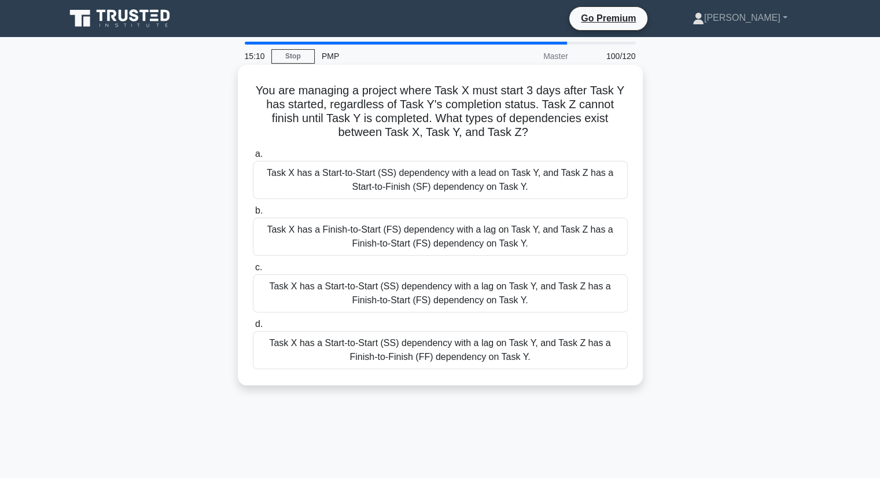
click at [460, 351] on div "Task X has a Start-to-Start (SS) dependency with a lag on Task Y, and Task Z ha…" at bounding box center [440, 350] width 375 height 38
click at [253, 328] on input "d. Task X has a Start-to-Start (SS) dependency with a lag on Task Y, and Task Z…" at bounding box center [253, 324] width 0 height 8
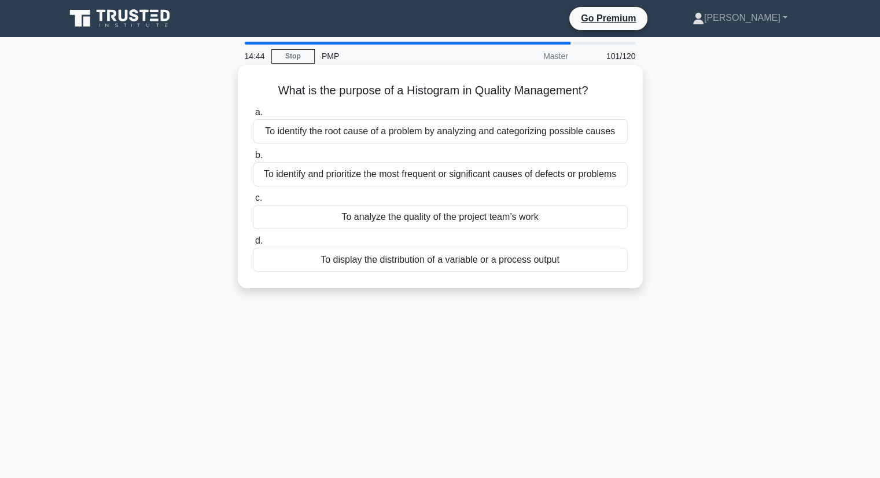
click at [461, 180] on div "To identify and prioritize the most frequent or significant causes of defects o…" at bounding box center [440, 174] width 375 height 24
click at [253, 159] on input "b. To identify and prioritize the most frequent or significant causes of defect…" at bounding box center [253, 156] width 0 height 8
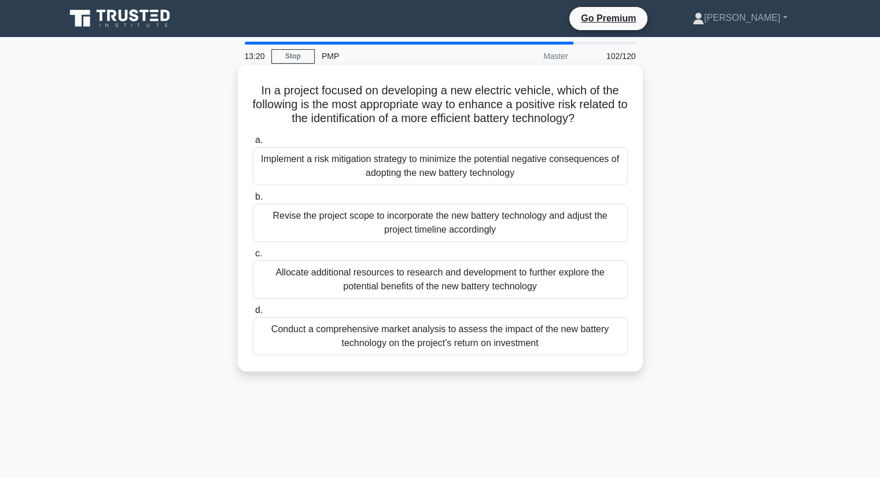
click at [412, 225] on div "Revise the project scope to incorporate the new battery technology and adjust t…" at bounding box center [440, 223] width 375 height 38
click at [253, 201] on input "b. Revise the project scope to incorporate the new battery technology and adjus…" at bounding box center [253, 197] width 0 height 8
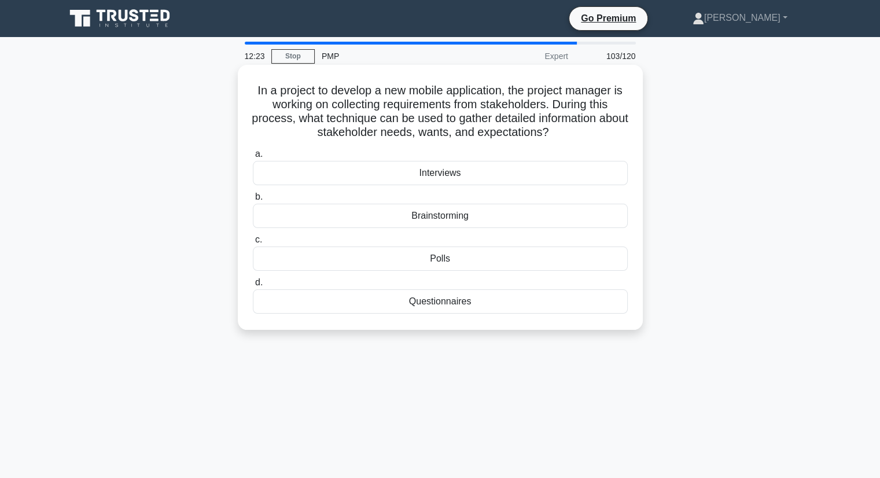
click at [440, 306] on div "Questionnaires" at bounding box center [440, 301] width 375 height 24
click at [253, 286] on input "d. Questionnaires" at bounding box center [253, 283] width 0 height 8
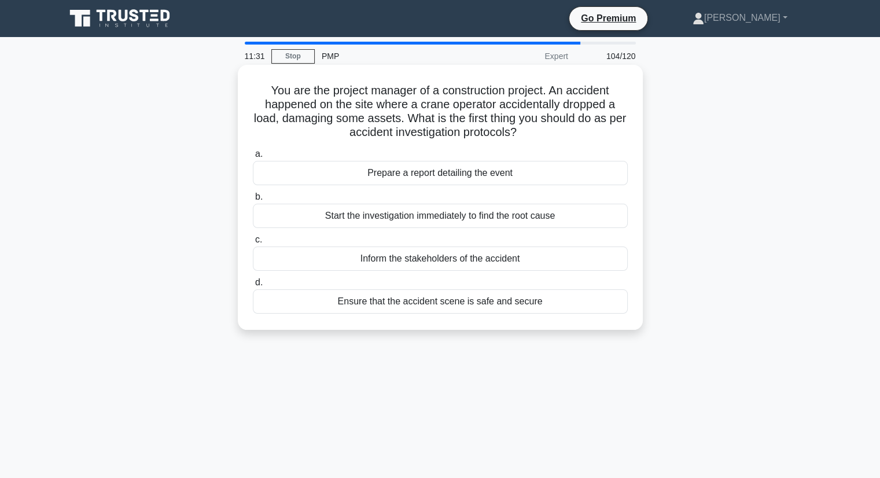
click at [436, 262] on div "Inform the stakeholders of the accident" at bounding box center [440, 258] width 375 height 24
click at [253, 243] on input "c. Inform the stakeholders of the accident" at bounding box center [253, 240] width 0 height 8
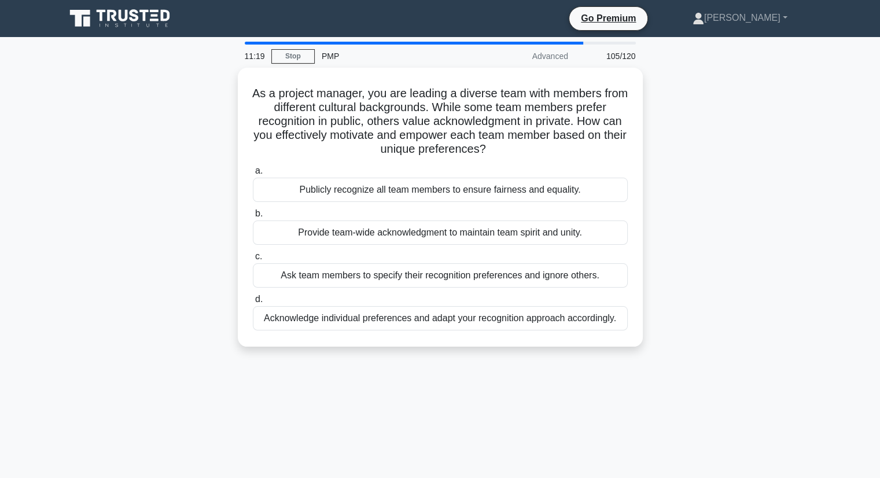
click at [698, 163] on div "As a project manager, you are leading a diverse team with members from differen…" at bounding box center [439, 214] width 763 height 293
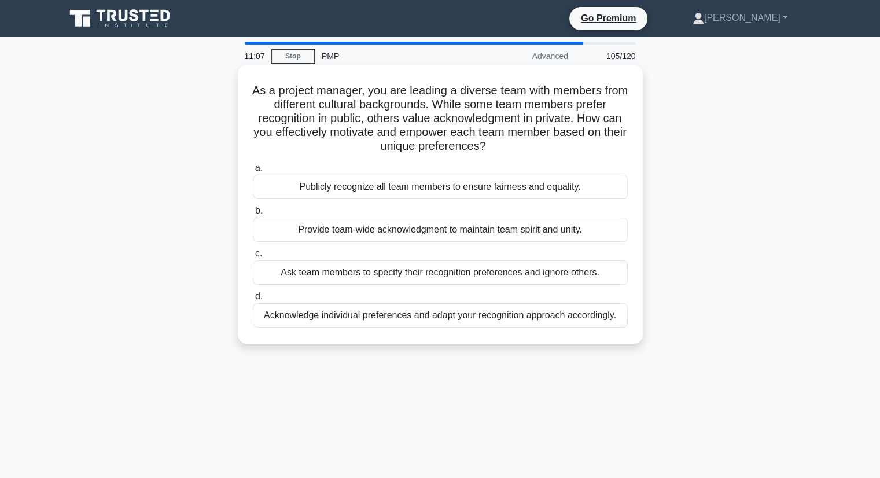
click at [446, 320] on div "Acknowledge individual preferences and adapt your recognition approach accordin…" at bounding box center [440, 315] width 375 height 24
click at [253, 300] on input "d. Acknowledge individual preferences and adapt your recognition approach accor…" at bounding box center [253, 297] width 0 height 8
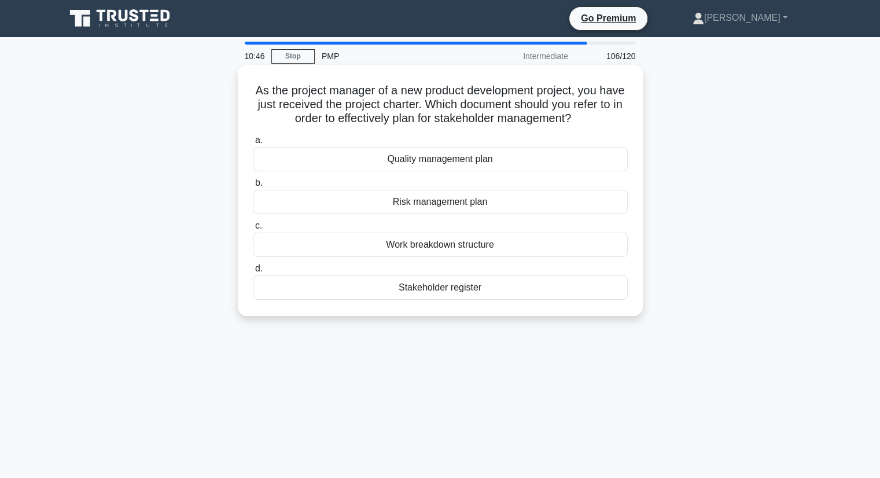
click at [437, 289] on div "Stakeholder register" at bounding box center [440, 287] width 375 height 24
click at [253, 272] on input "d. Stakeholder register" at bounding box center [253, 269] width 0 height 8
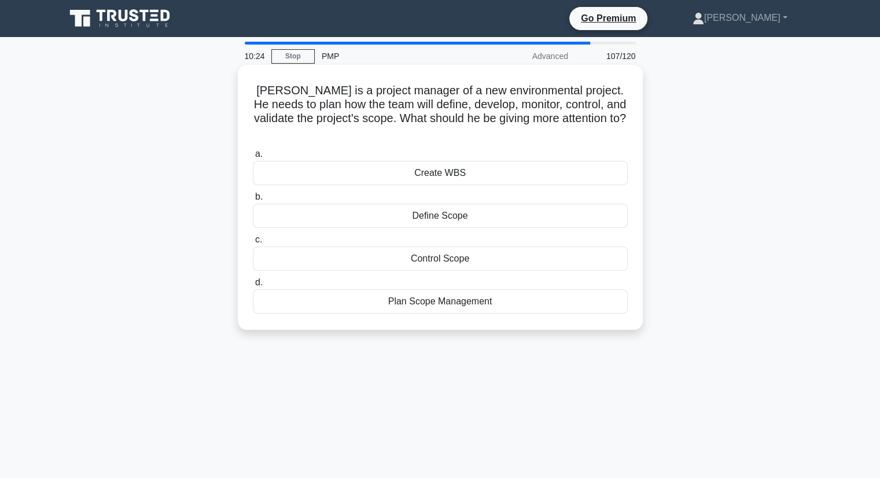
click at [453, 291] on div "Plan Scope Management" at bounding box center [440, 301] width 375 height 24
click at [253, 286] on input "d. Plan Scope Management" at bounding box center [253, 283] width 0 height 8
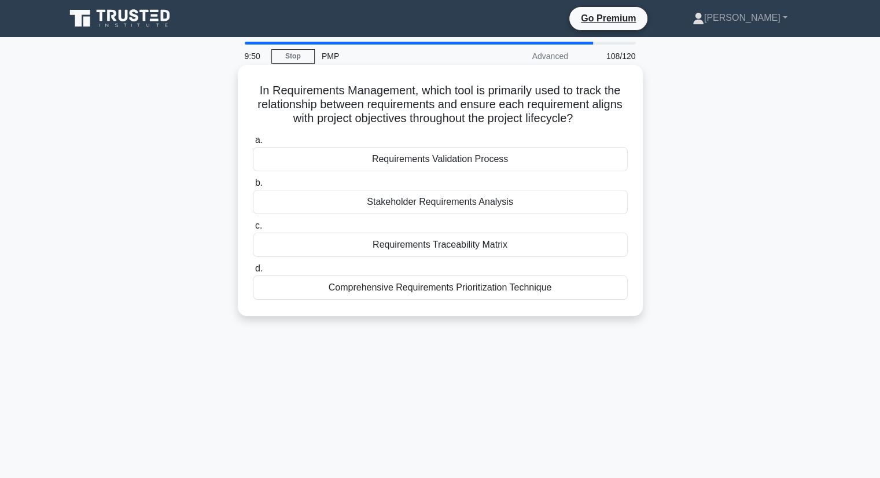
click at [439, 158] on div "Requirements Validation Process" at bounding box center [440, 159] width 375 height 24
click at [253, 144] on input "a. Requirements Validation Process" at bounding box center [253, 140] width 0 height 8
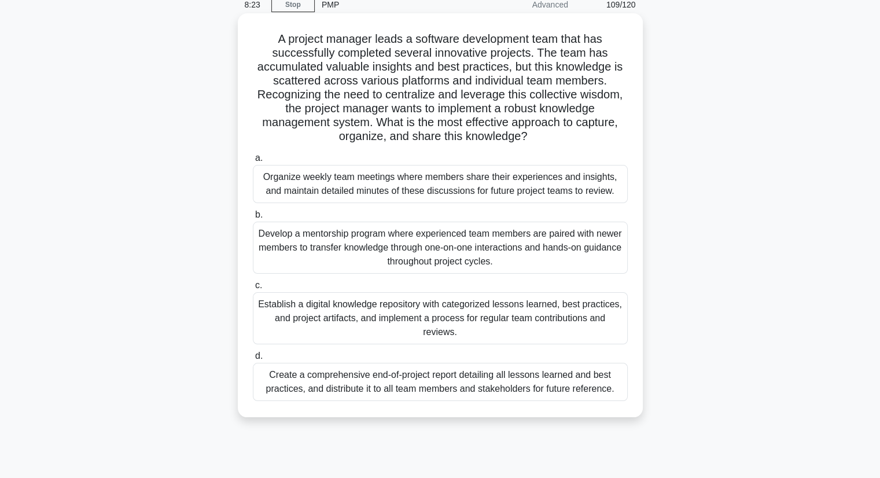
scroll to position [32, 0]
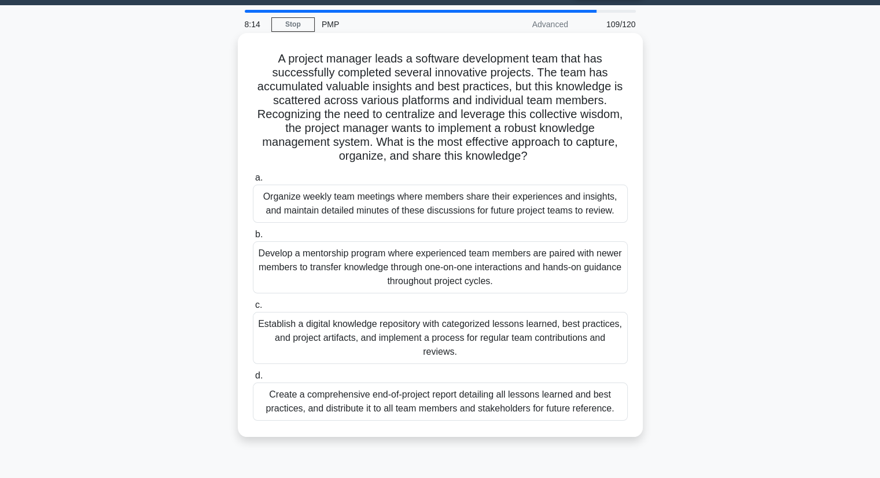
click at [436, 336] on div "Establish a digital knowledge repository with categorized lessons learned, best…" at bounding box center [440, 338] width 375 height 52
click at [253, 309] on input "c. Establish a digital knowledge repository with categorized lessons learned, b…" at bounding box center [253, 305] width 0 height 8
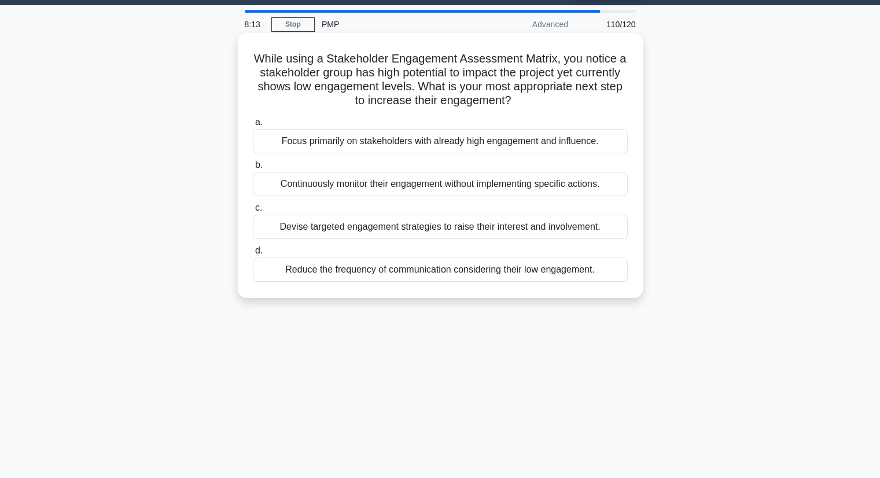
scroll to position [0, 0]
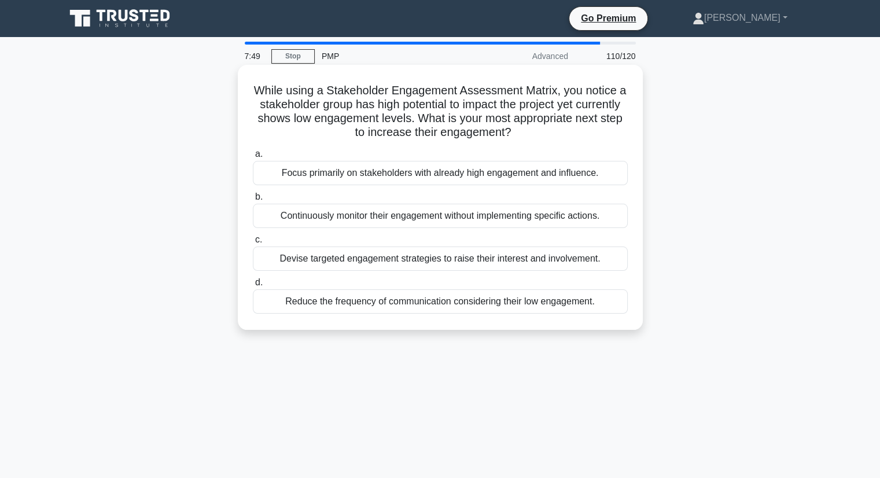
click at [441, 259] on div "Devise targeted engagement strategies to raise their interest and involvement." at bounding box center [440, 258] width 375 height 24
click at [253, 243] on input "c. Devise targeted engagement strategies to raise their interest and involvemen…" at bounding box center [253, 240] width 0 height 8
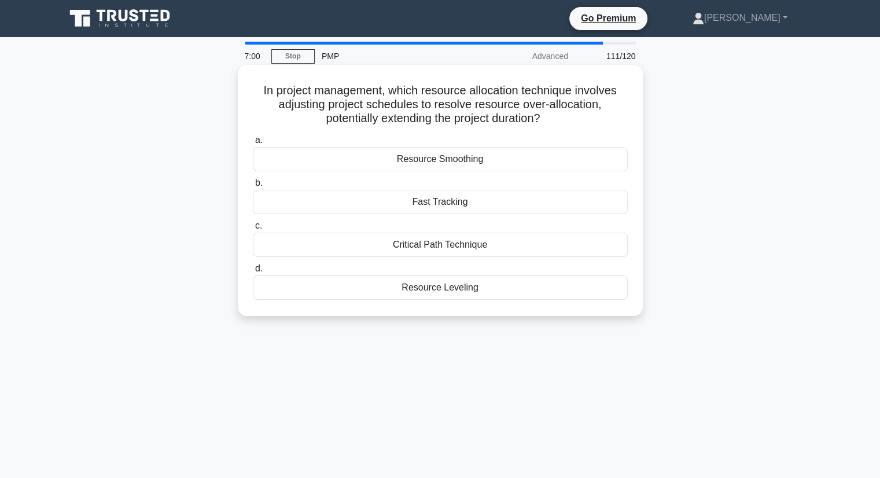
click at [440, 288] on div "Resource Leveling" at bounding box center [440, 287] width 375 height 24
click at [253, 272] on input "d. Resource Leveling" at bounding box center [253, 269] width 0 height 8
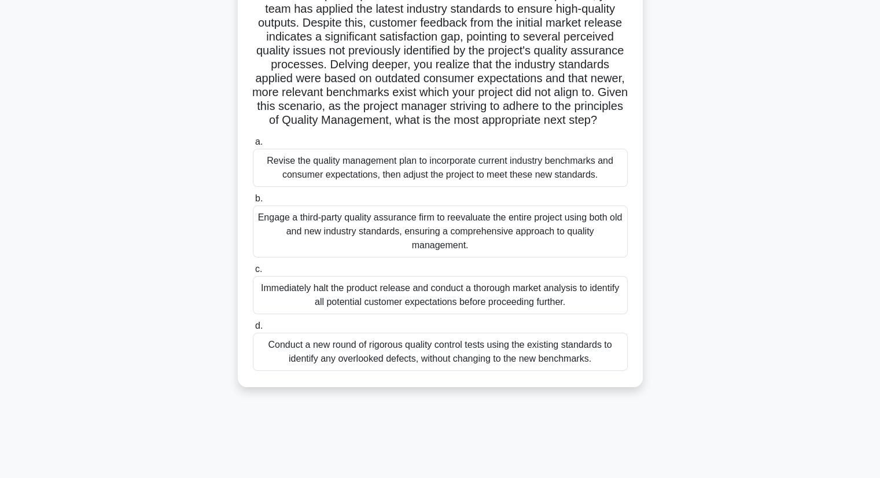
scroll to position [116, 0]
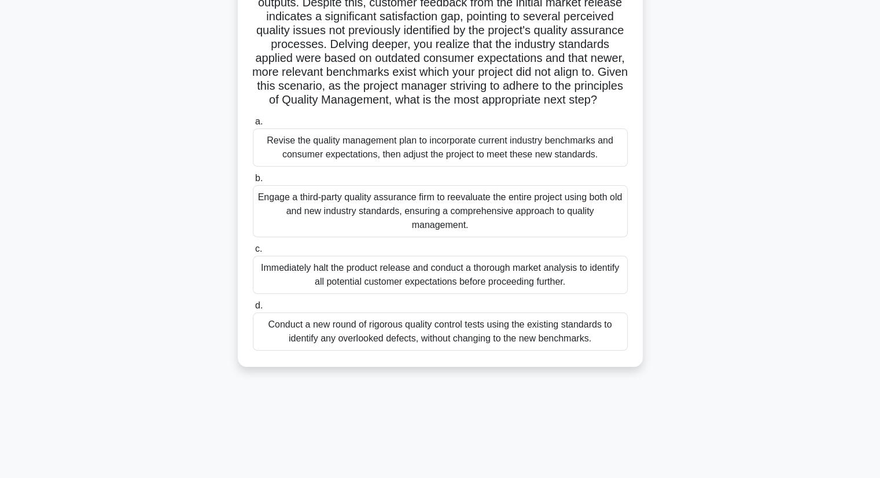
click at [423, 161] on div "Revise the quality management plan to incorporate current industry benchmarks a…" at bounding box center [440, 147] width 375 height 38
click at [253, 126] on input "a. Revise the quality management plan to incorporate current industry benchmark…" at bounding box center [253, 122] width 0 height 8
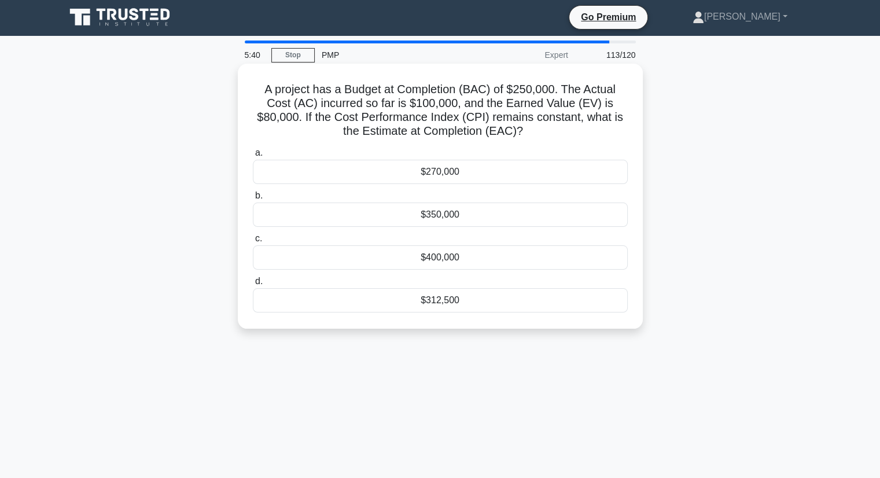
scroll to position [0, 0]
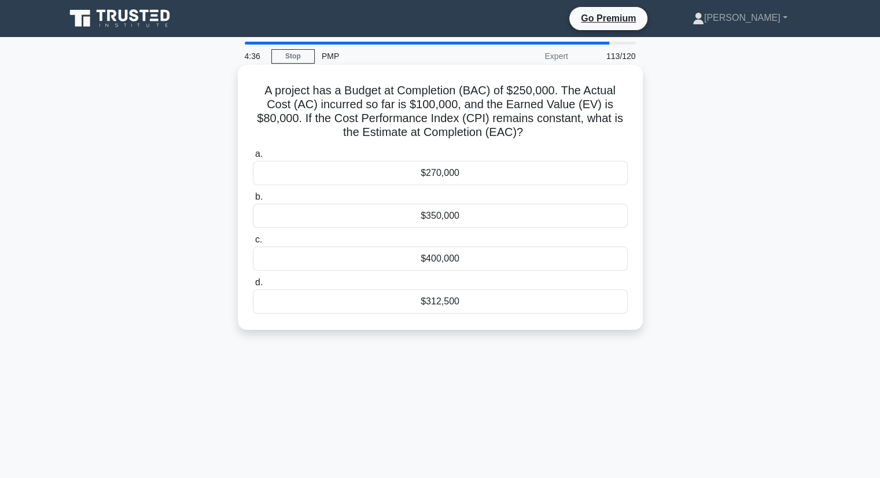
click at [472, 182] on div "$270,000" at bounding box center [440, 173] width 375 height 24
click at [253, 158] on input "a. $270,000" at bounding box center [253, 154] width 0 height 8
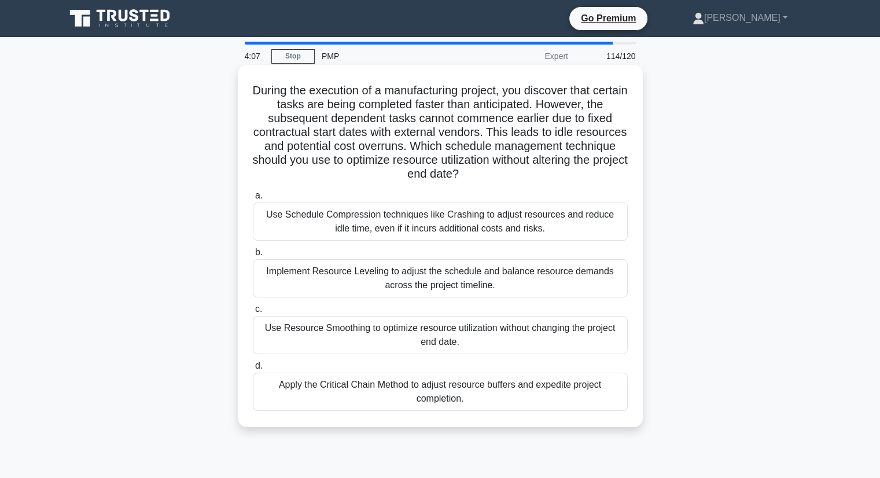
scroll to position [58, 0]
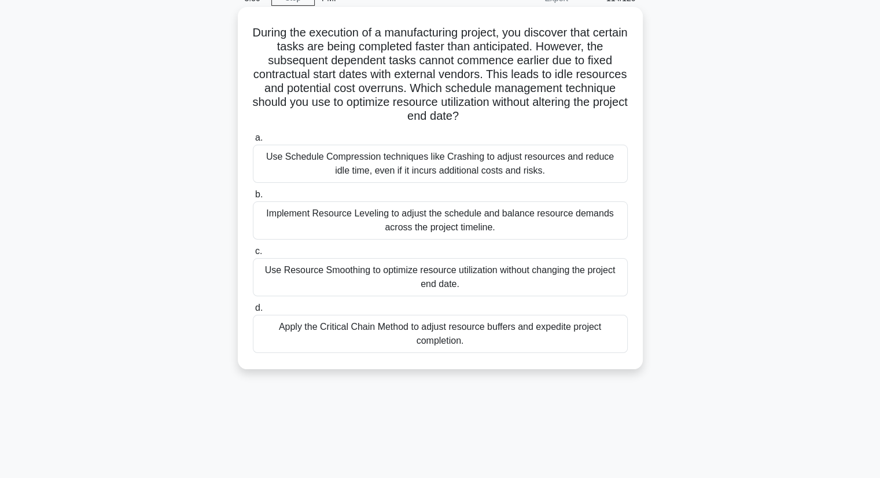
click at [441, 284] on div "Use Resource Smoothing to optimize resource utilization without changing the pr…" at bounding box center [440, 277] width 375 height 38
click at [253, 255] on input "c. Use Resource Smoothing to optimize resource utilization without changing the…" at bounding box center [253, 252] width 0 height 8
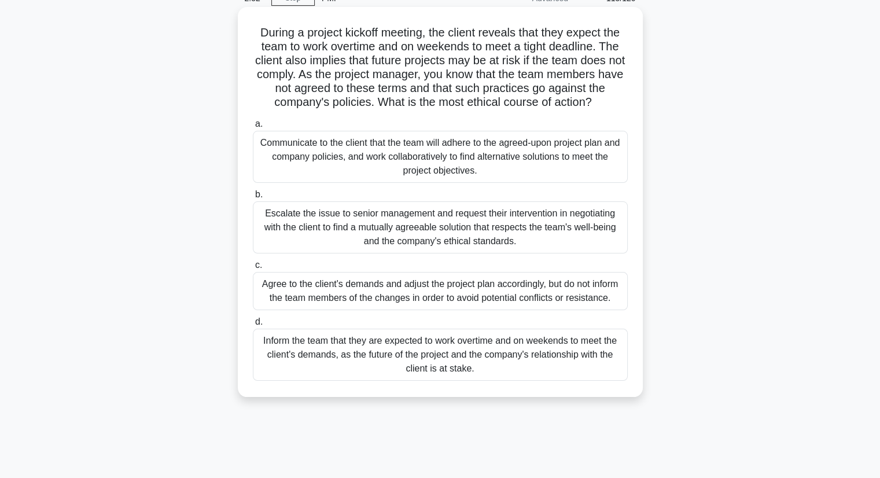
click at [426, 227] on div "Escalate the issue to senior management and request their intervention in negot…" at bounding box center [440, 227] width 375 height 52
click at [253, 198] on input "b. Escalate the issue to senior management and request their intervention in ne…" at bounding box center [253, 195] width 0 height 8
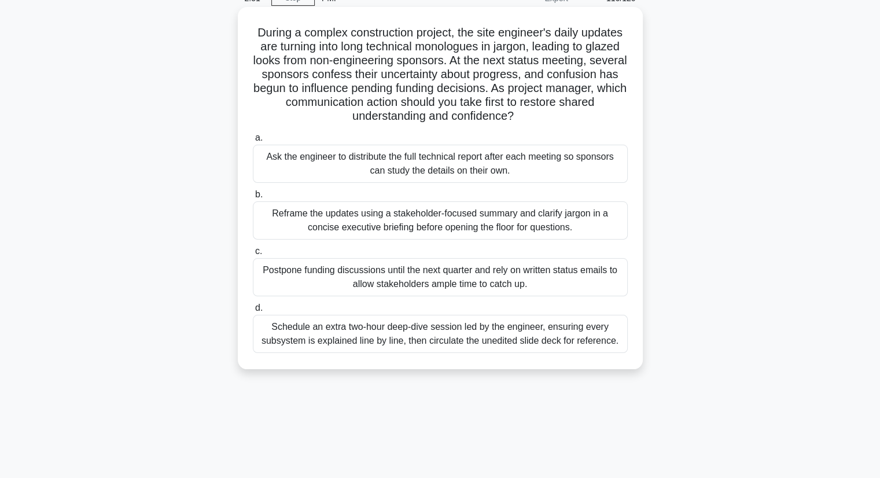
scroll to position [0, 0]
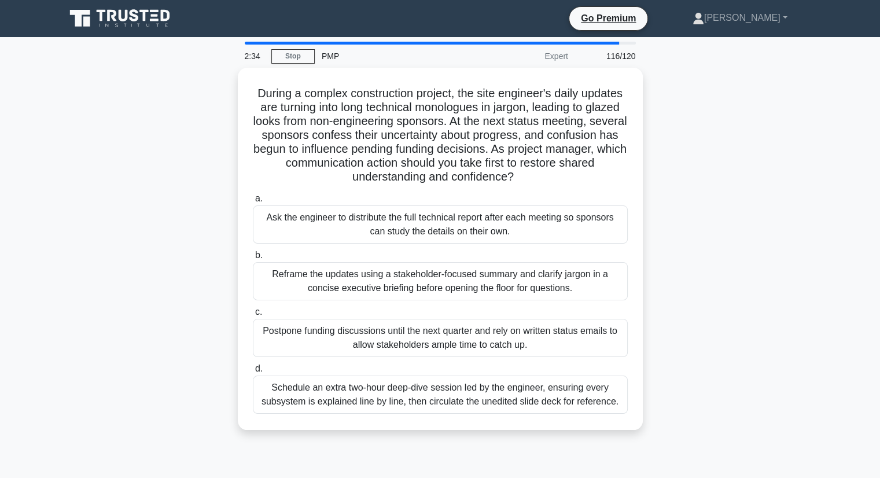
click at [181, 154] on div "During a complex construction project, the site engineer's daily updates are tu…" at bounding box center [439, 256] width 763 height 376
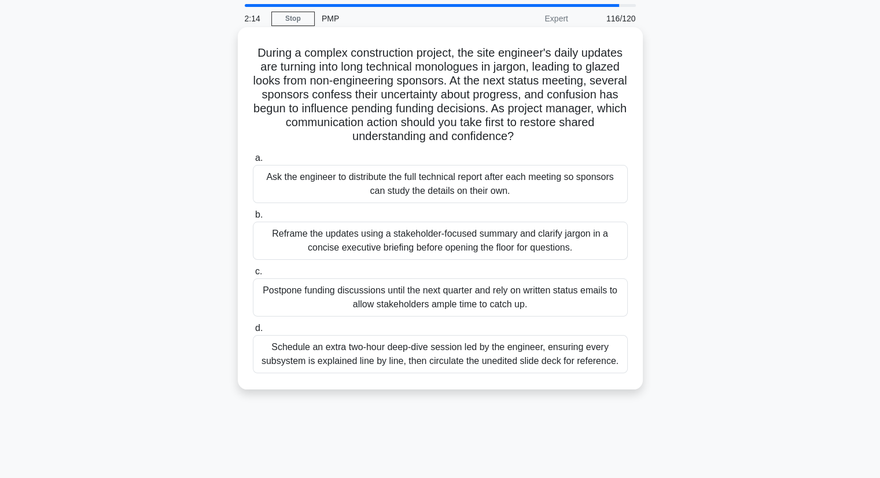
scroll to position [58, 0]
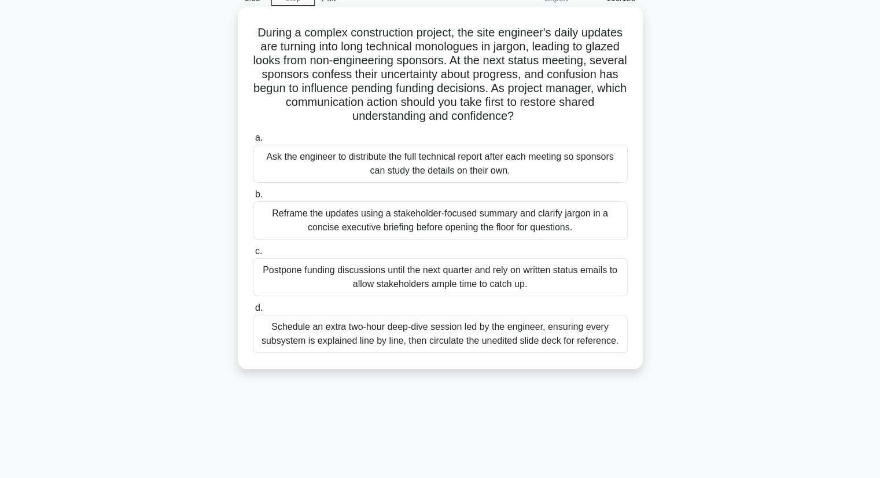
click at [439, 221] on div "Reframe the updates using a stakeholder-focused summary and clarify jargon in a…" at bounding box center [440, 220] width 375 height 38
click at [253, 198] on input "b. Reframe the updates using a stakeholder-focused summary and clarify jargon i…" at bounding box center [253, 195] width 0 height 8
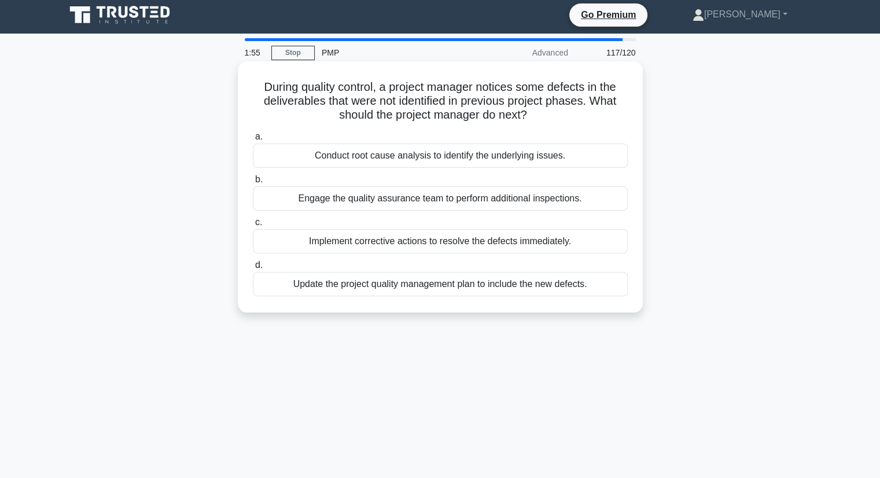
scroll to position [0, 0]
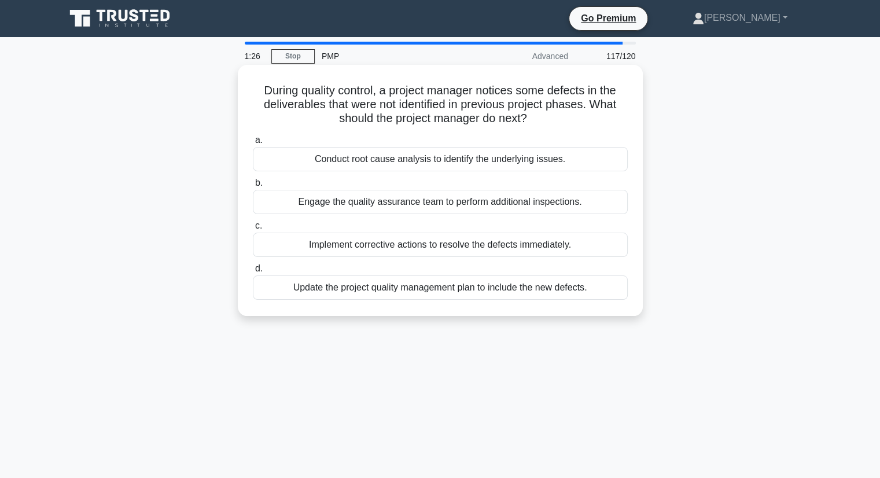
click at [386, 292] on div "Update the project quality management plan to include the new defects." at bounding box center [440, 287] width 375 height 24
click at [253, 272] on input "d. Update the project quality management plan to include the new defects." at bounding box center [253, 269] width 0 height 8
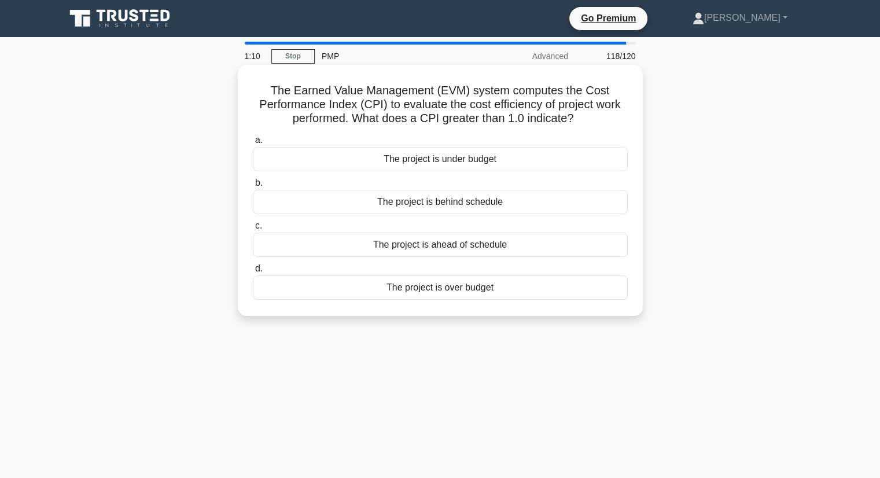
click at [449, 289] on div "The project is over budget" at bounding box center [440, 287] width 375 height 24
click at [253, 272] on input "d. The project is over budget" at bounding box center [253, 269] width 0 height 8
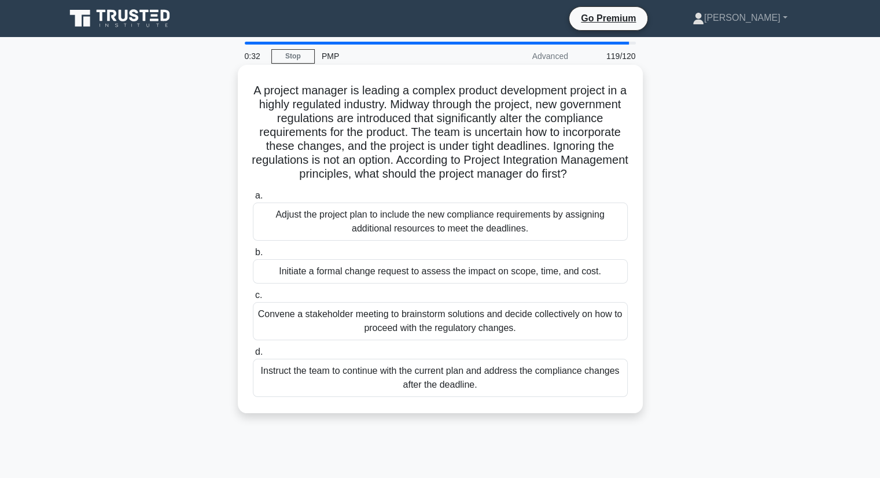
click at [436, 338] on div "Convene a stakeholder meeting to brainstorm solutions and decide collectively o…" at bounding box center [440, 321] width 375 height 38
click at [253, 299] on input "c. Convene a stakeholder meeting to brainstorm solutions and decide collectivel…" at bounding box center [253, 295] width 0 height 8
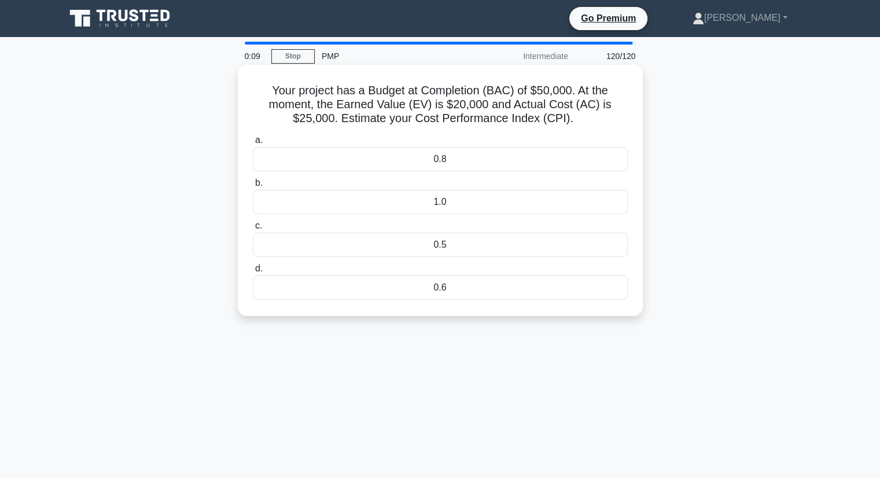
click at [480, 160] on div "0.8" at bounding box center [440, 159] width 375 height 24
click at [253, 144] on input "a. 0.8" at bounding box center [253, 140] width 0 height 8
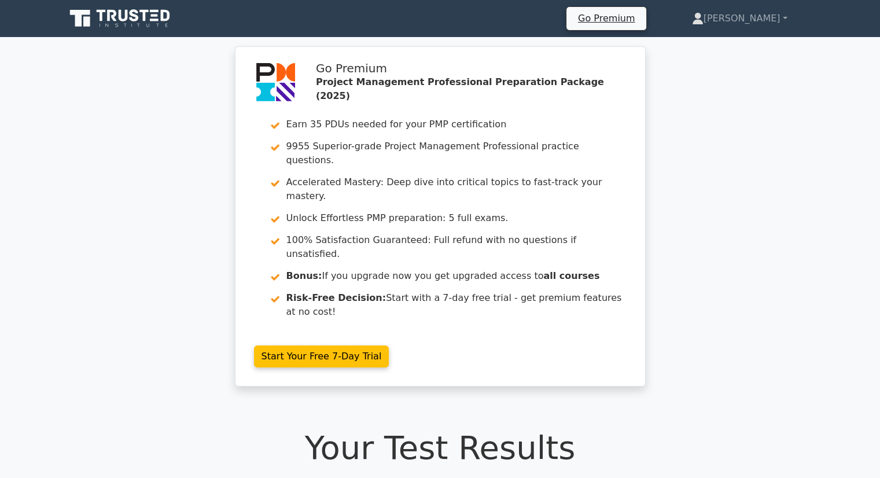
click at [109, 195] on div "Go Premium Project Management Professional Preparation Package (2025) Earn 35 P…" at bounding box center [440, 223] width 880 height 354
click at [133, 134] on div "Go Premium Project Management Professional Preparation Package (2025) Earn 35 P…" at bounding box center [440, 223] width 880 height 354
